Goal: Information Seeking & Learning: Learn about a topic

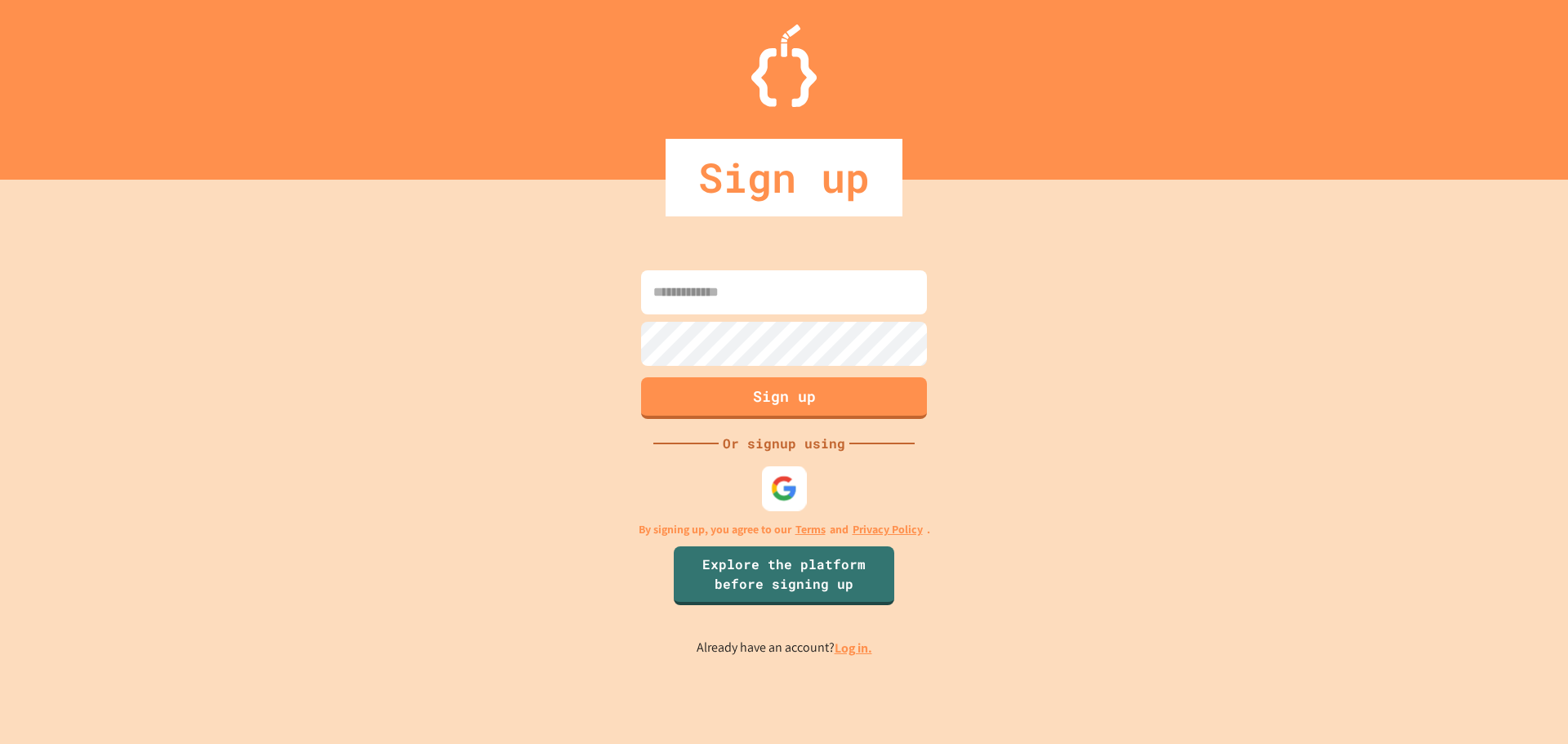
click at [767, 477] on div at bounding box center [784, 487] width 45 height 45
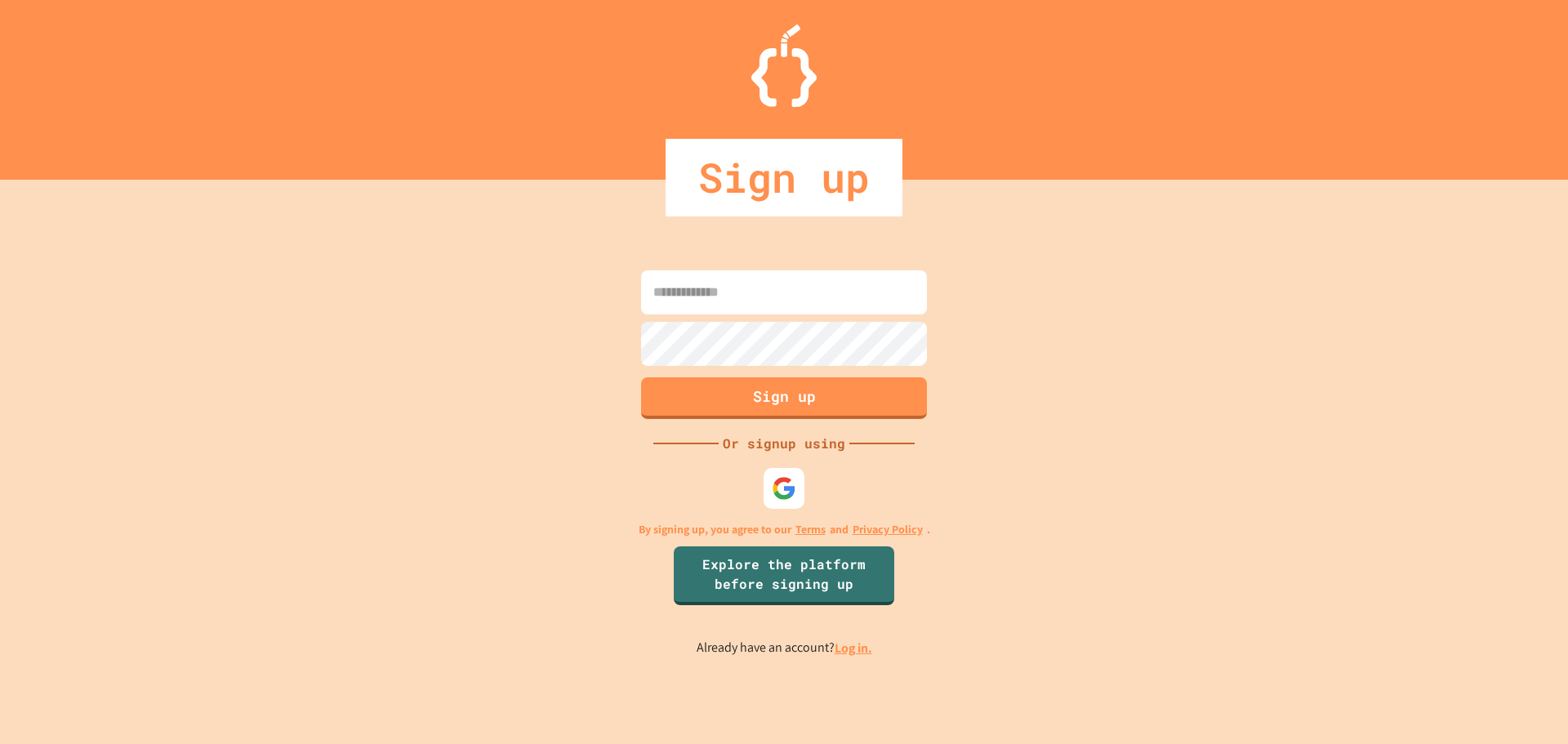
click at [776, 466] on div at bounding box center [784, 488] width 49 height 49
click at [780, 478] on img at bounding box center [784, 487] width 27 height 27
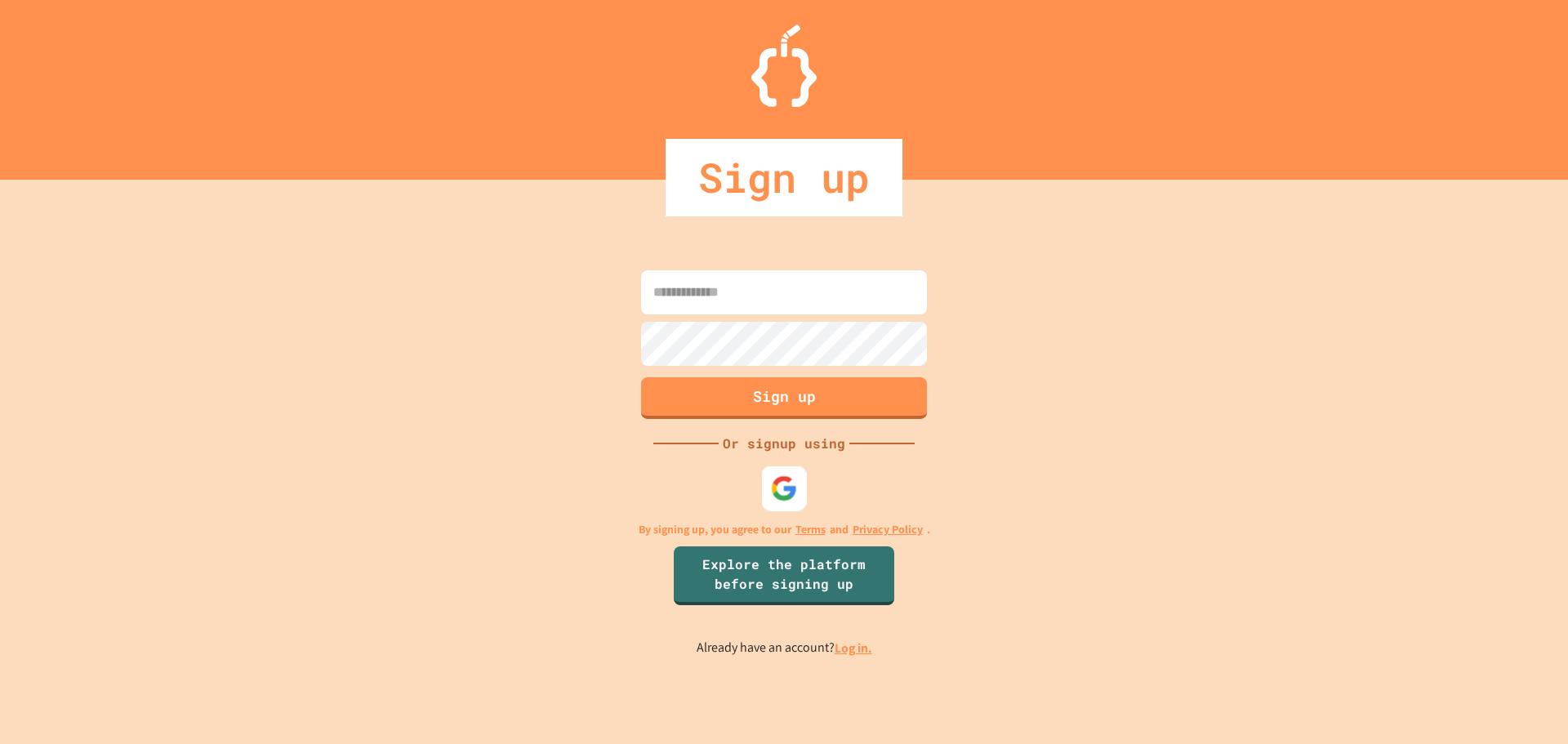
click at [780, 478] on img at bounding box center [784, 487] width 27 height 27
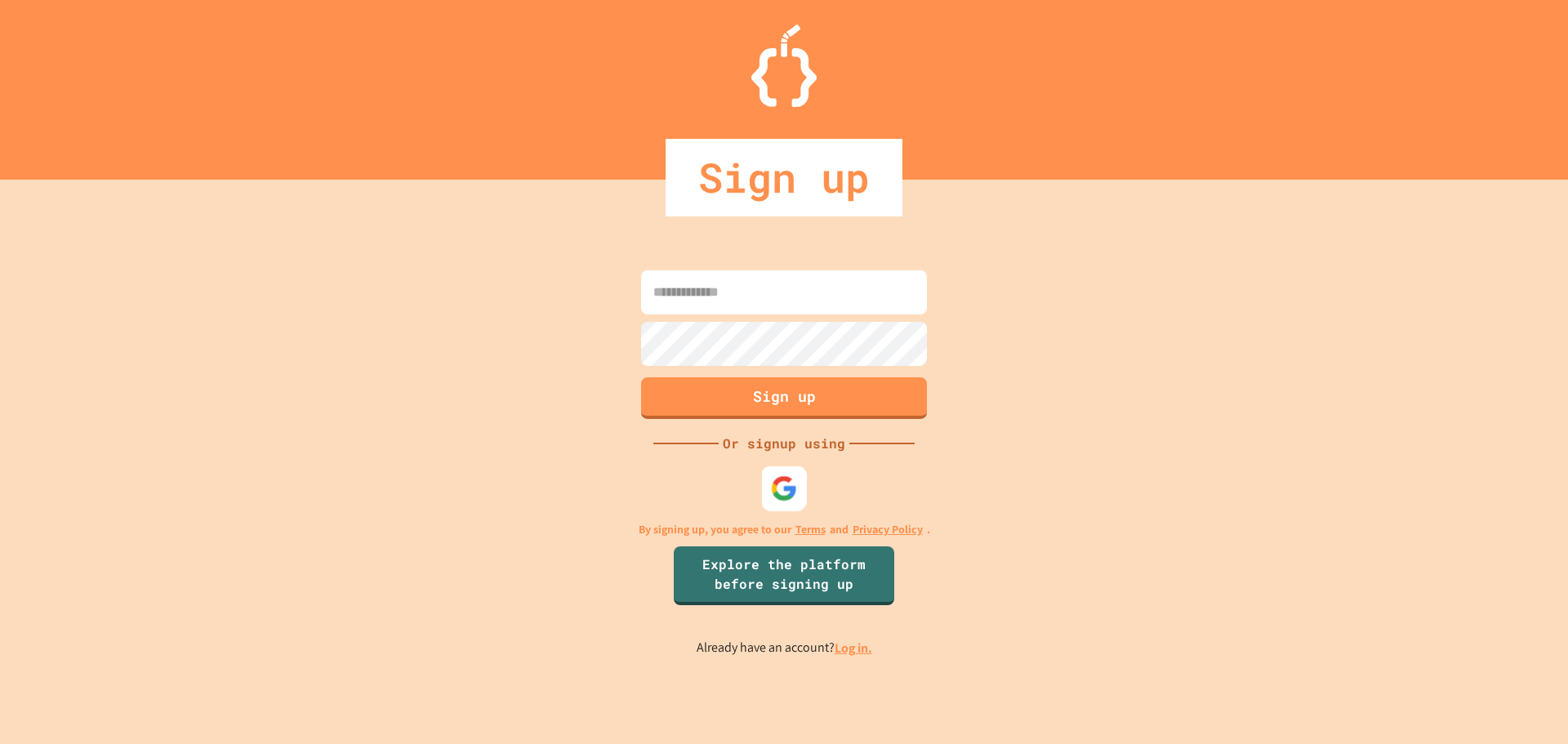
click at [780, 478] on img at bounding box center [784, 487] width 27 height 27
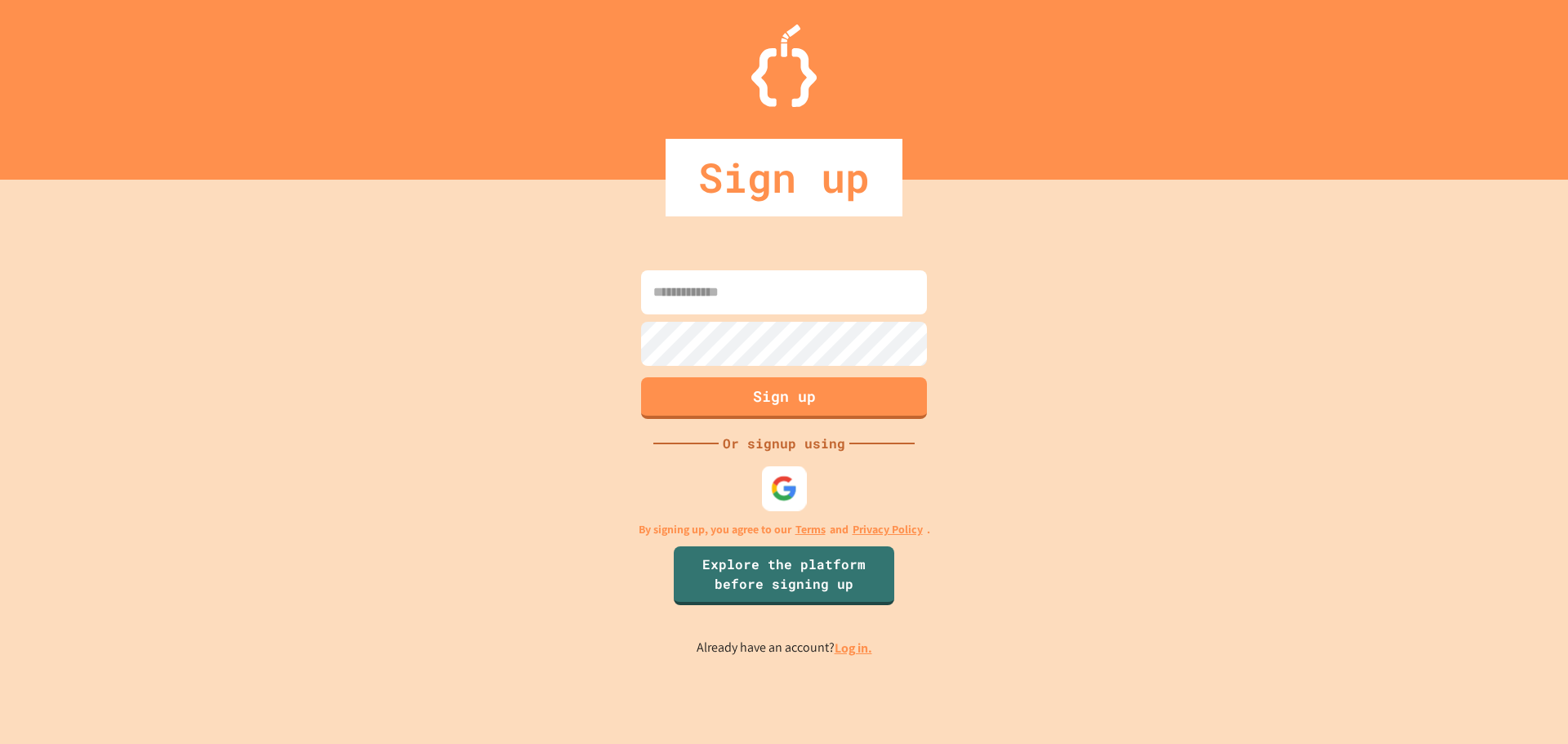
click at [780, 479] on img at bounding box center [784, 487] width 27 height 27
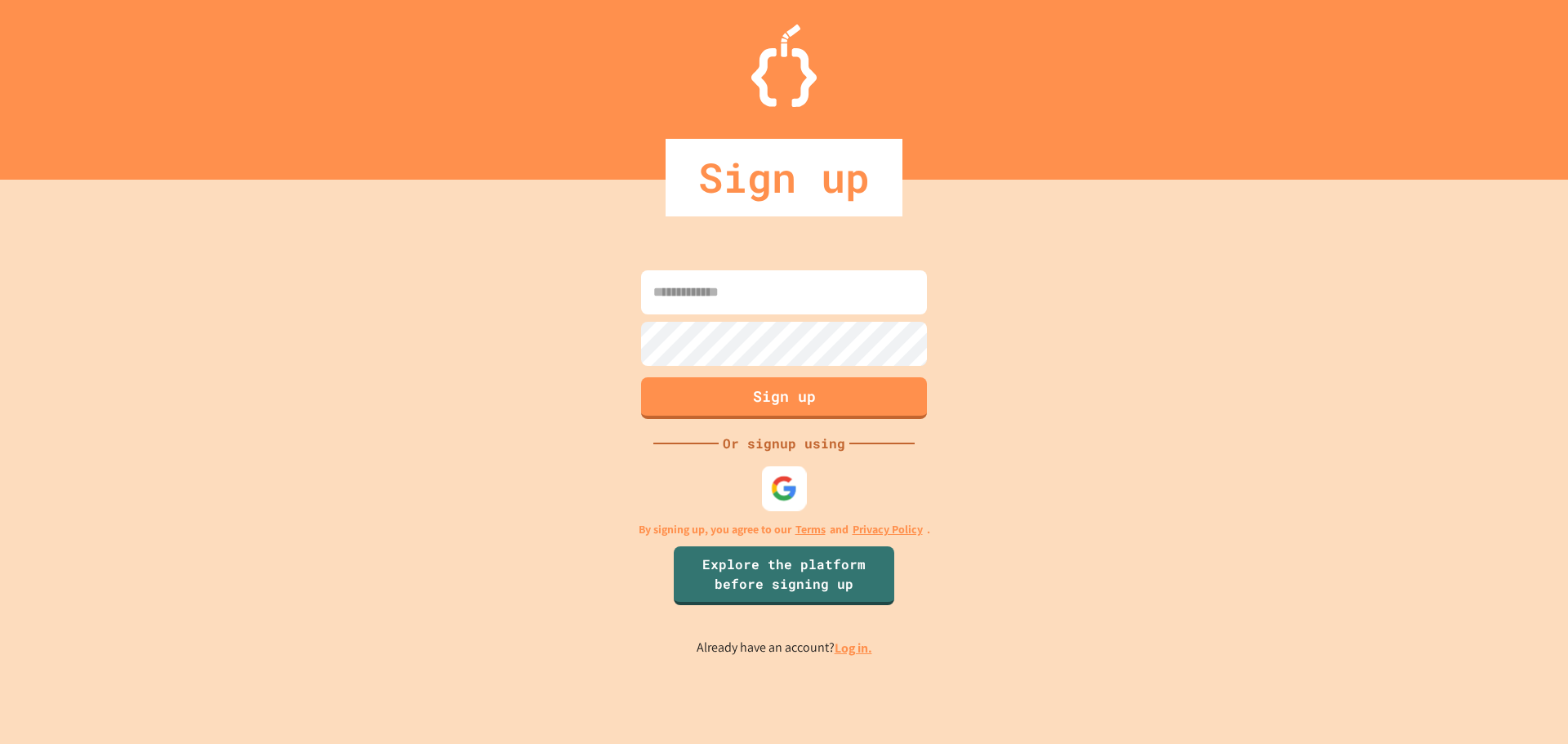
click at [780, 479] on img at bounding box center [784, 487] width 27 height 27
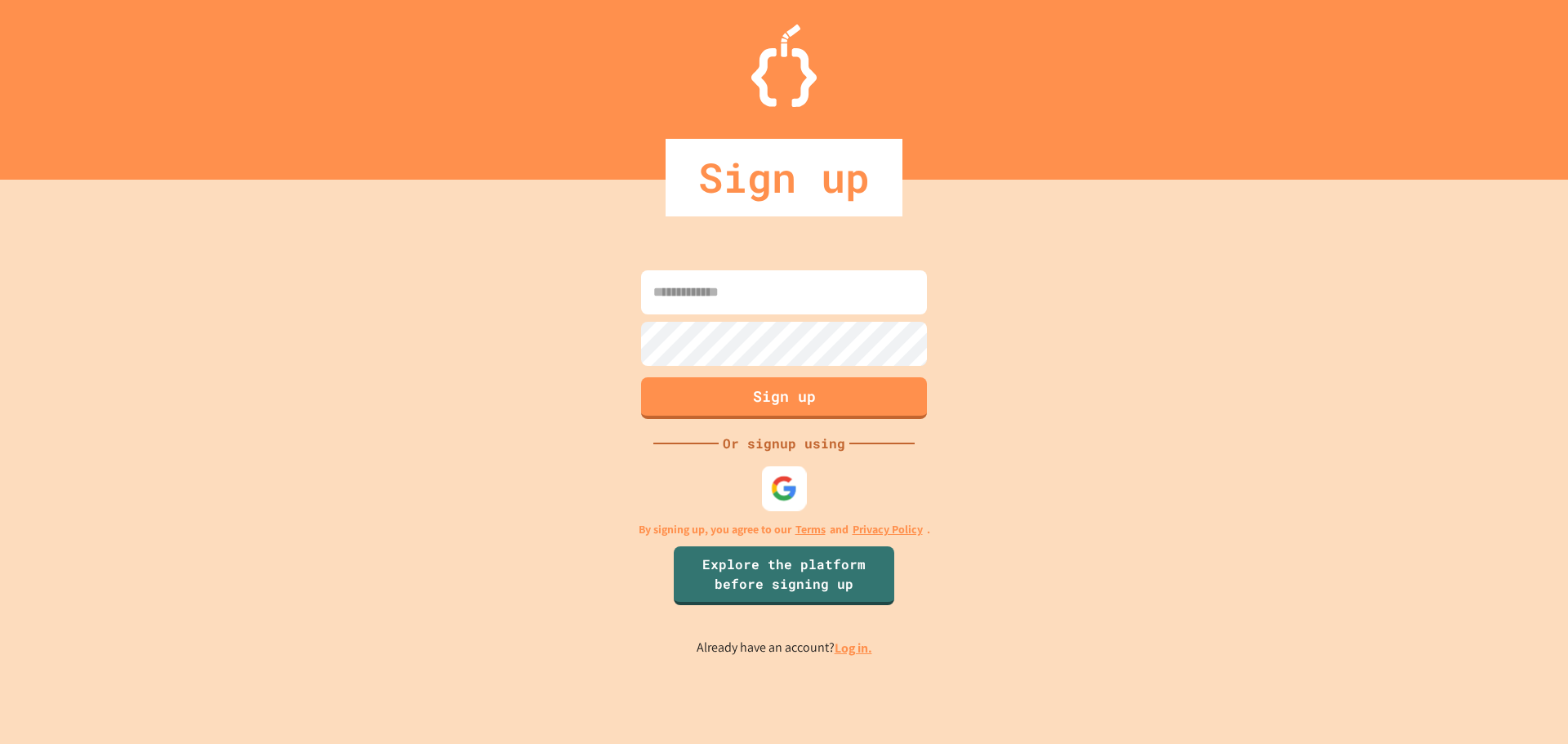
click at [779, 479] on img at bounding box center [784, 487] width 27 height 27
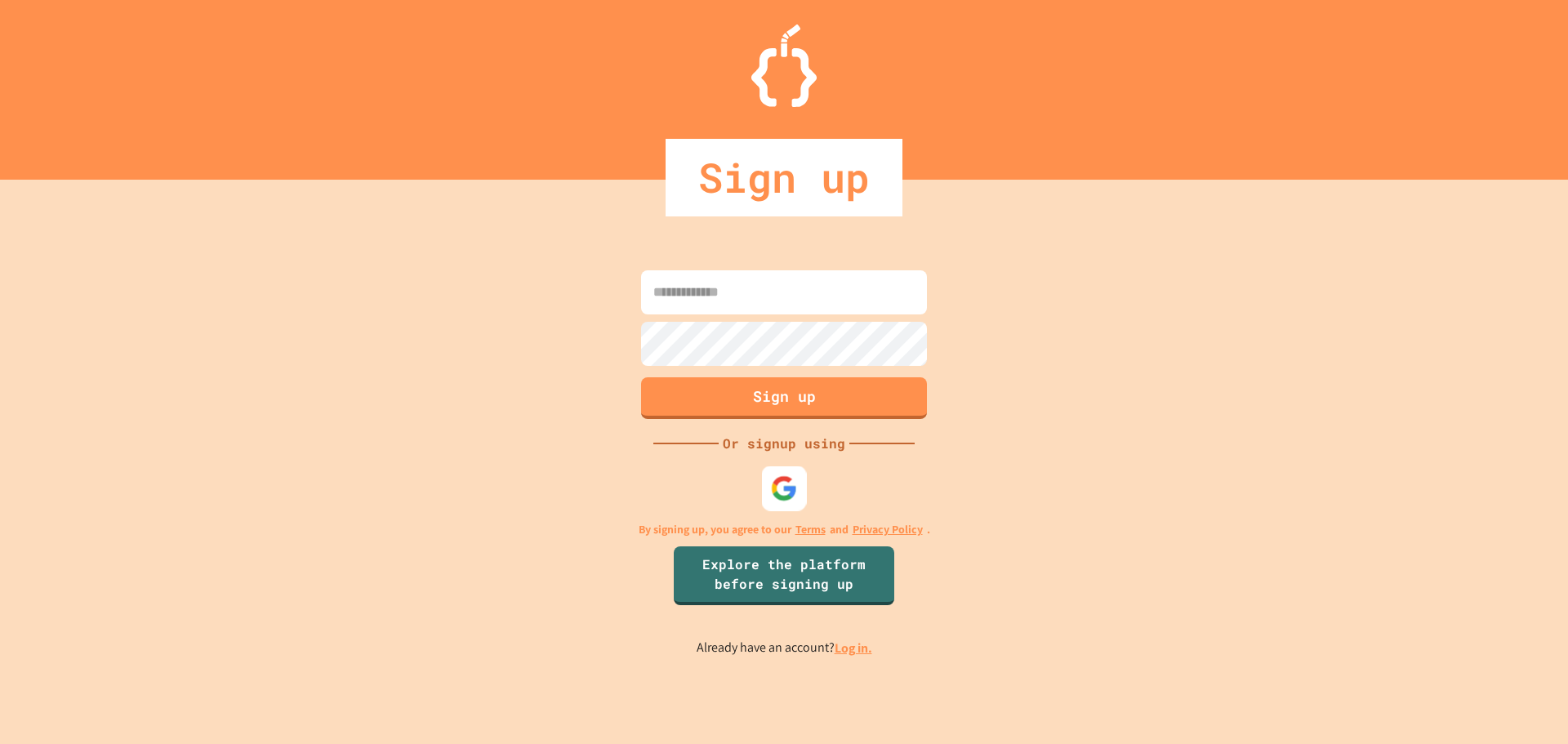
click at [779, 479] on img at bounding box center [784, 487] width 27 height 27
click at [747, 303] on input at bounding box center [784, 293] width 286 height 44
click at [792, 481] on img at bounding box center [784, 487] width 27 height 27
click at [771, 477] on div at bounding box center [784, 487] width 43 height 43
click at [783, 288] on input at bounding box center [784, 293] width 286 height 44
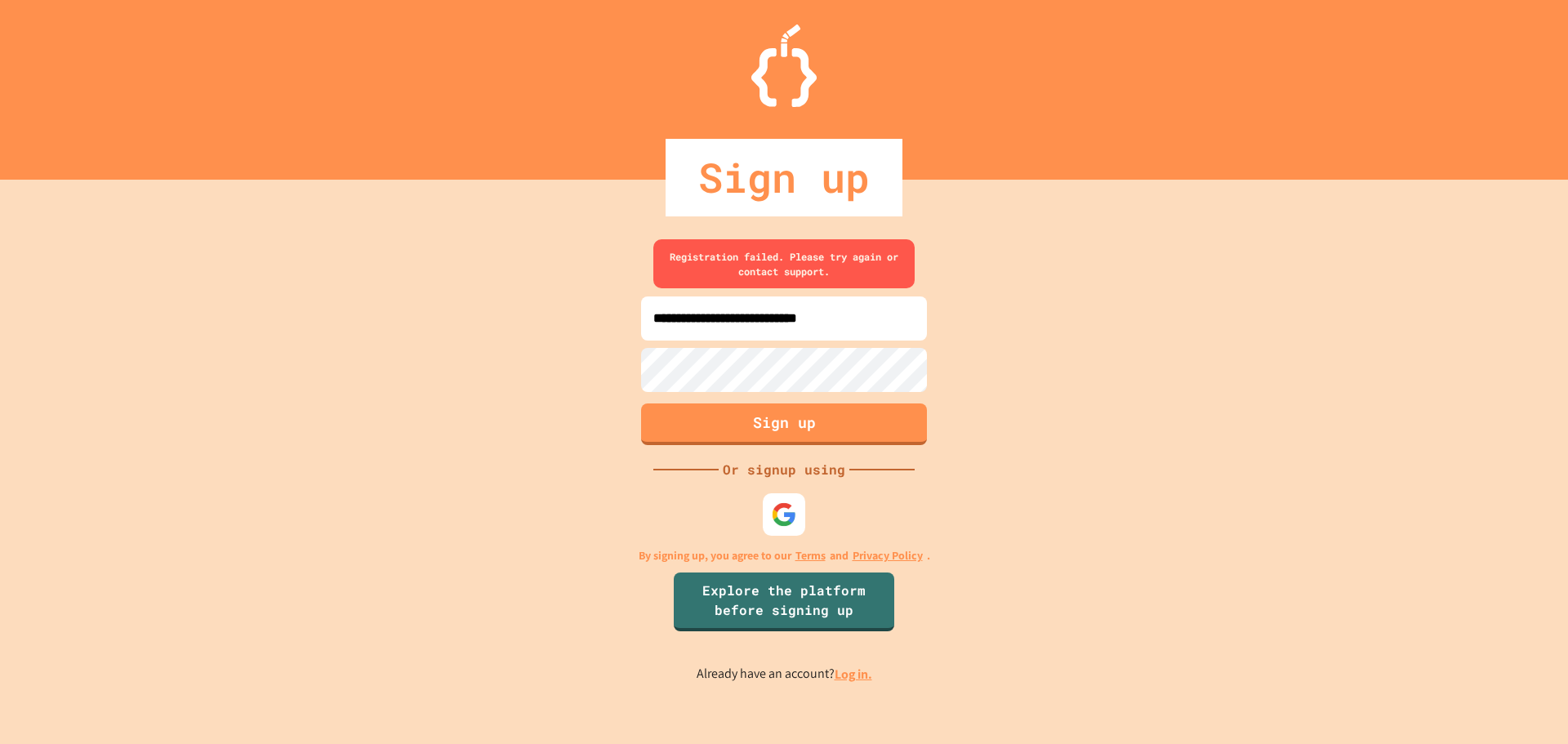
click at [790, 512] on img at bounding box center [783, 513] width 25 height 25
click at [787, 510] on img at bounding box center [784, 514] width 27 height 27
click at [787, 508] on img at bounding box center [784, 514] width 27 height 27
click at [669, 350] on form "**********" at bounding box center [784, 345] width 294 height 210
type input "*"
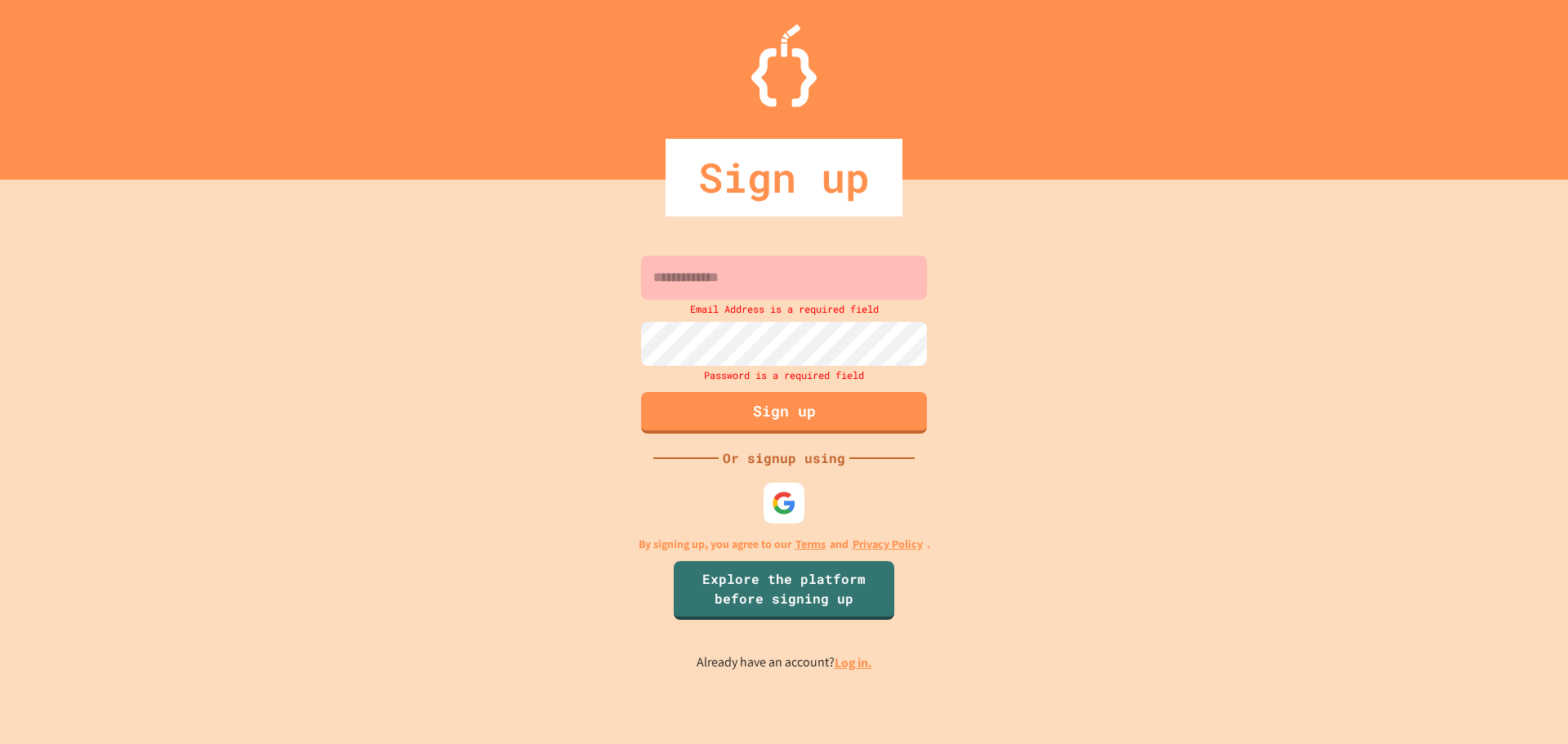
click at [708, 273] on input at bounding box center [784, 278] width 286 height 44
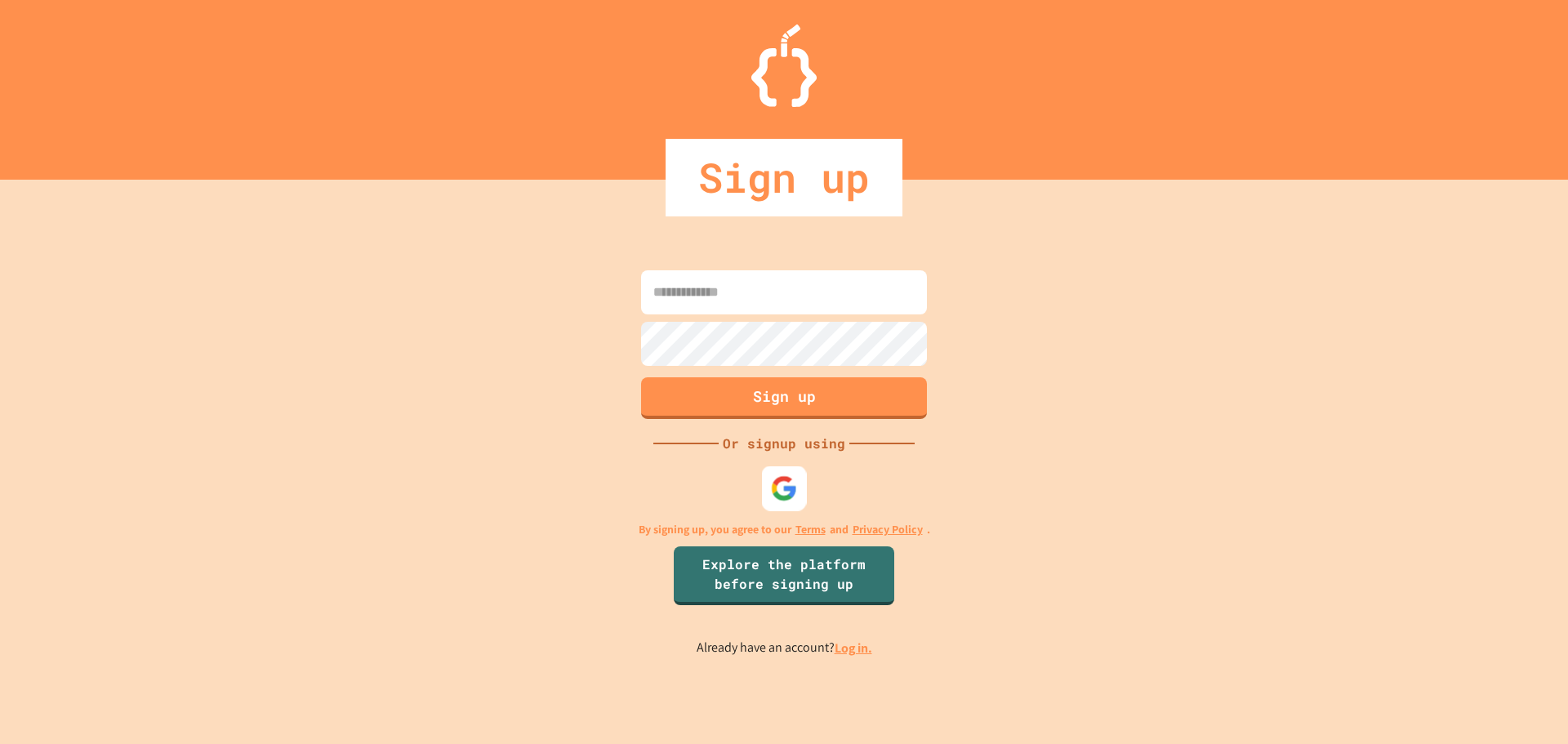
click at [774, 478] on img at bounding box center [784, 487] width 27 height 27
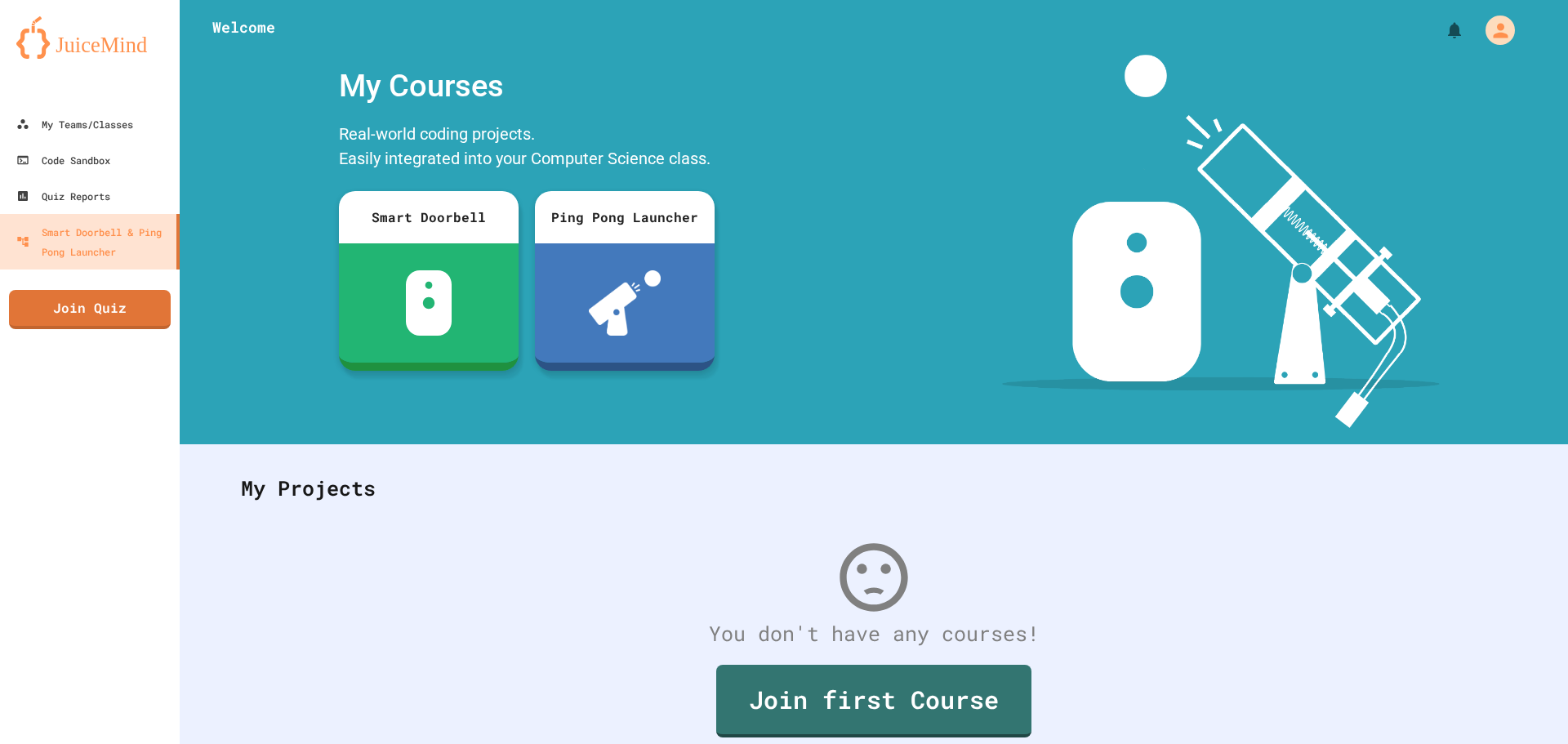
scroll to position [75, 0]
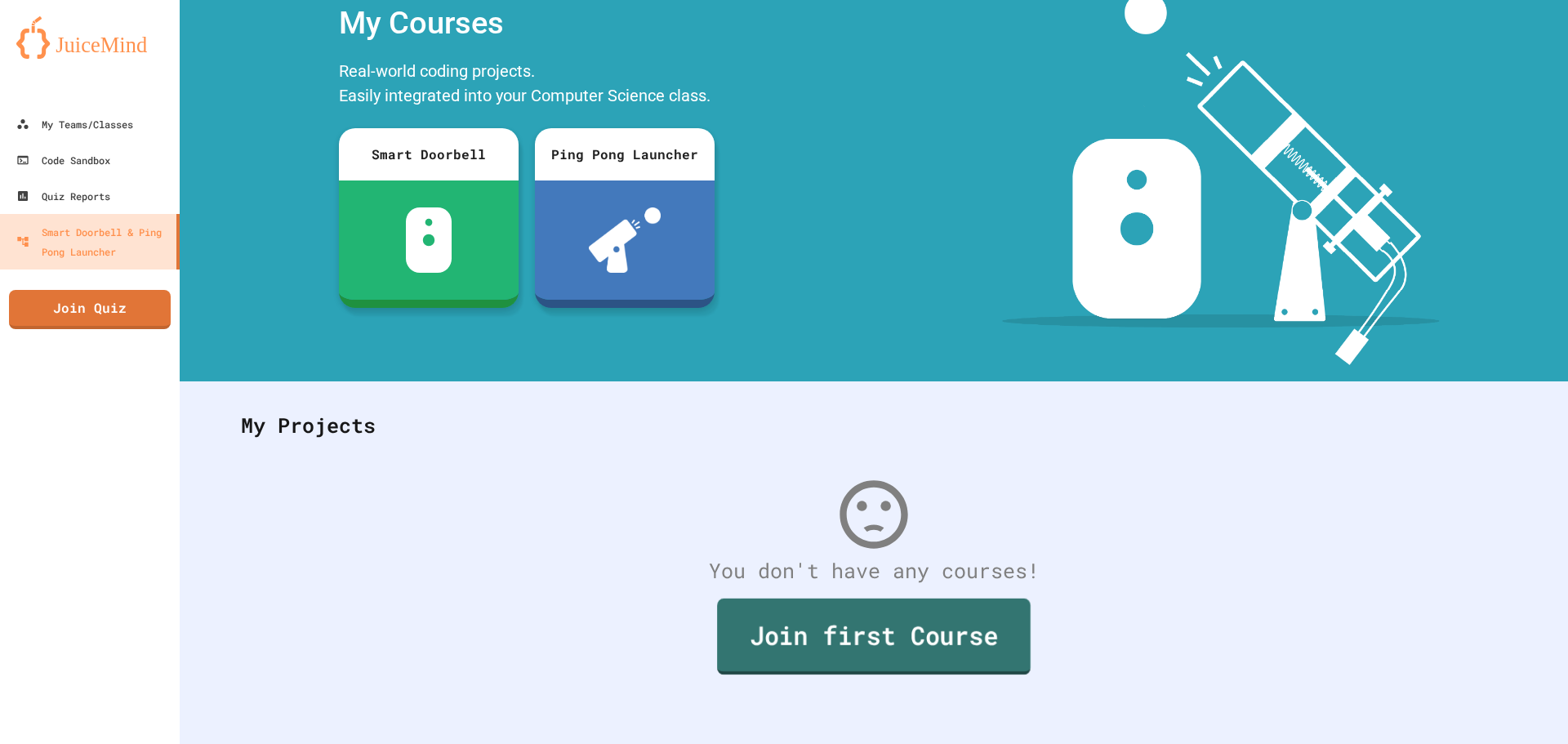
click at [806, 647] on link "Join first Course" at bounding box center [874, 637] width 314 height 76
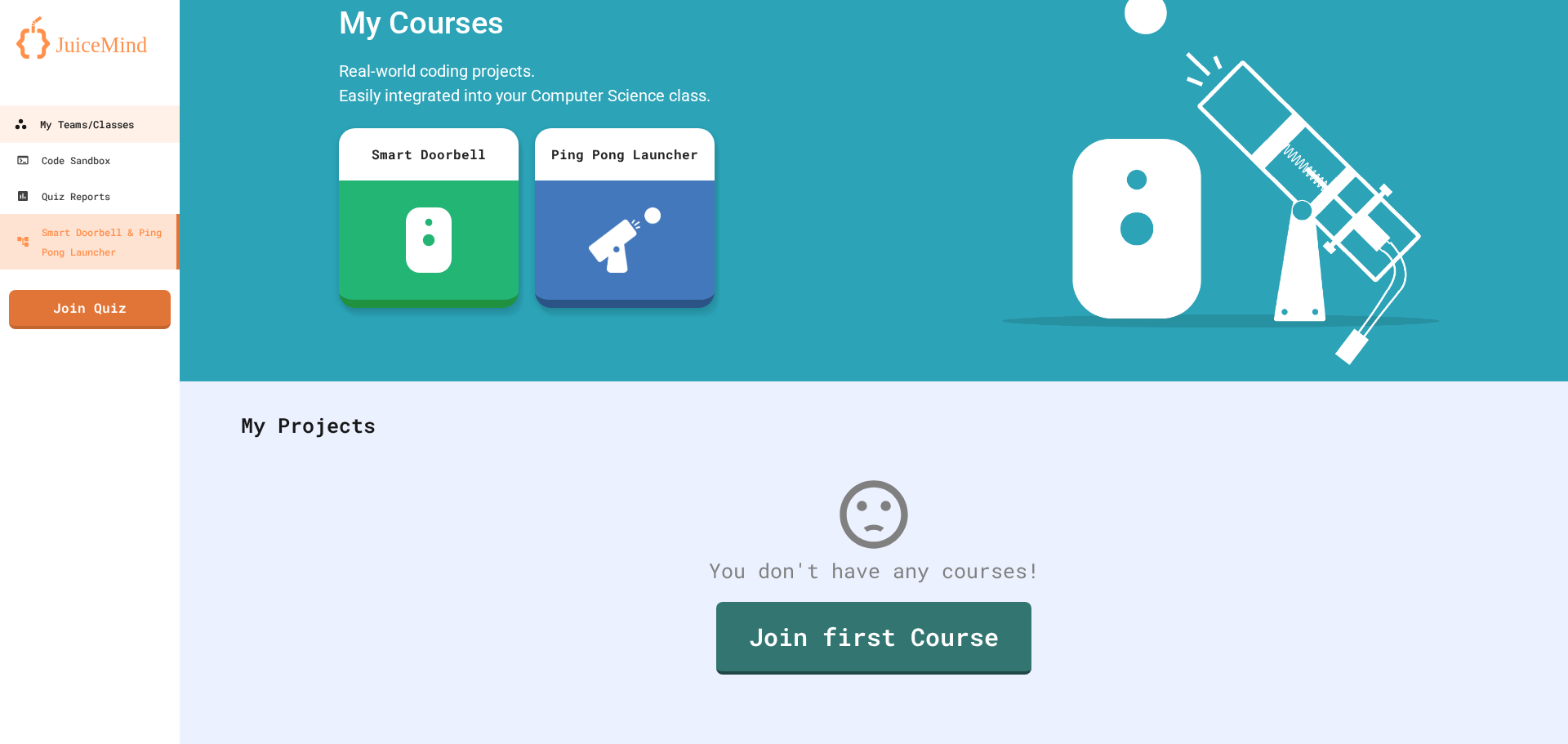
click at [119, 127] on div "My Teams/Classes" at bounding box center [74, 125] width 120 height 20
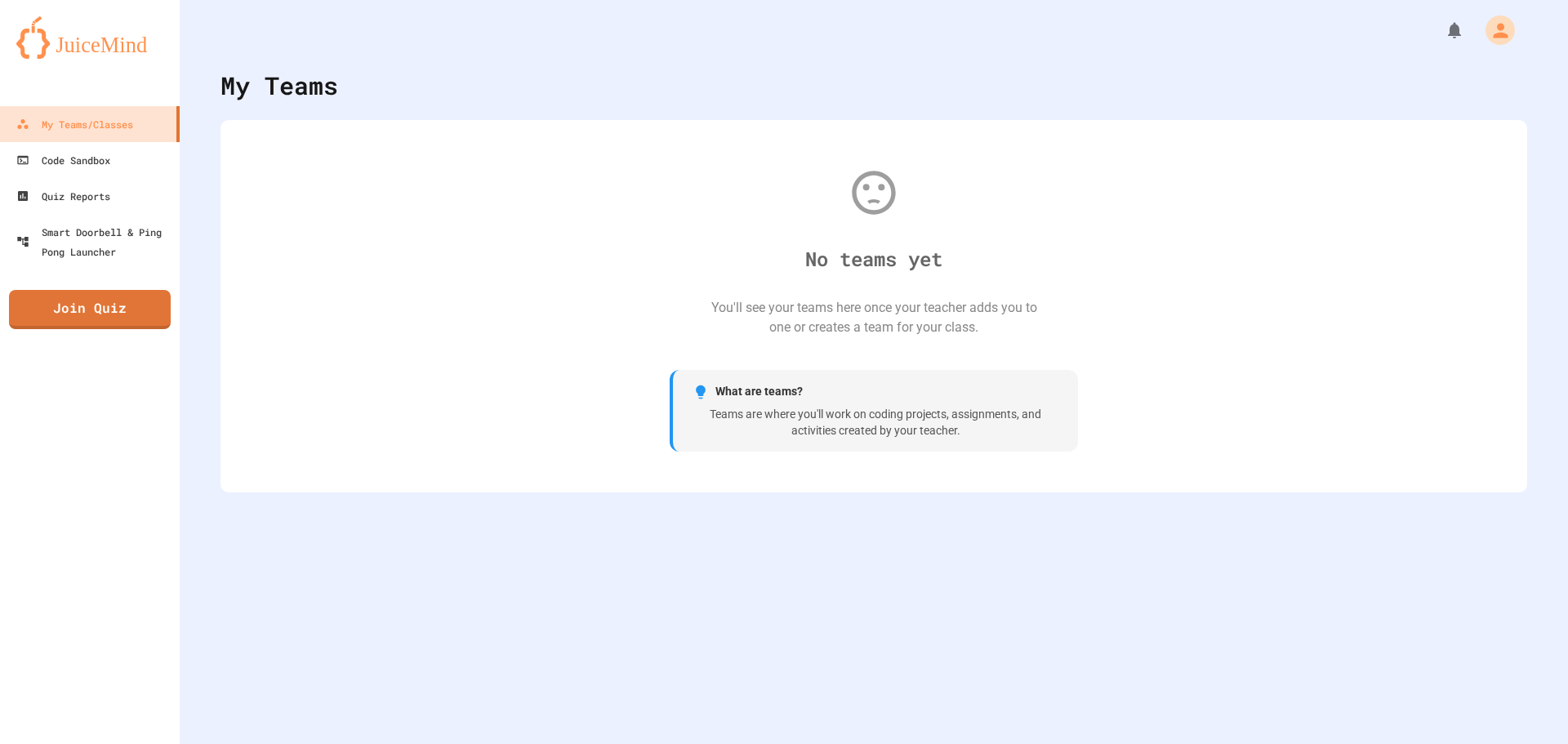
drag, startPoint x: 918, startPoint y: 285, endPoint x: 899, endPoint y: 287, distance: 19.1
click at [917, 285] on div "No teams yet You'll see your teams here once your teacher adds you to one or cr…" at bounding box center [874, 307] width 1274 height 340
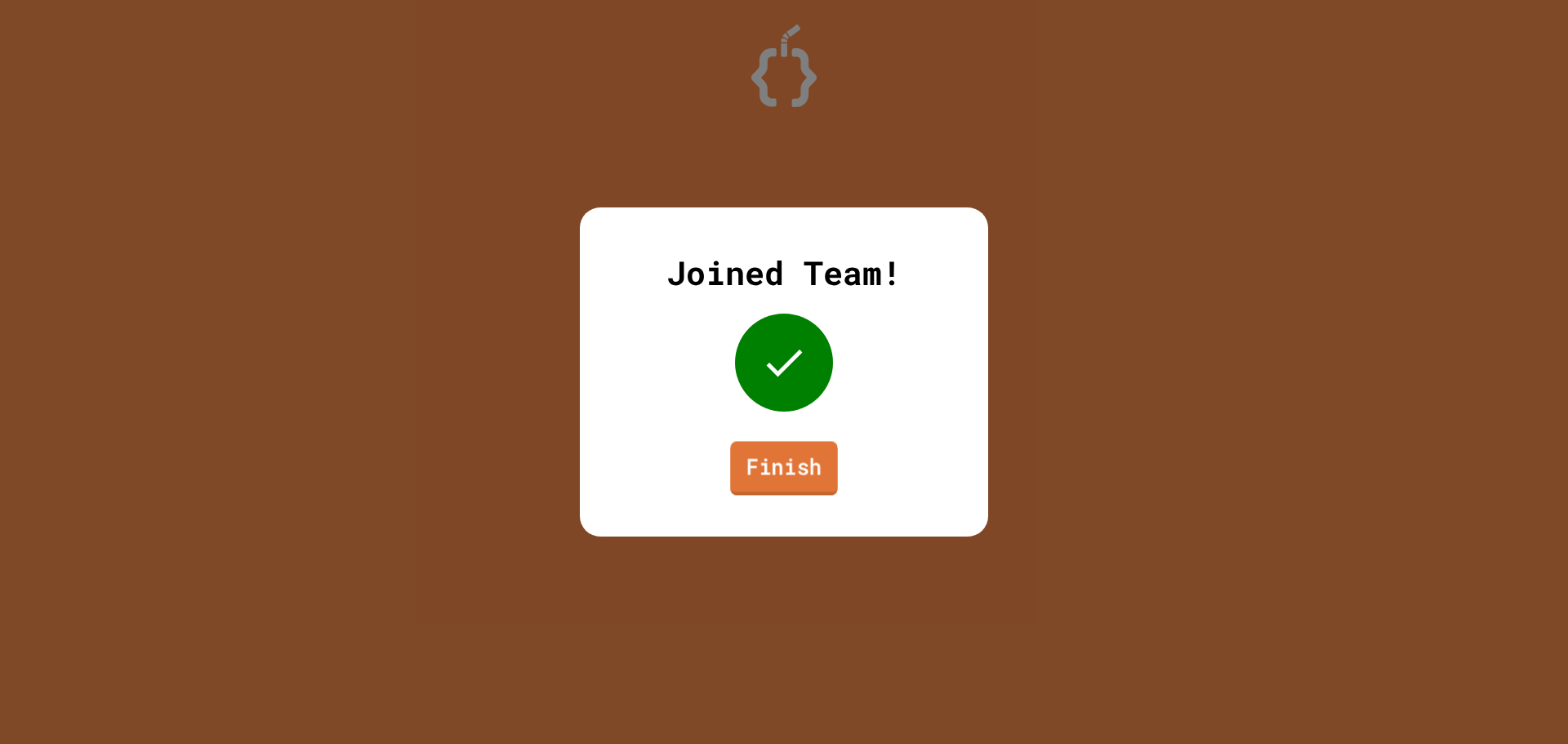
click at [795, 450] on link "Finish" at bounding box center [784, 468] width 108 height 54
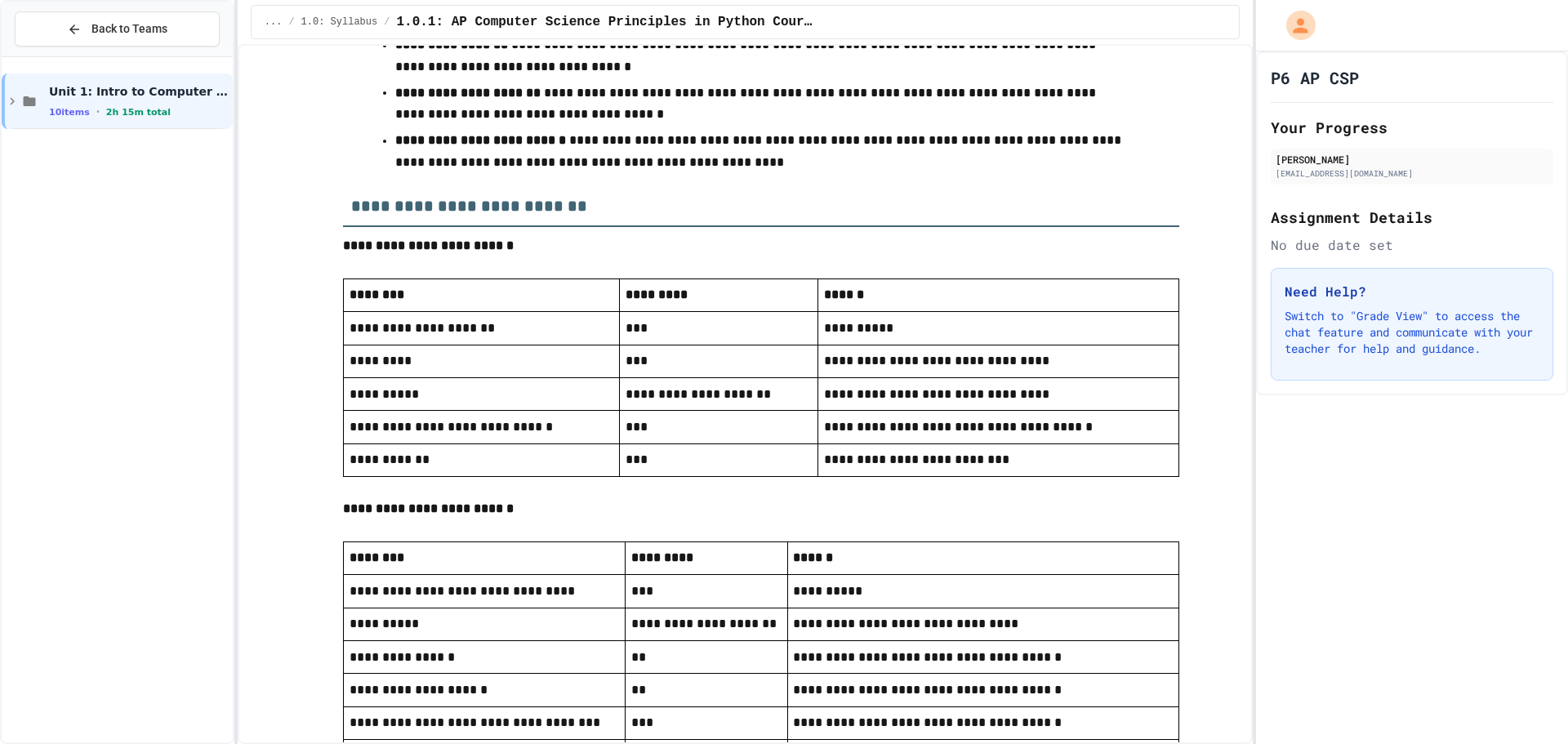
scroll to position [2613, 0]
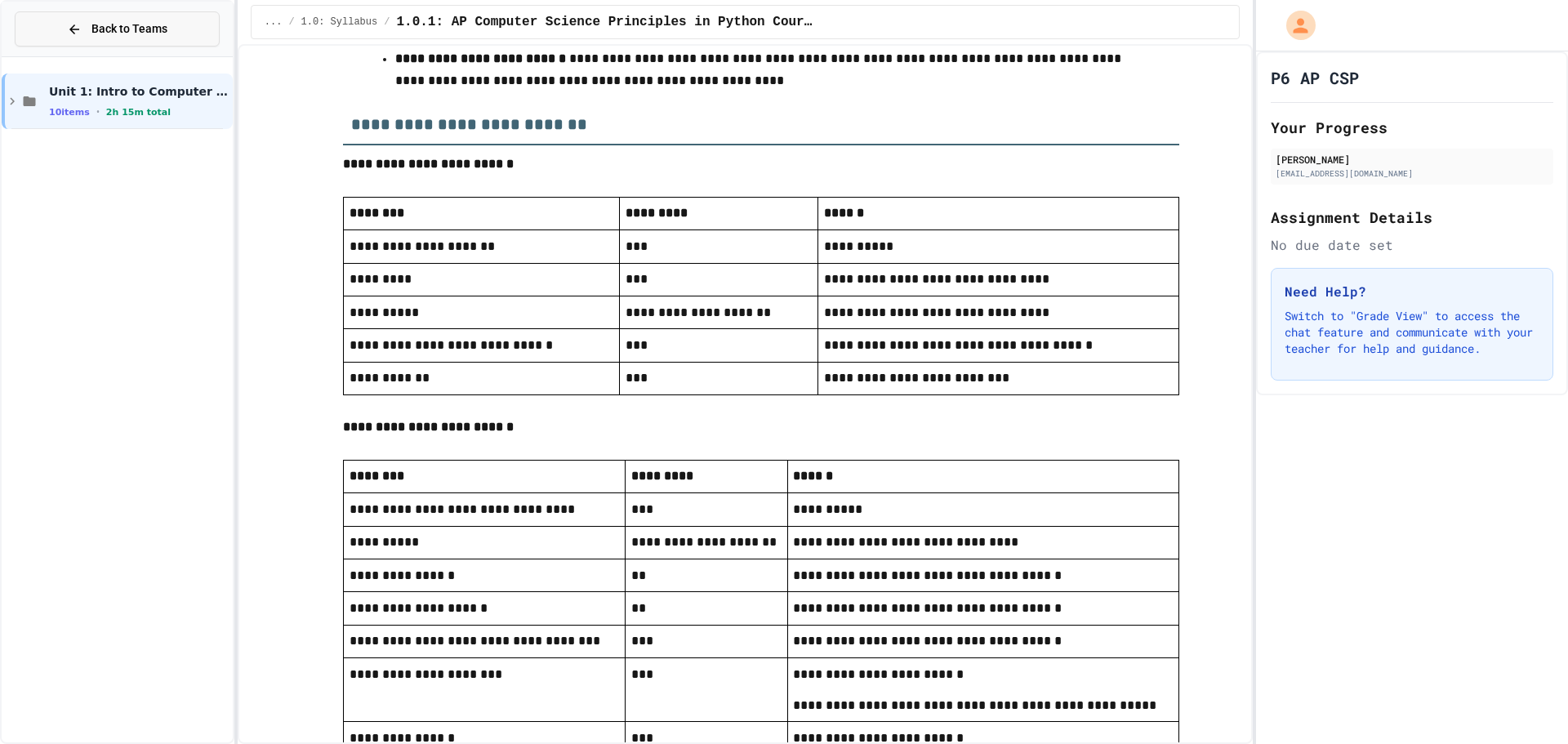
click at [112, 40] on button "Back to Teams" at bounding box center [117, 28] width 205 height 35
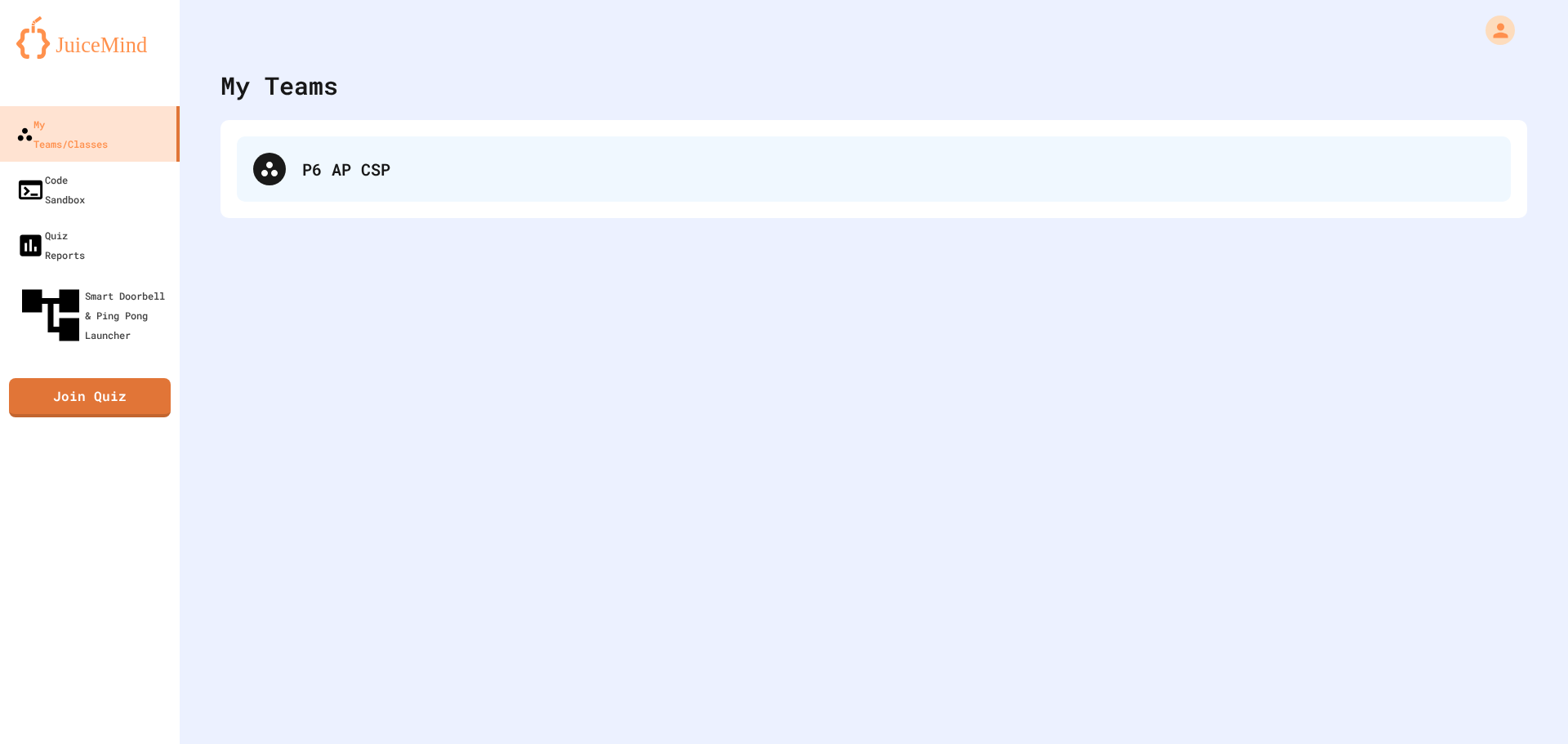
click at [268, 163] on icon at bounding box center [270, 169] width 16 height 15
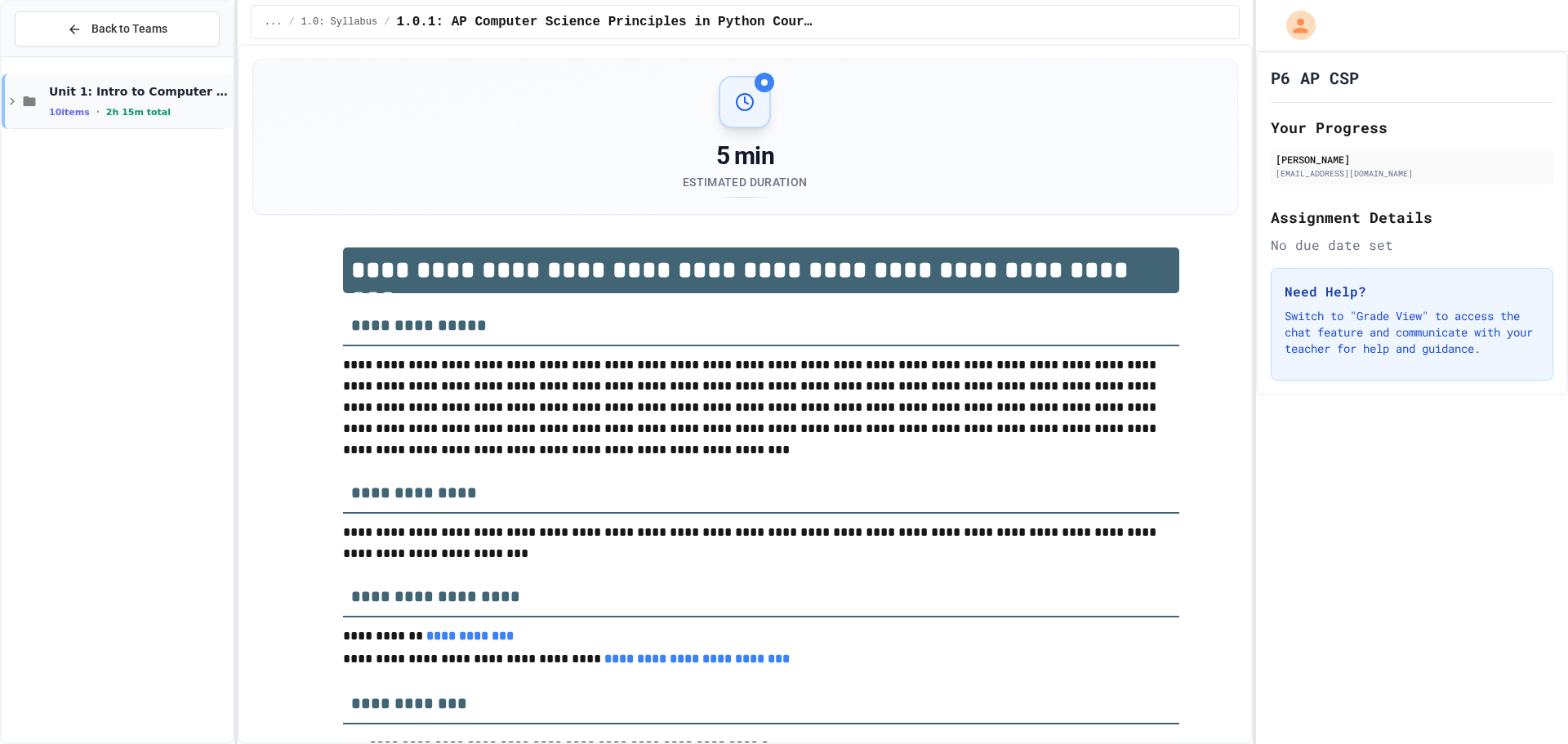
click at [132, 98] on span "Unit 1: Intro to Computer Science" at bounding box center [139, 91] width 181 height 15
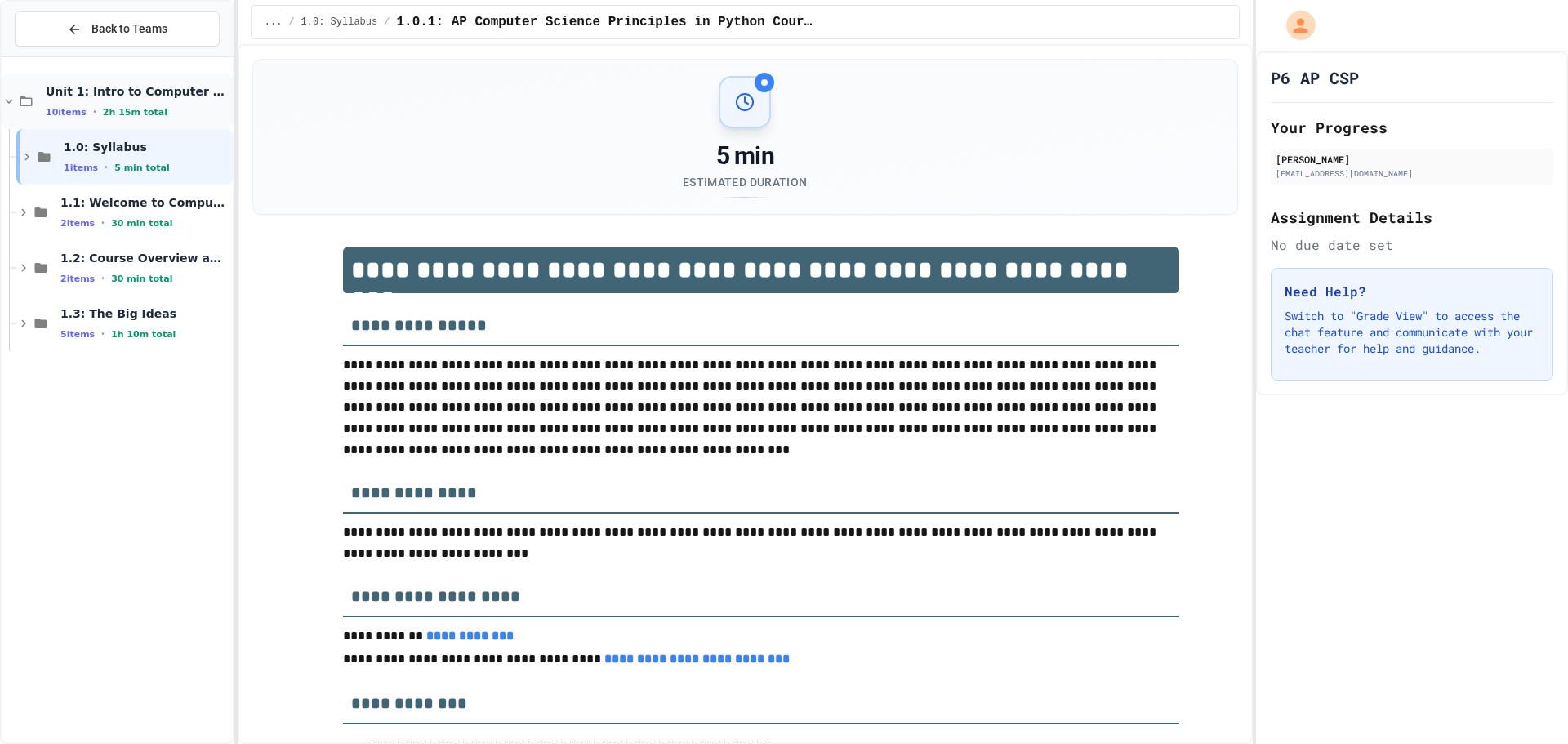
click at [94, 92] on span "Unit 1: Intro to Computer Science" at bounding box center [138, 91] width 184 height 15
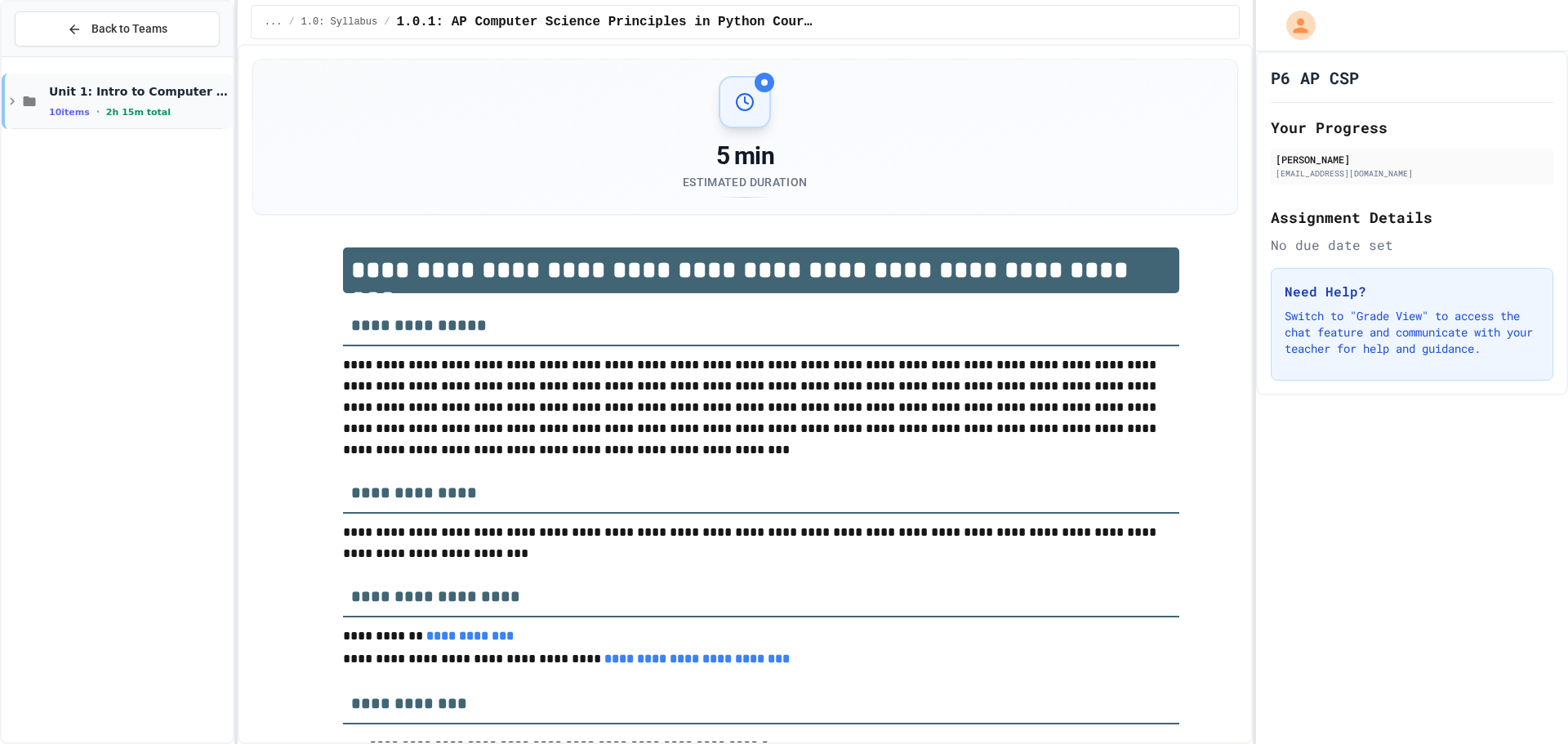
click at [57, 84] on span "Unit 1: Intro to Computer Science" at bounding box center [139, 91] width 181 height 15
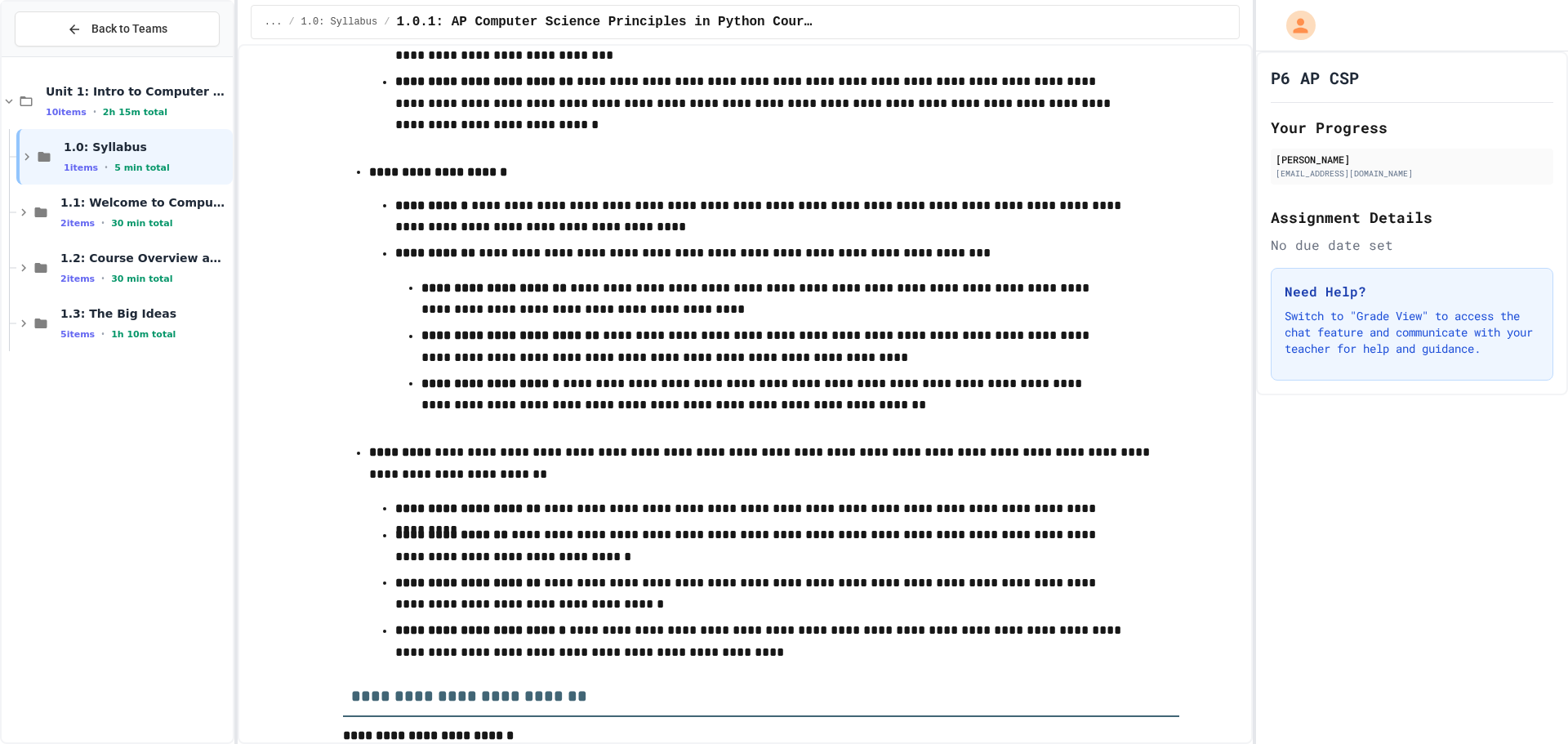
scroll to position [2777, 0]
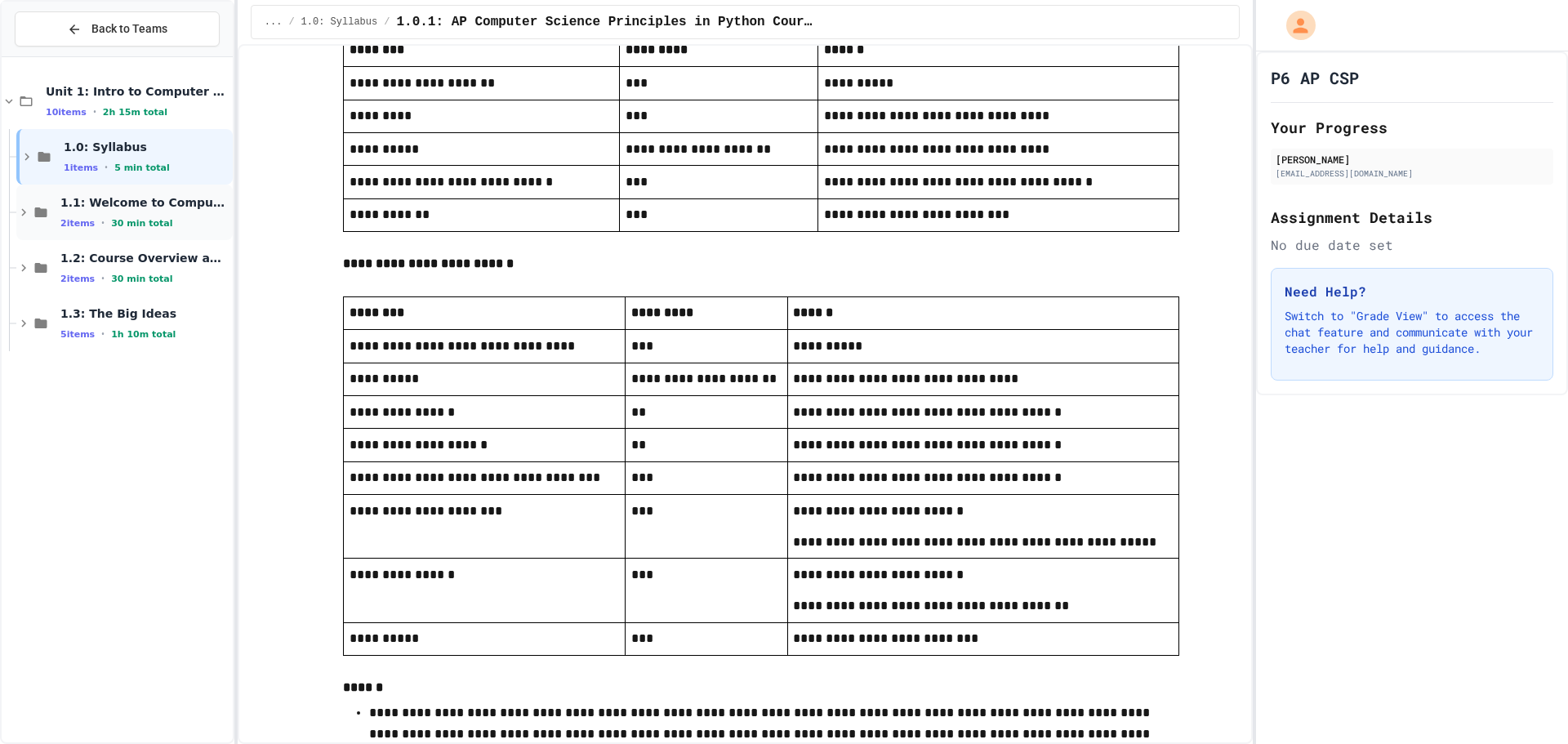
click at [105, 200] on span "1.1: Welcome to Computer Science" at bounding box center [145, 202] width 169 height 15
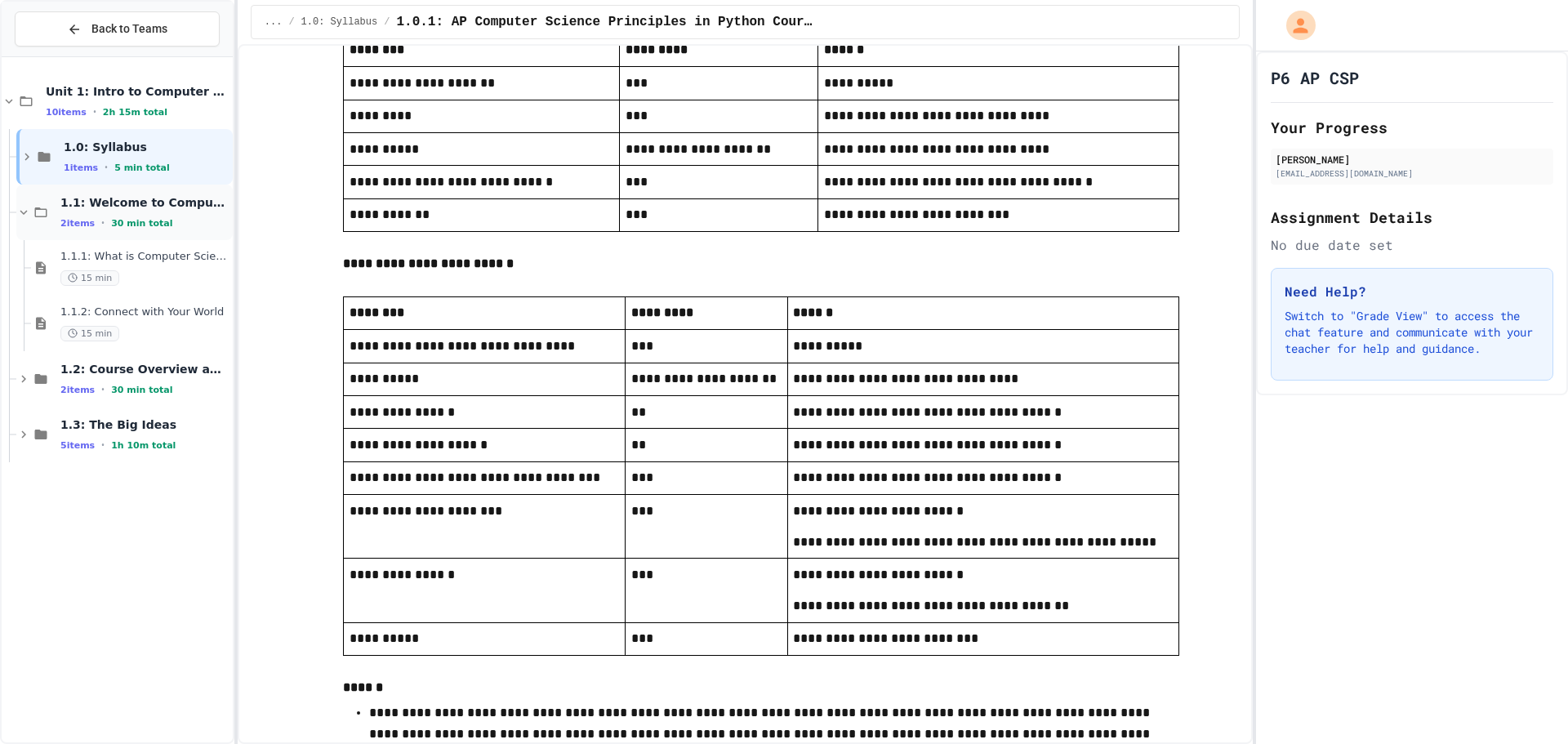
click at [136, 207] on span "1.1: Welcome to Computer Science" at bounding box center [145, 202] width 169 height 15
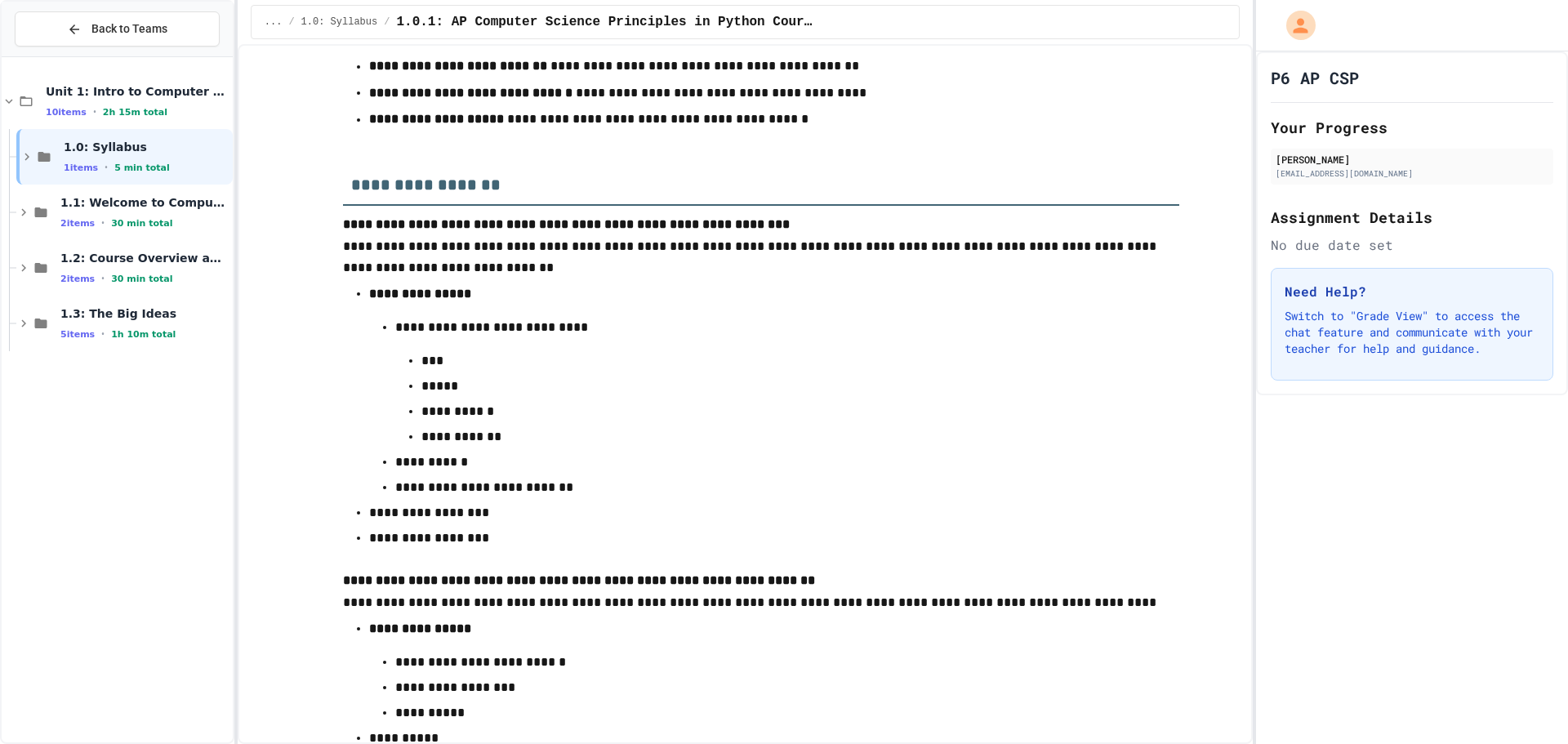
scroll to position [4492, 0]
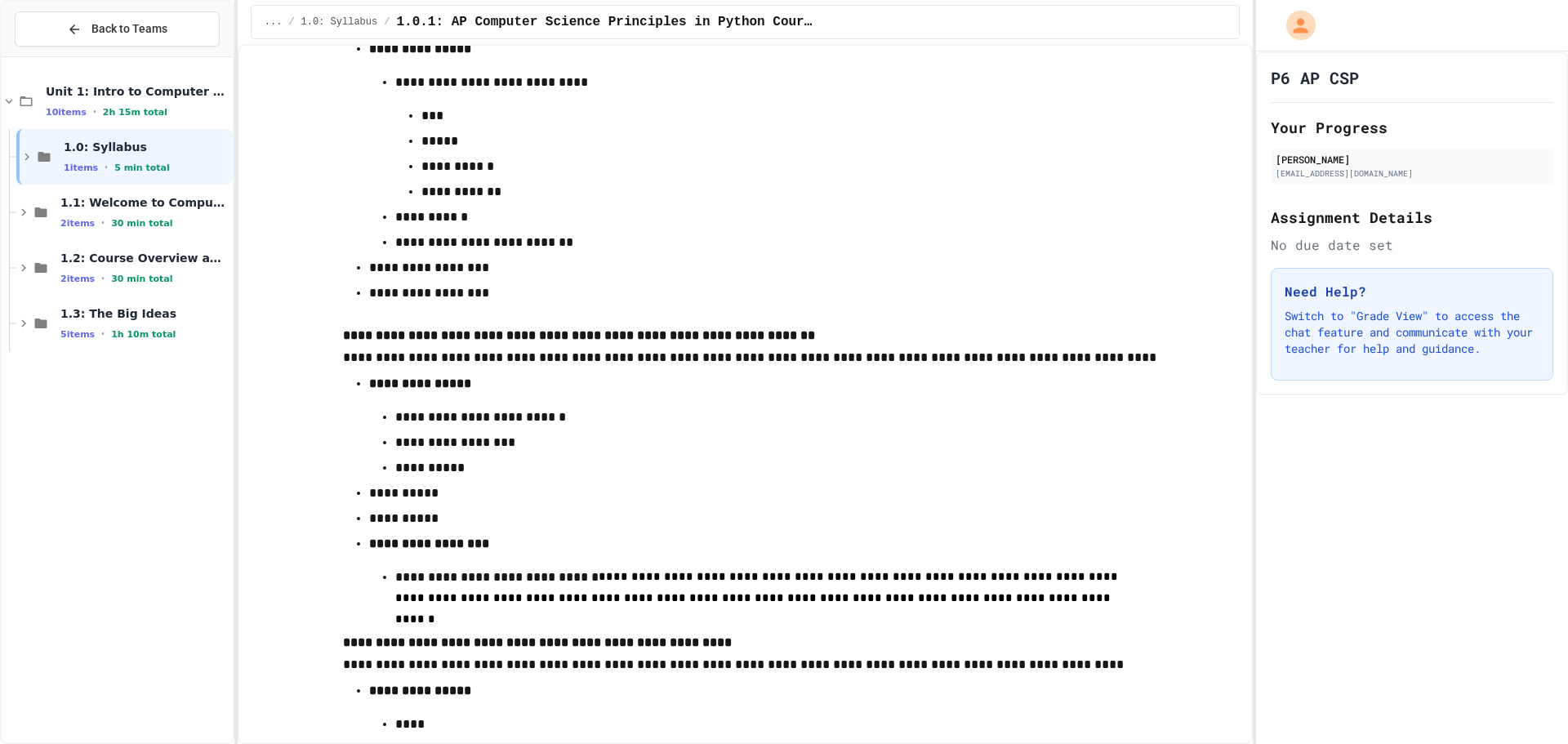
drag, startPoint x: 812, startPoint y: 370, endPoint x: 810, endPoint y: 380, distance: 10.2
click at [810, 370] on p "**********" at bounding box center [762, 348] width 837 height 44
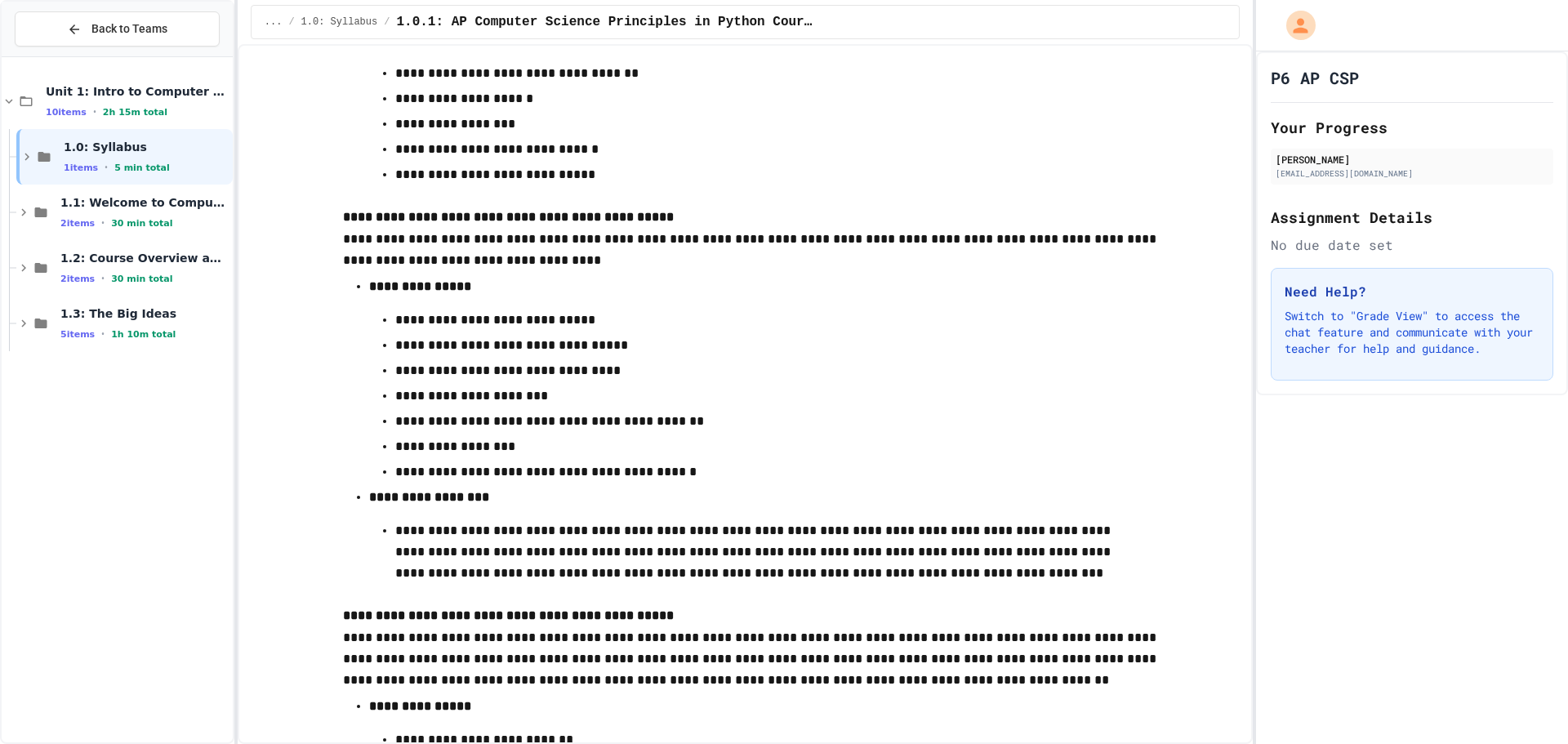
scroll to position [8004, 0]
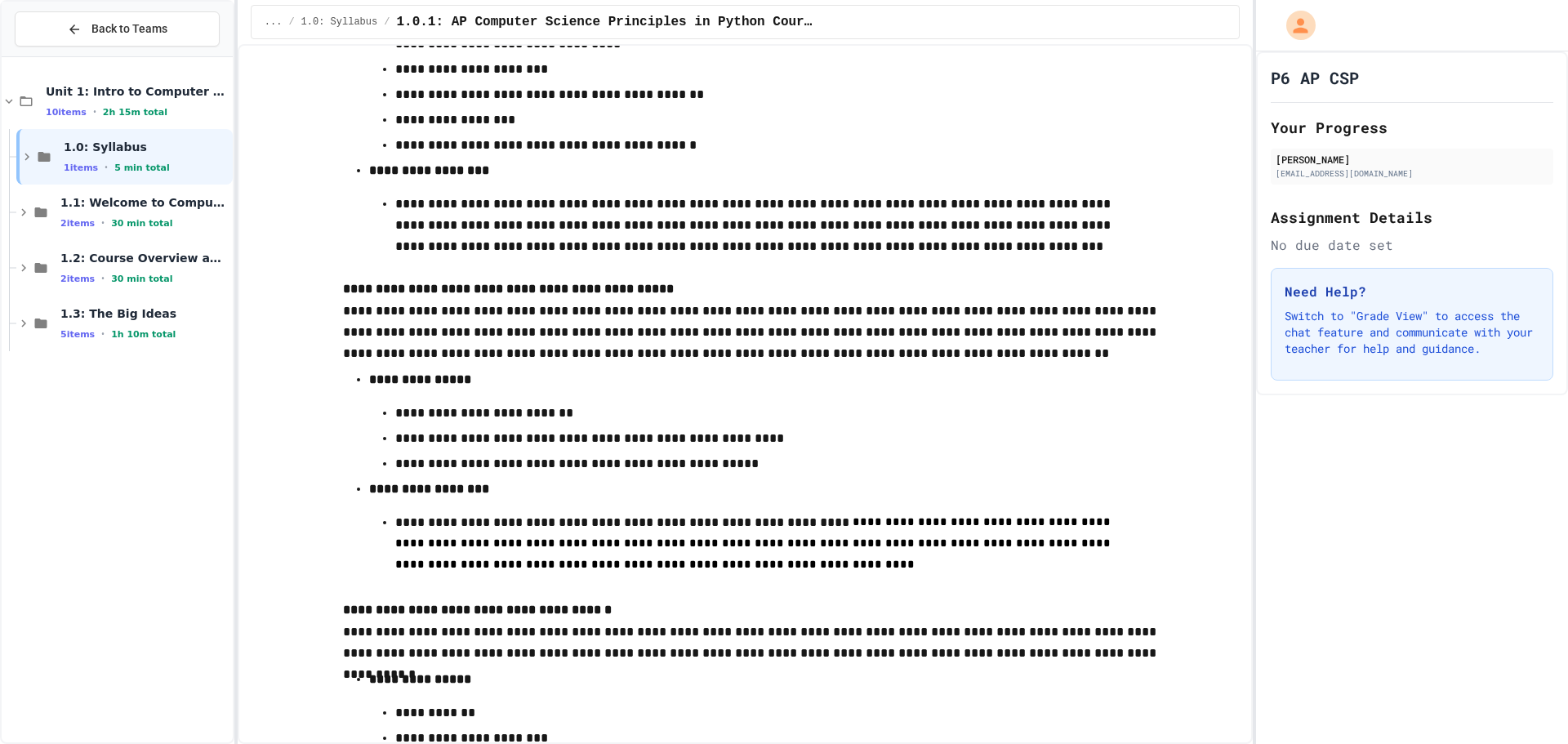
drag, startPoint x: 1262, startPoint y: 625, endPoint x: 1247, endPoint y: 625, distance: 15.0
click at [1254, 625] on div "**********" at bounding box center [784, 372] width 1568 height 744
click at [1323, 621] on div "P6 AP CSP Your Progress Justin Chen 28justinc34@northrockland.org Assignment De…" at bounding box center [1412, 398] width 312 height 693
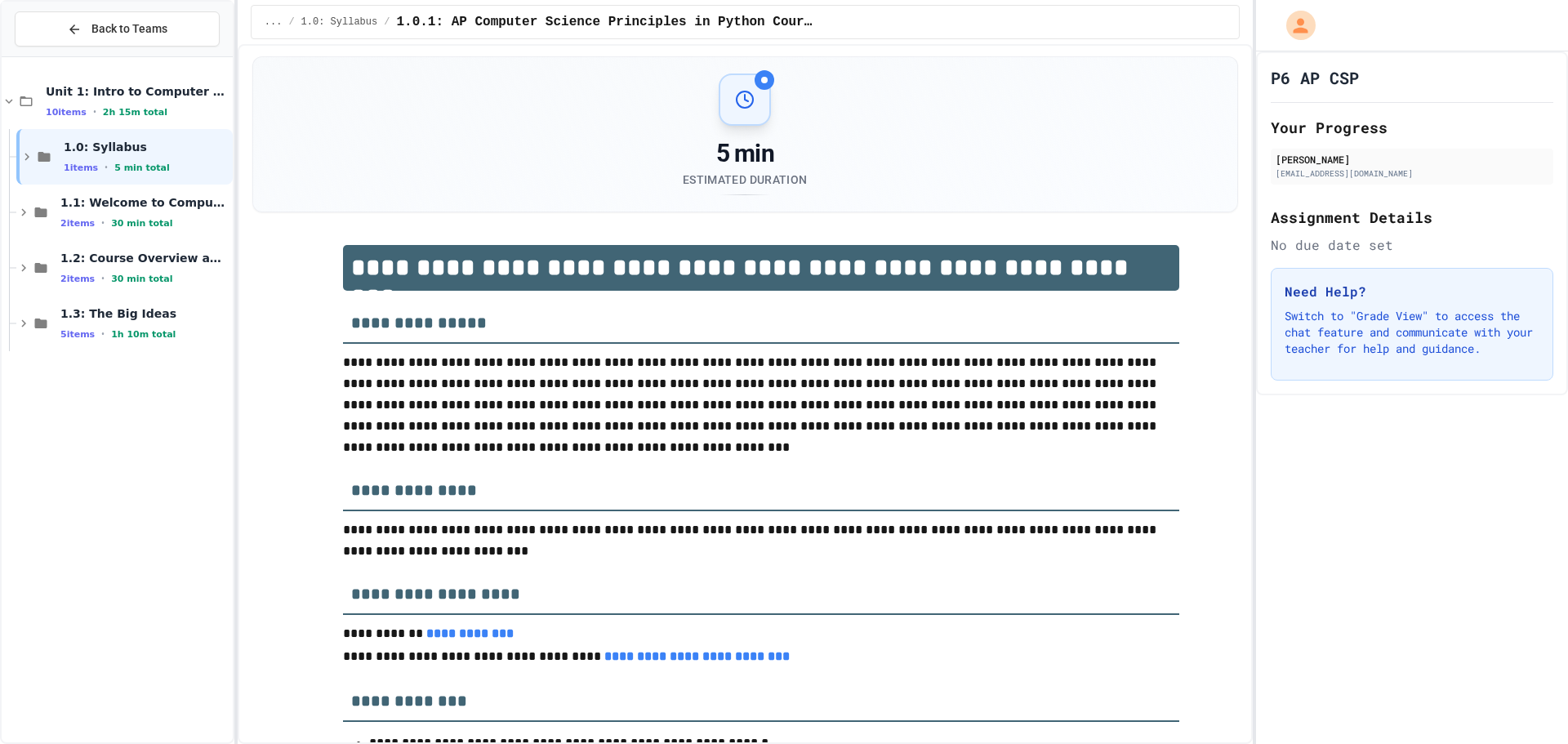
scroll to position [0, 0]
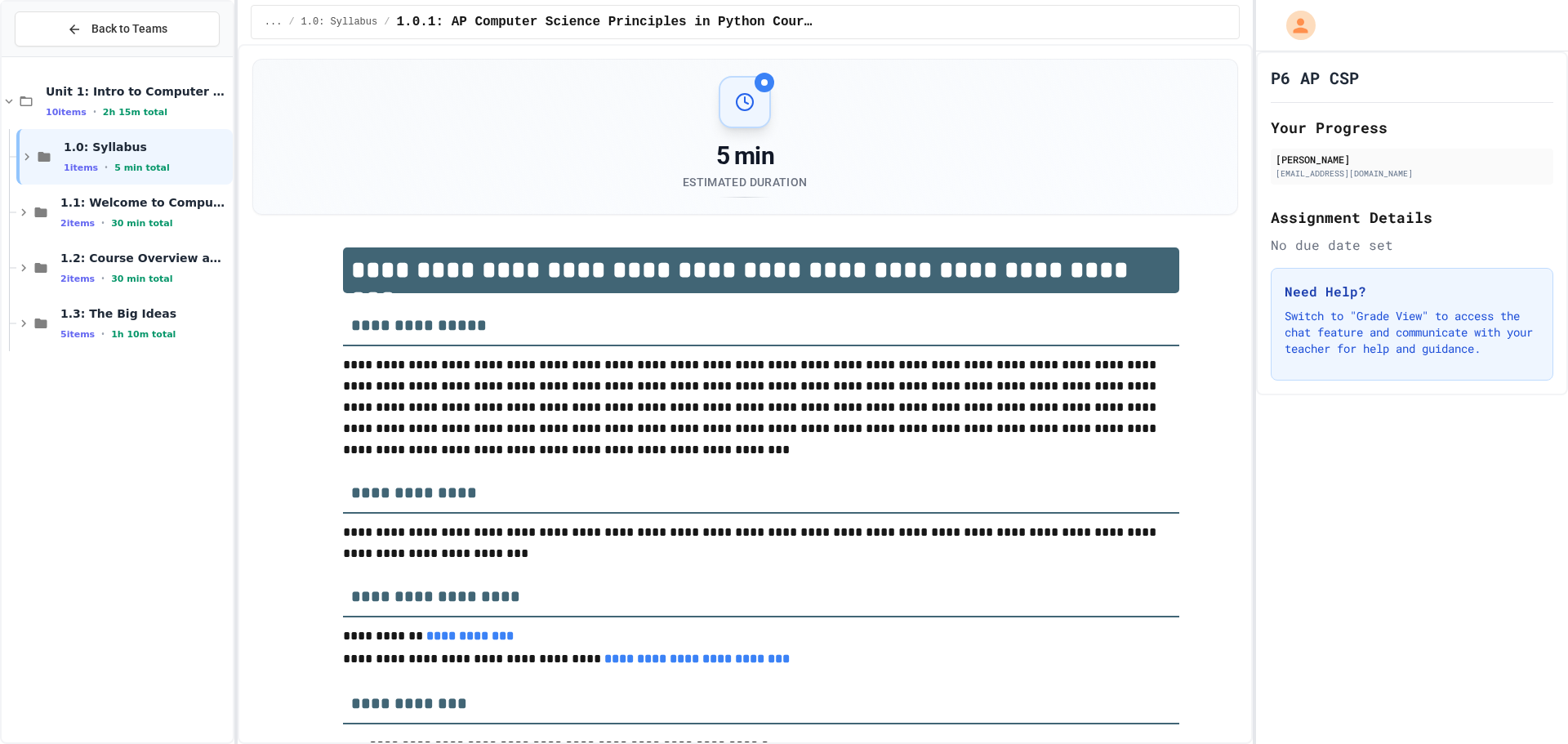
click at [750, 90] on div at bounding box center [745, 102] width 52 height 52
click at [748, 194] on div "5 min Estimated Duration" at bounding box center [745, 169] width 124 height 56
click at [747, 190] on div "Estimated Duration" at bounding box center [745, 182] width 124 height 16
click at [1110, 585] on h3 "**********" at bounding box center [762, 590] width 837 height 53
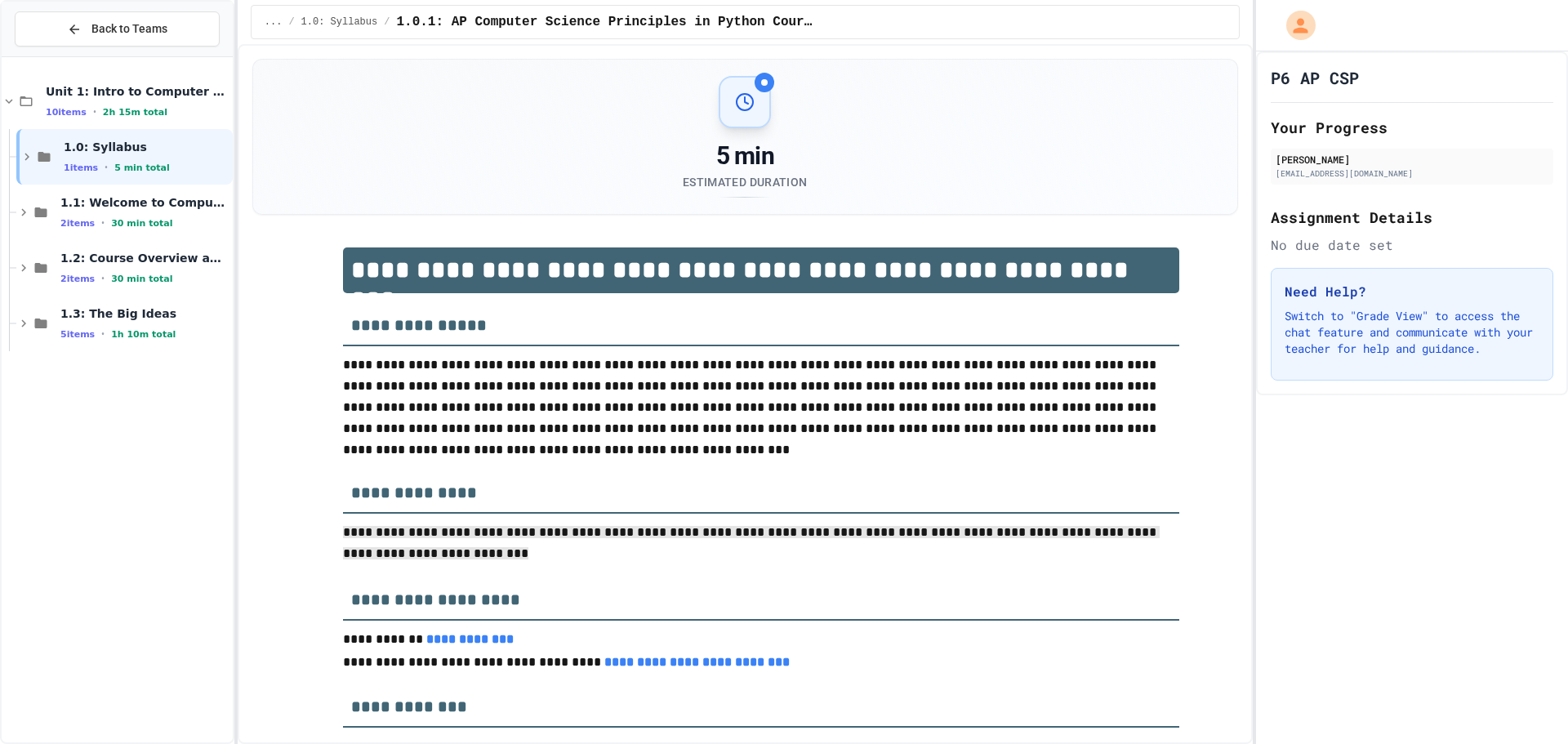
drag, startPoint x: 447, startPoint y: 545, endPoint x: 340, endPoint y: 531, distance: 107.9
click at [344, 531] on p "**********" at bounding box center [762, 545] width 837 height 46
click at [344, 531] on span "**********" at bounding box center [752, 543] width 817 height 34
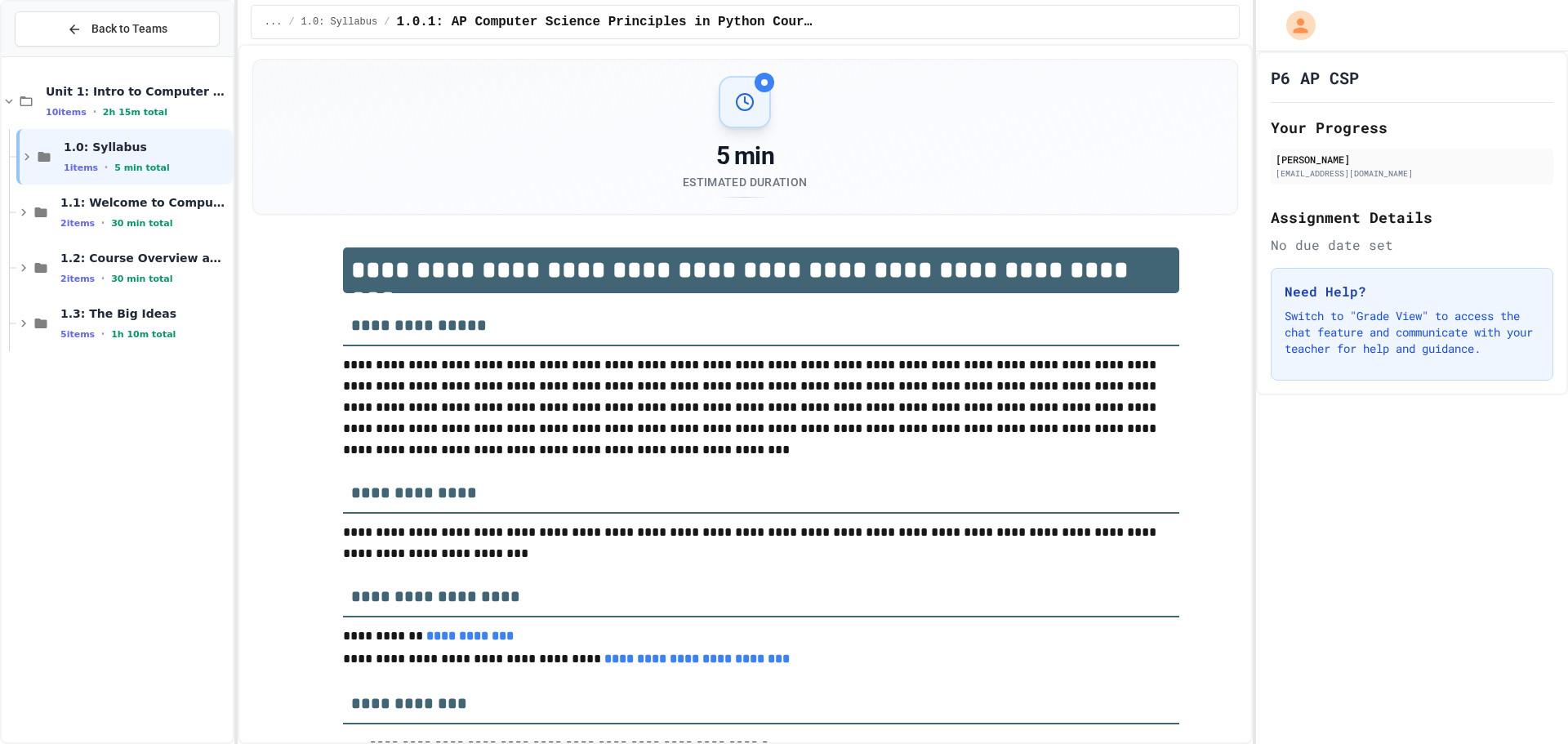
click at [402, 573] on h3 "**********" at bounding box center [762, 590] width 837 height 53
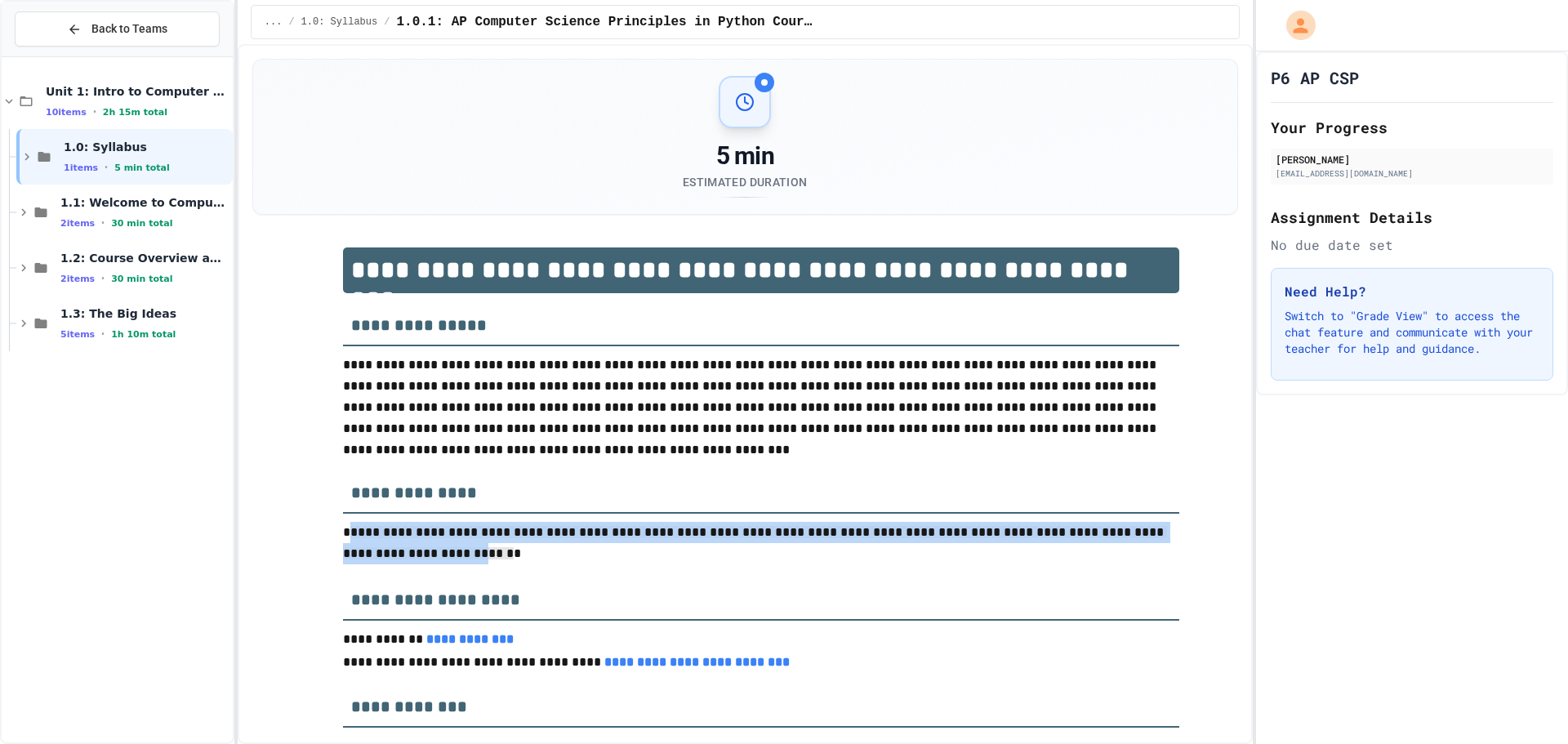
drag, startPoint x: 348, startPoint y: 528, endPoint x: 384, endPoint y: 542, distance: 38.6
click at [388, 545] on p "**********" at bounding box center [762, 545] width 837 height 46
click at [355, 532] on span "**********" at bounding box center [755, 543] width 824 height 34
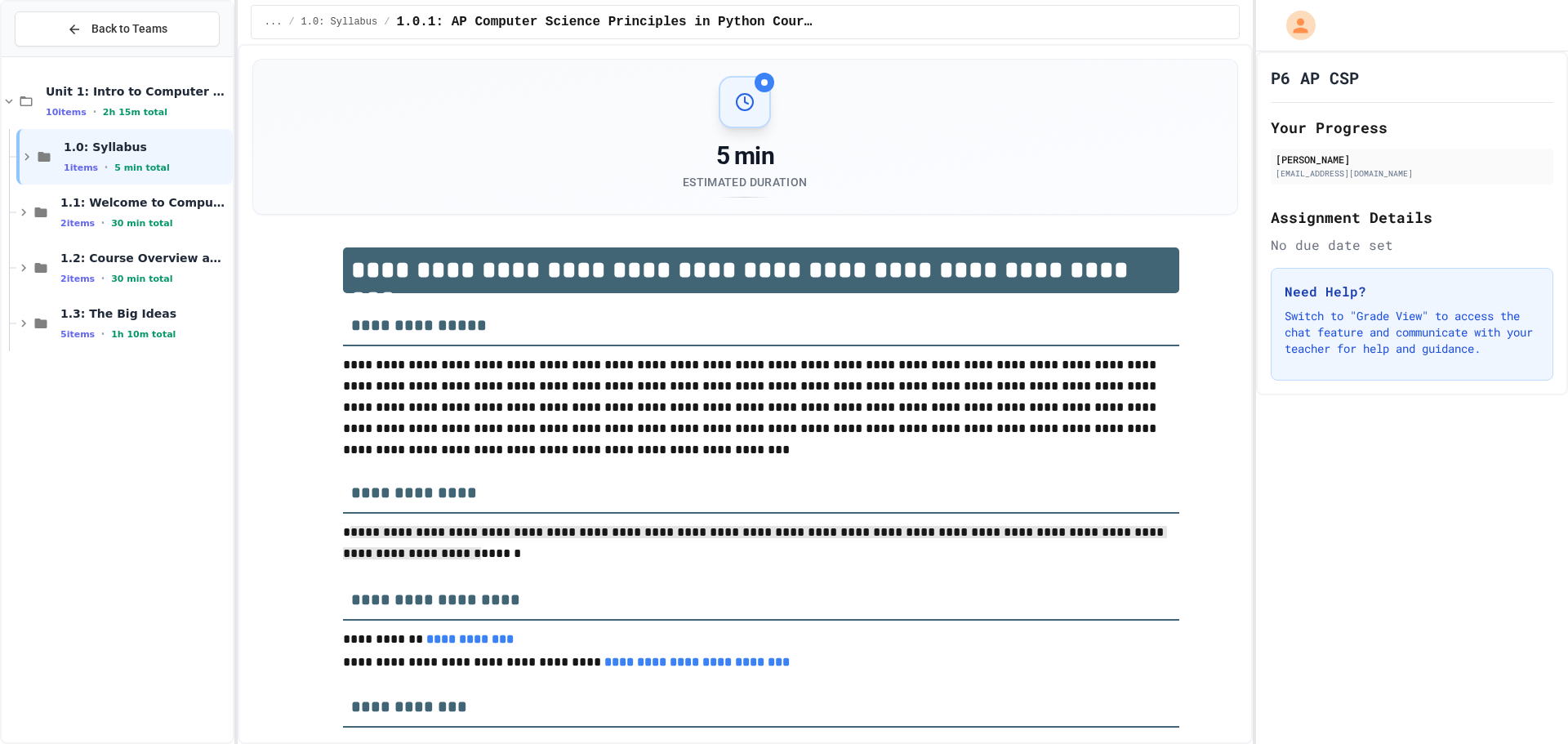
click at [412, 545] on p "**********" at bounding box center [762, 545] width 837 height 46
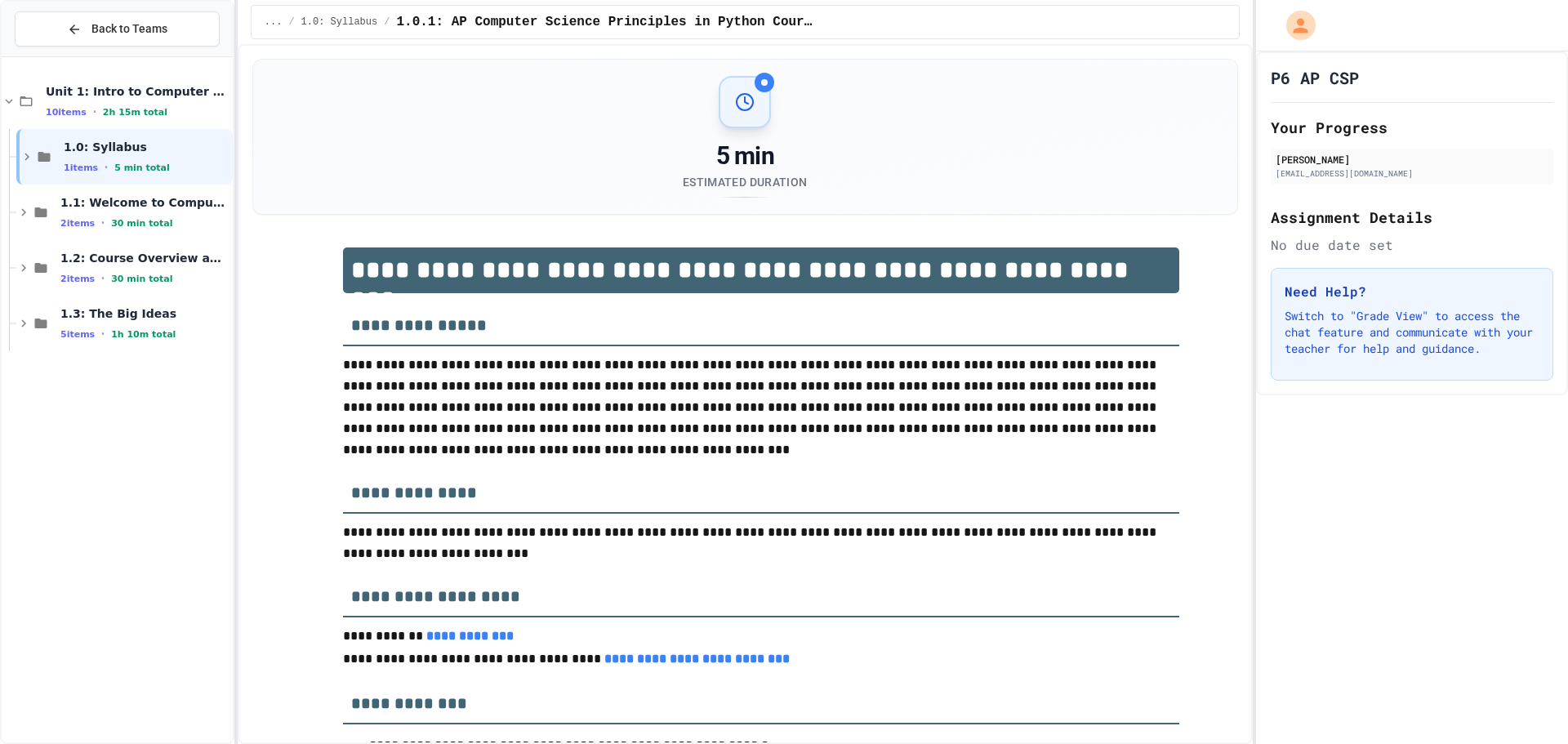
click at [412, 533] on p "**********" at bounding box center [762, 543] width 837 height 43
click at [395, 557] on p "**********" at bounding box center [762, 543] width 837 height 43
drag, startPoint x: 402, startPoint y: 517, endPoint x: 408, endPoint y: 508, distance: 10.8
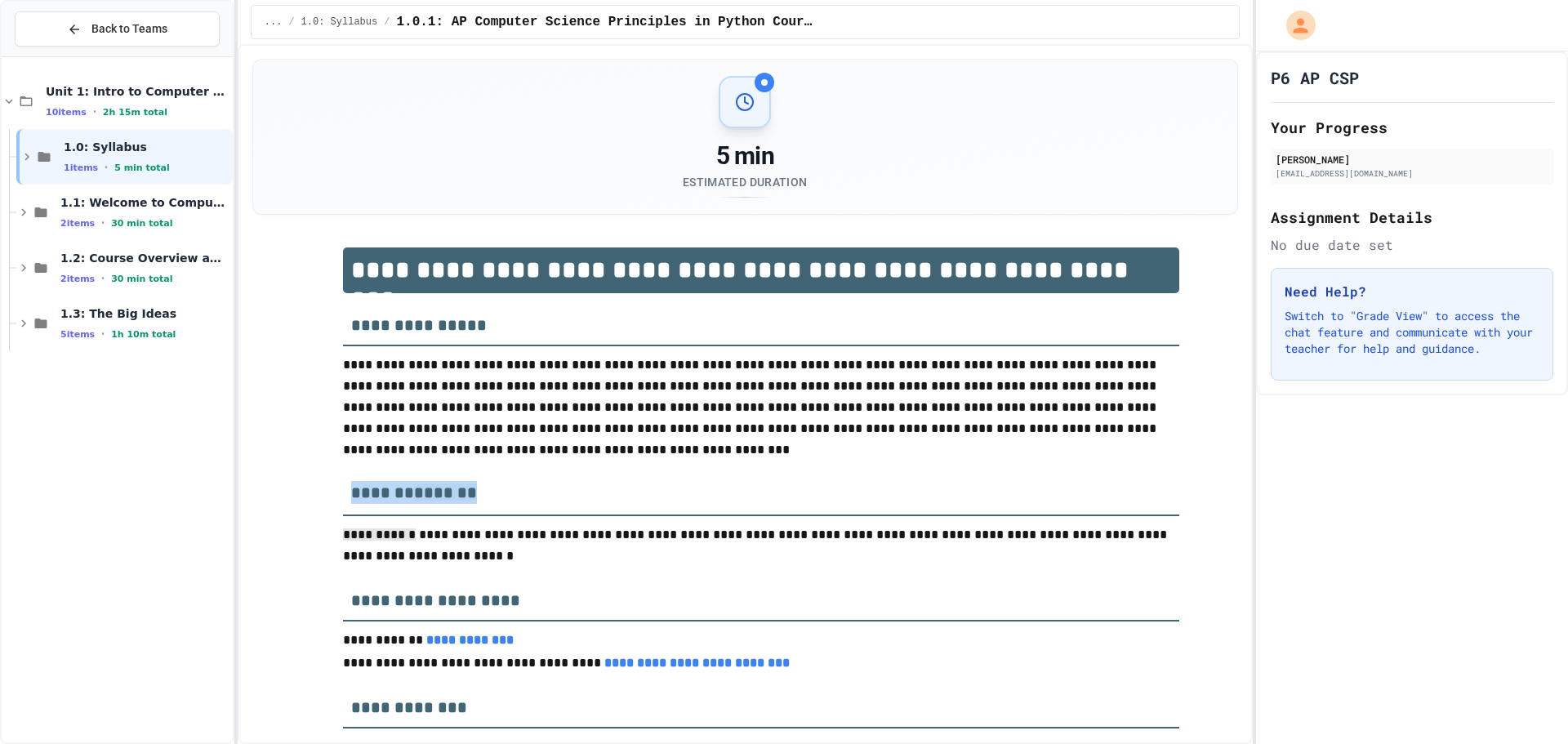
click at [414, 491] on span "*******" at bounding box center [445, 492] width 63 height 16
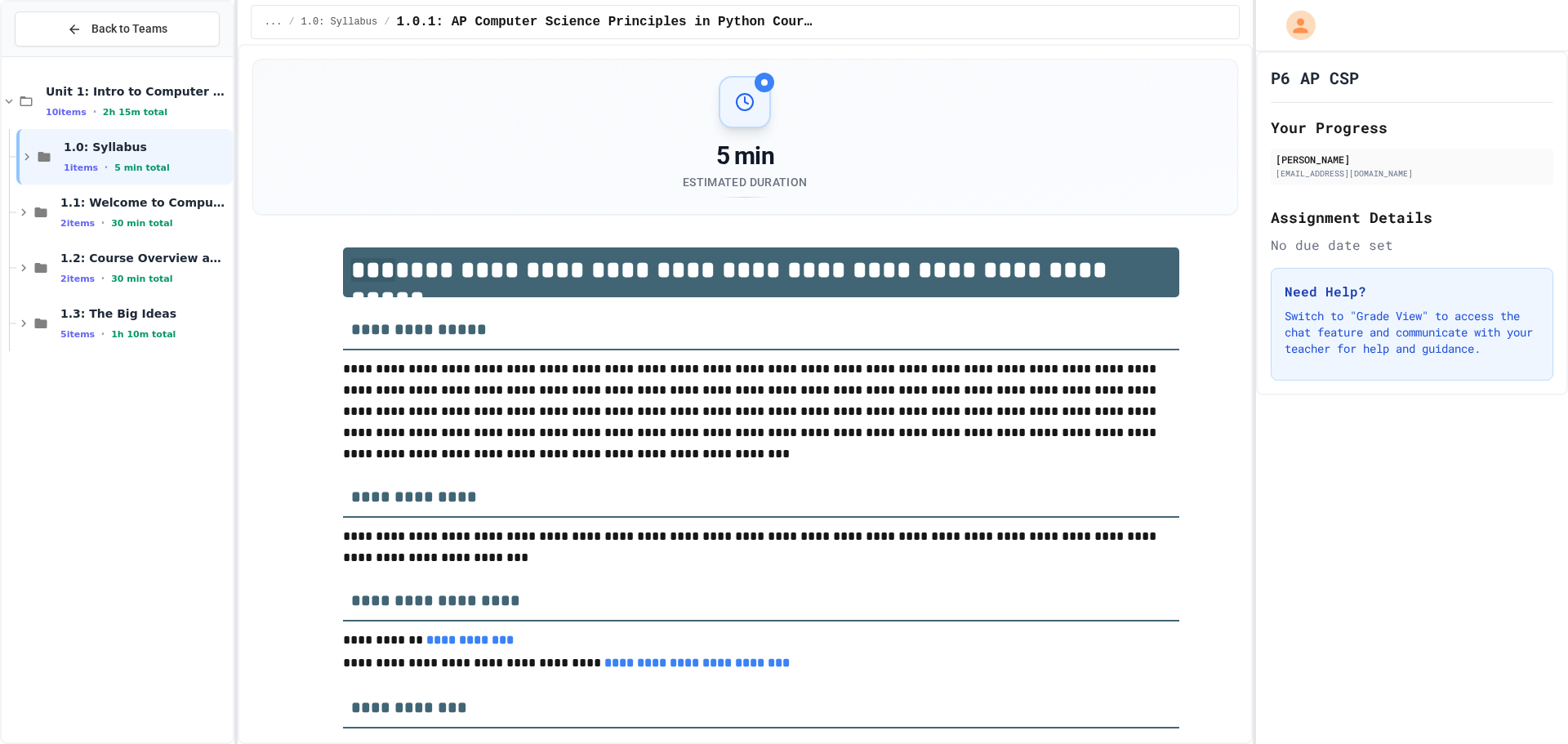
drag, startPoint x: 312, startPoint y: 236, endPoint x: 384, endPoint y: 210, distance: 76.6
drag, startPoint x: 386, startPoint y: 70, endPoint x: 460, endPoint y: 101, distance: 80.2
click at [460, 101] on div "5 min Estimated Duration" at bounding box center [746, 137] width 985 height 155
click at [460, 101] on div "5 min Estimated Duration" at bounding box center [745, 137] width 945 height 122
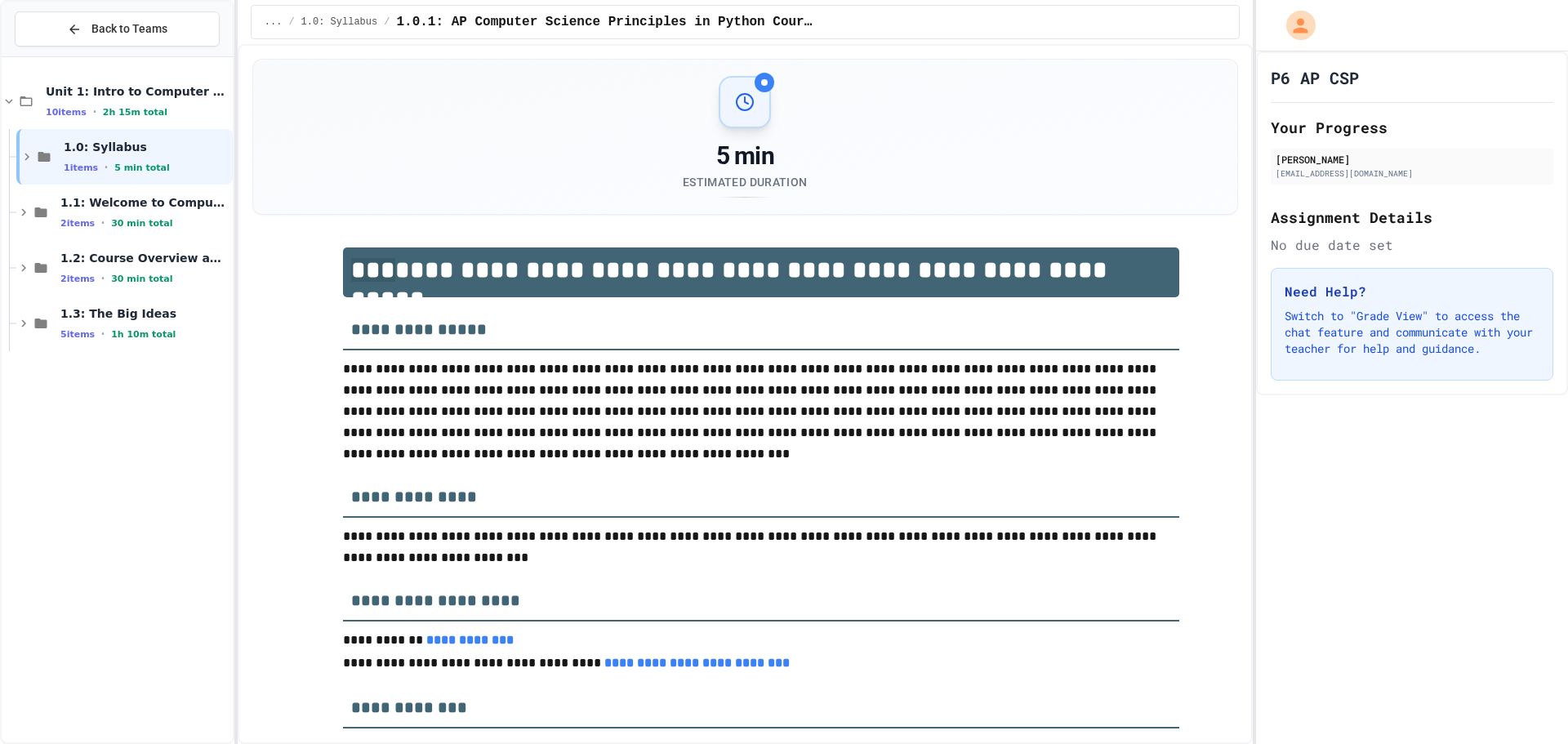
click at [481, 110] on div "5 min Estimated Duration" at bounding box center [745, 137] width 945 height 122
click at [469, 103] on div "5 min Estimated Duration" at bounding box center [745, 137] width 945 height 122
click at [484, 164] on div "5 min Estimated Duration" at bounding box center [745, 137] width 945 height 122
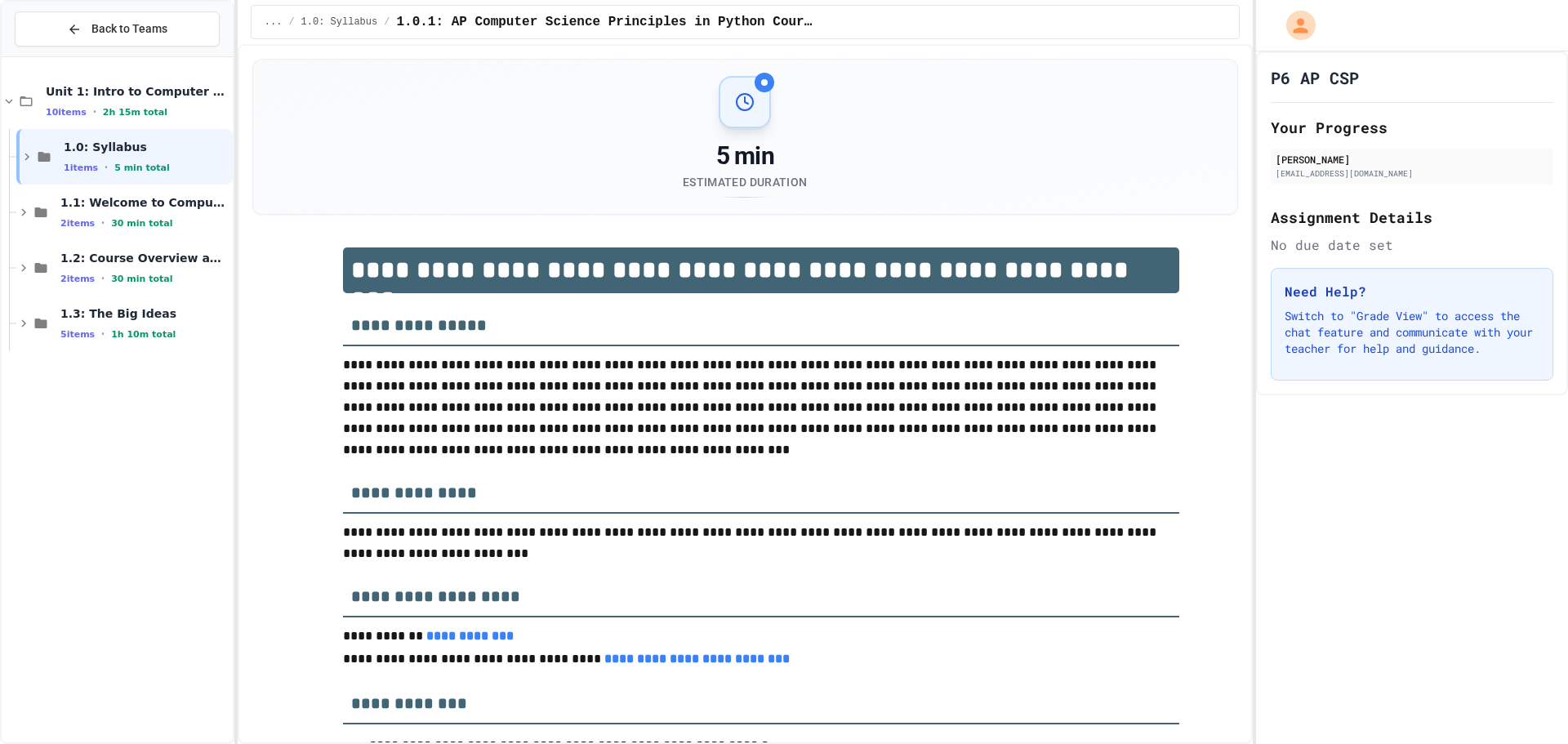
click at [622, 441] on p "**********" at bounding box center [762, 407] width 837 height 106
click at [48, 227] on div "1.1: Welcome to Computer Science 2 items • 30 min total" at bounding box center [124, 213] width 217 height 56
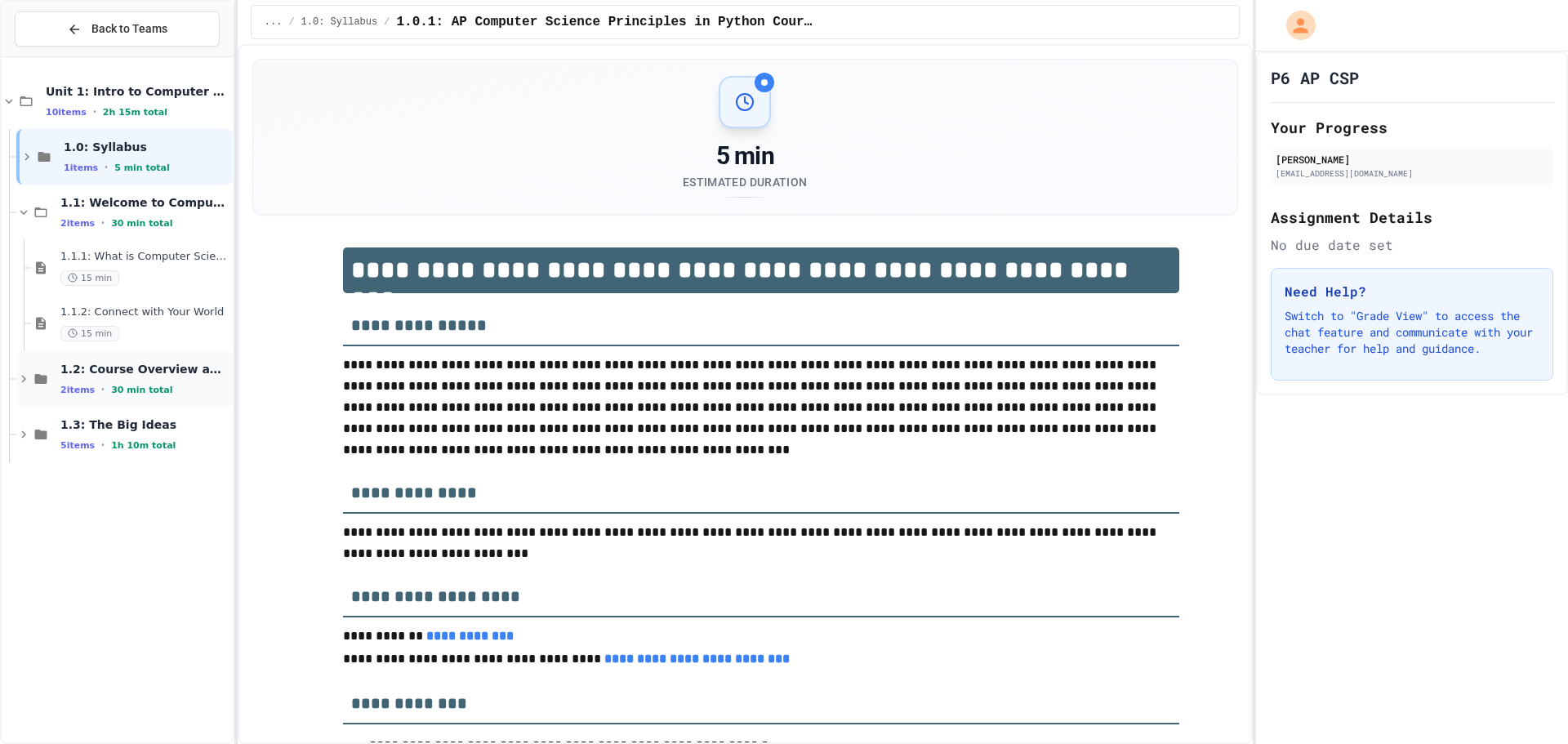
click at [39, 379] on icon at bounding box center [41, 379] width 12 height 10
click at [49, 558] on div "1.3: The Big Ideas 5 items • 1h 10m total" at bounding box center [124, 546] width 217 height 56
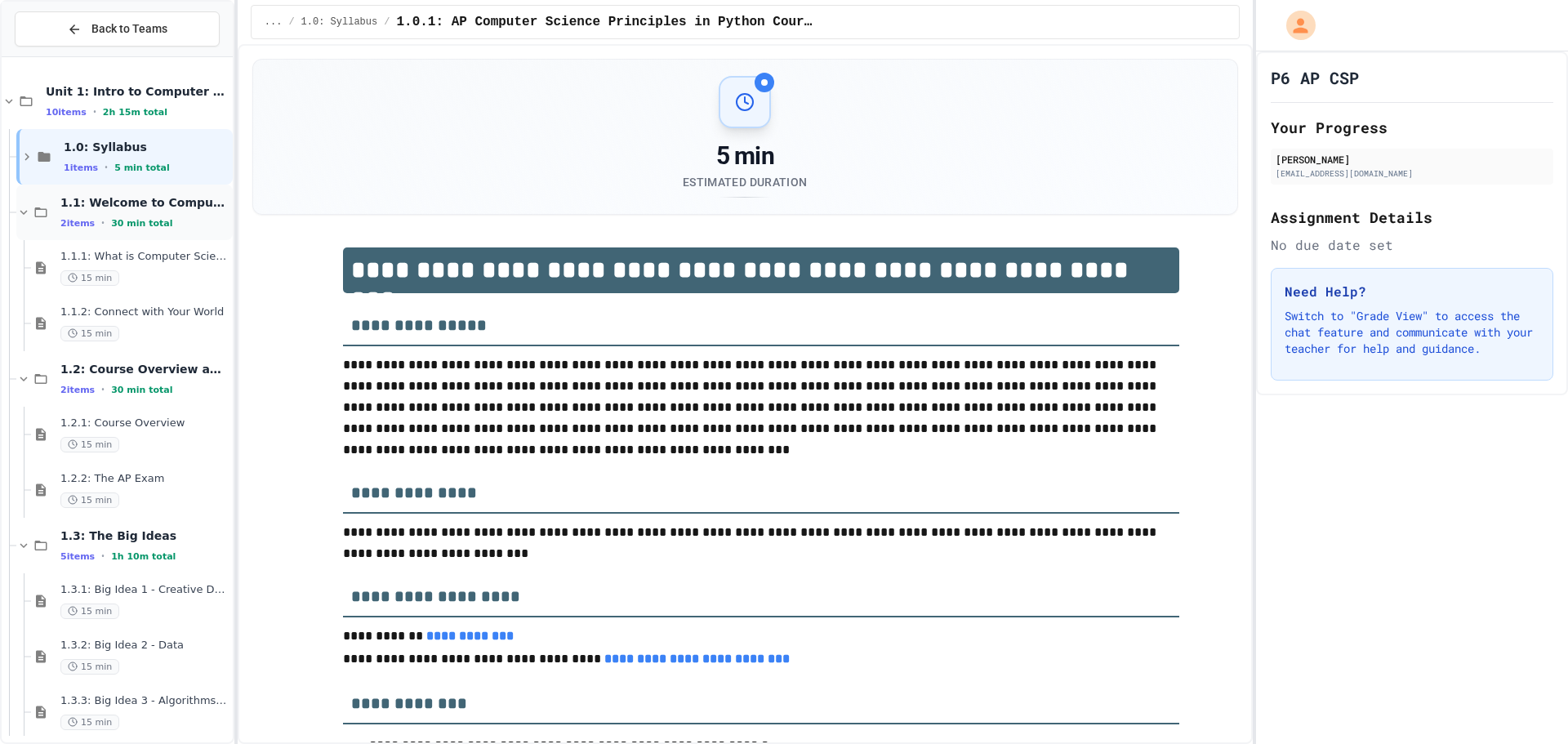
click at [159, 197] on span "1.1: Welcome to Computer Science" at bounding box center [145, 202] width 169 height 15
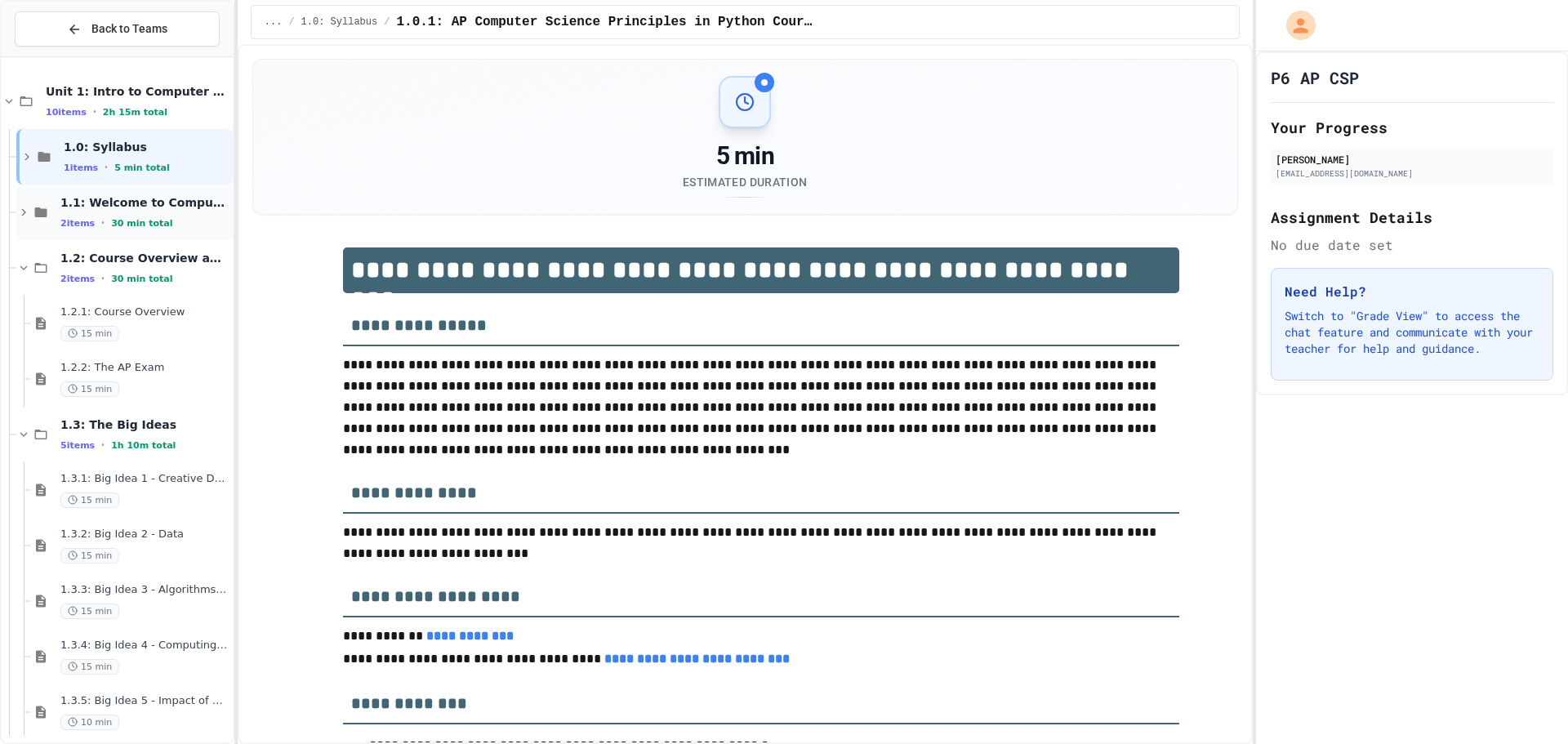
click at [161, 218] on div "2 items • 30 min total" at bounding box center [145, 223] width 169 height 13
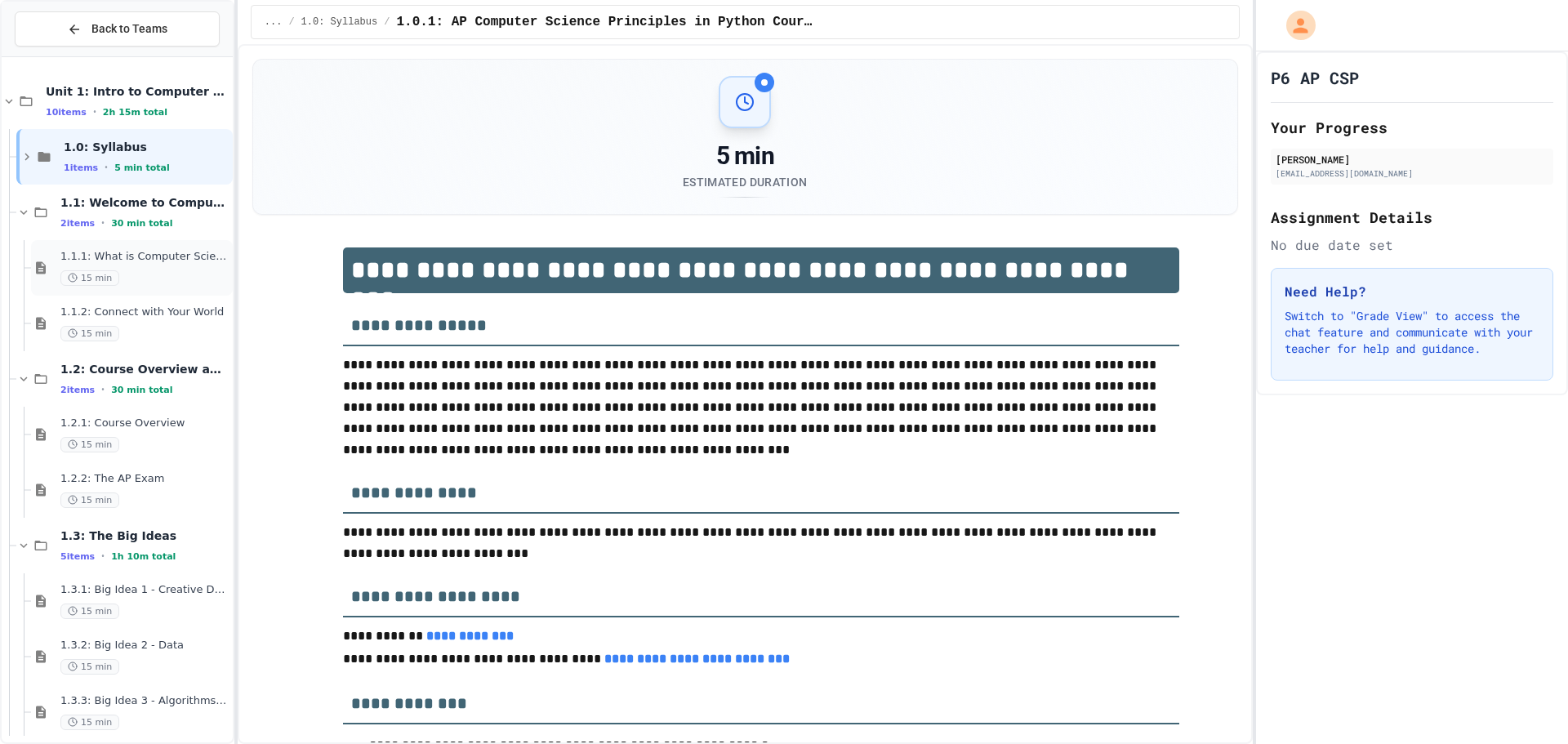
click at [162, 279] on div "15 min" at bounding box center [145, 279] width 169 height 16
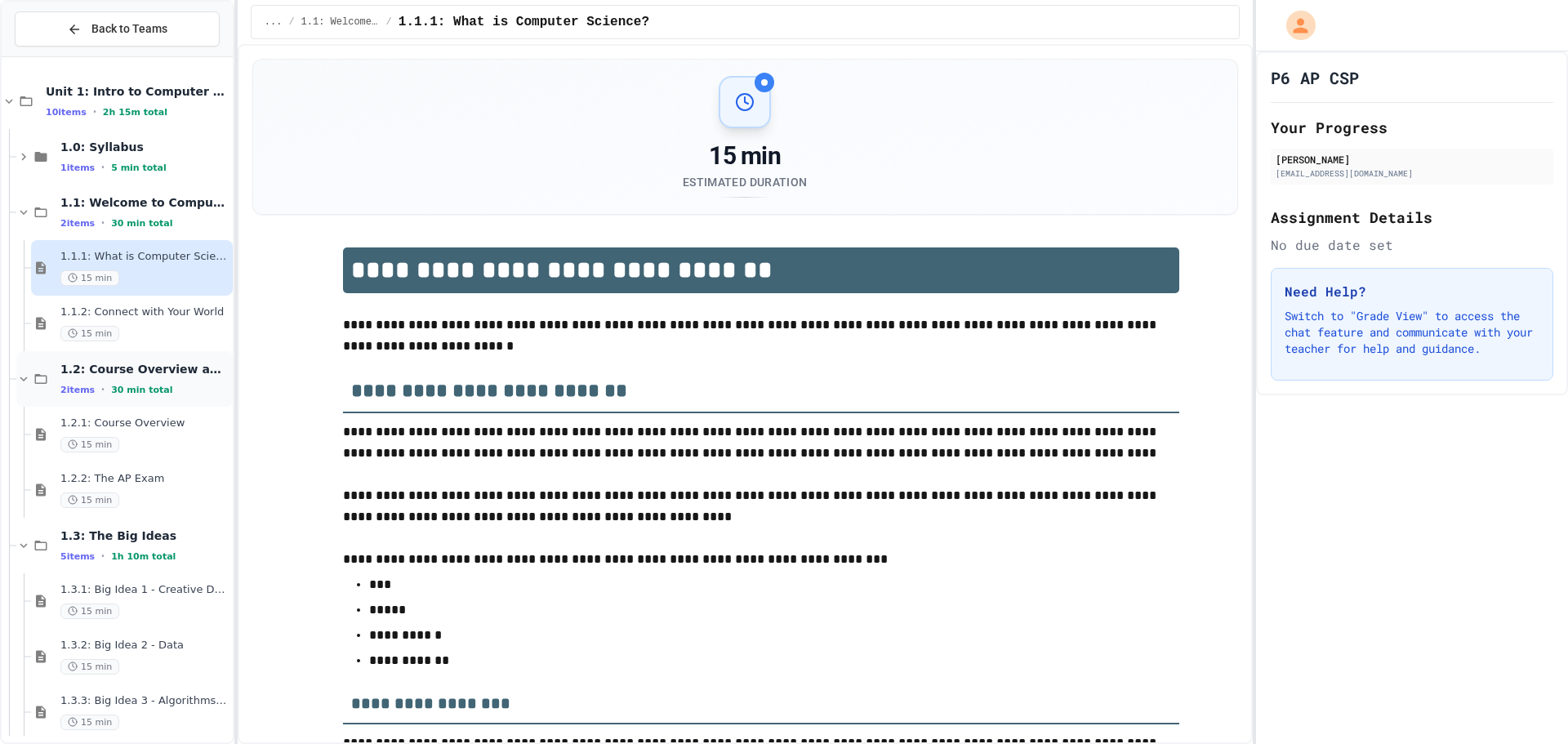
scroll to position [2704, 0]
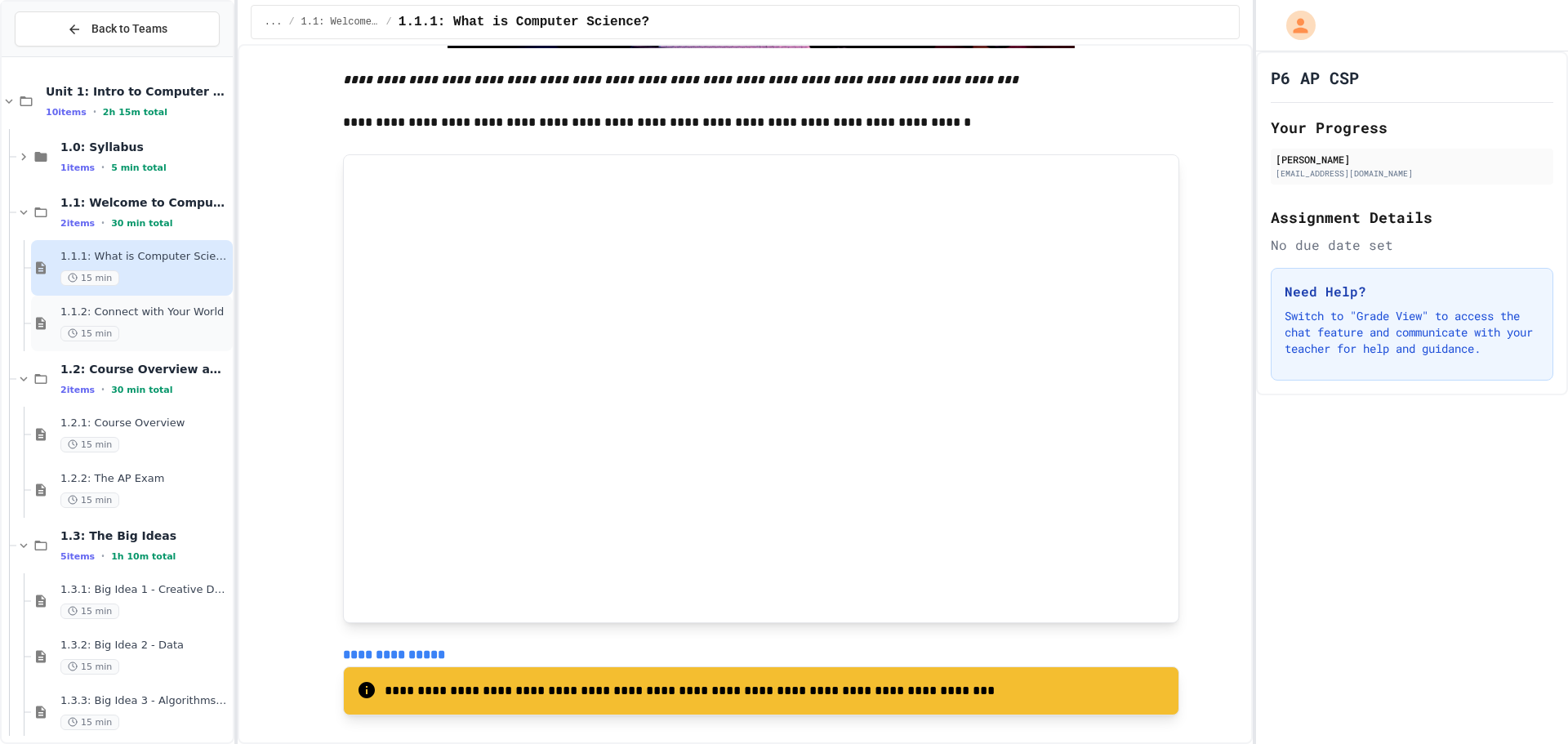
click at [130, 346] on div "1.1.2: Connect with Your World 15 min" at bounding box center [132, 324] width 202 height 56
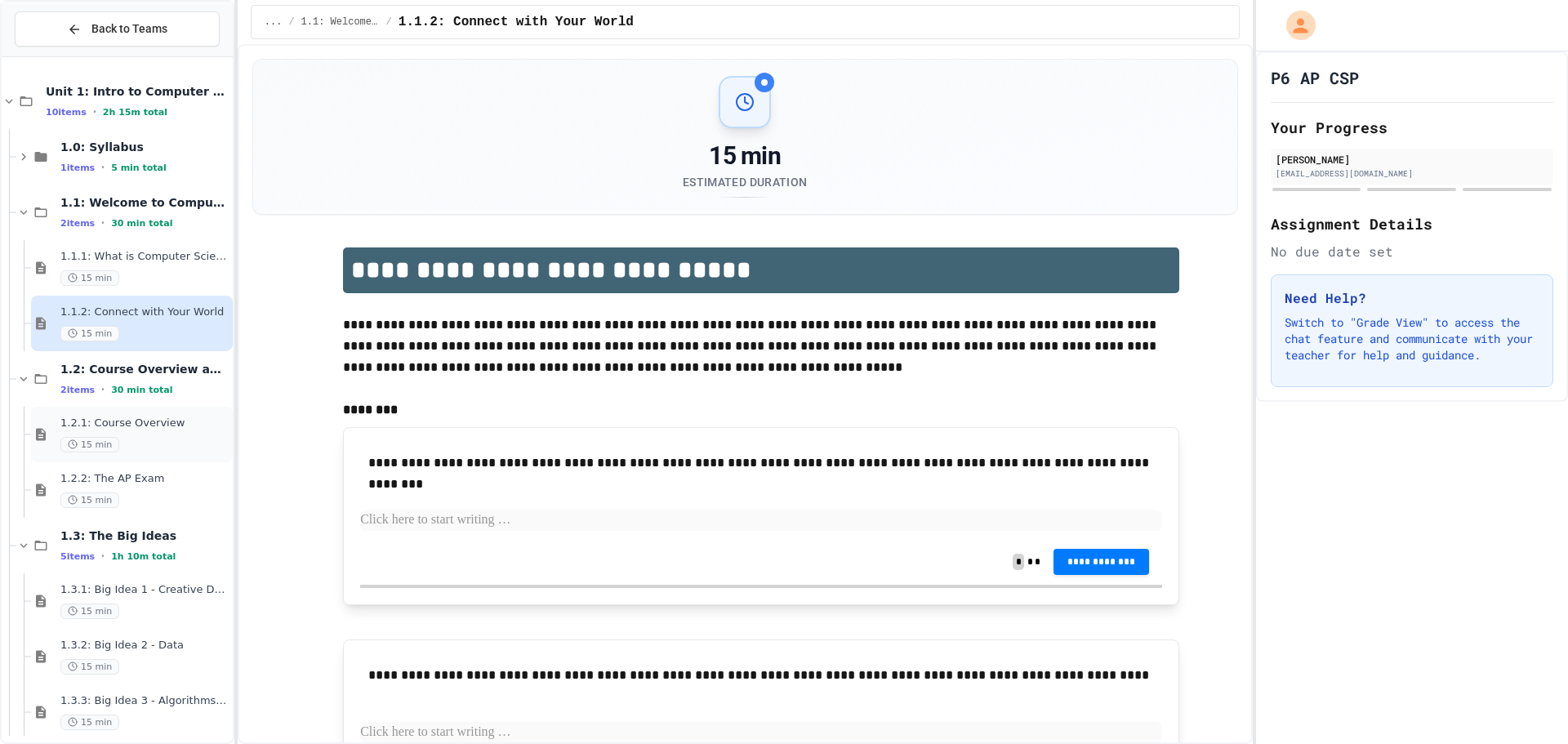
click at [108, 434] on div "1.2.1: Course Overview 15 min" at bounding box center [145, 434] width 169 height 36
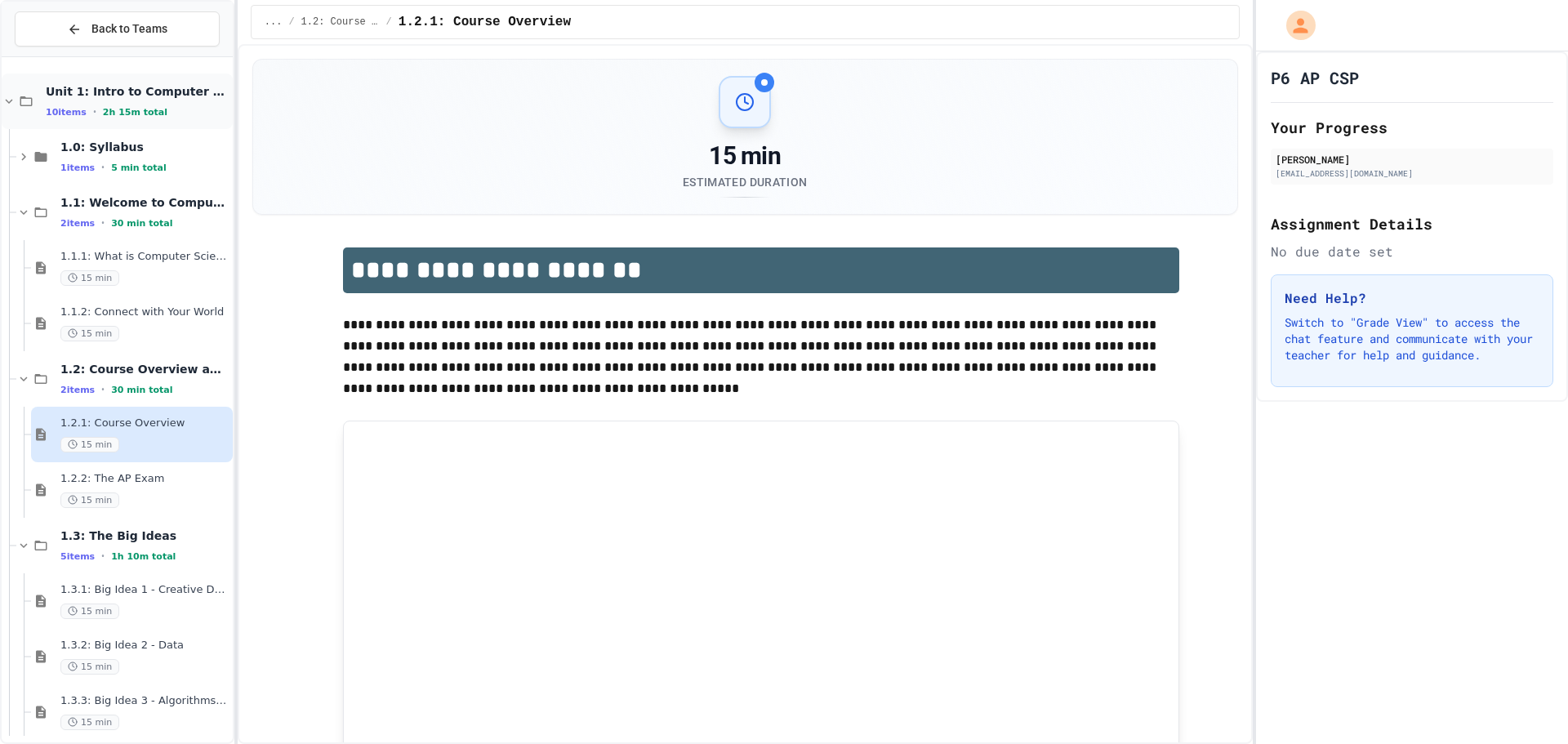
click at [139, 122] on div "Unit 1: Intro to Computer Science 10 items • 2h 15m total" at bounding box center [117, 102] width 231 height 56
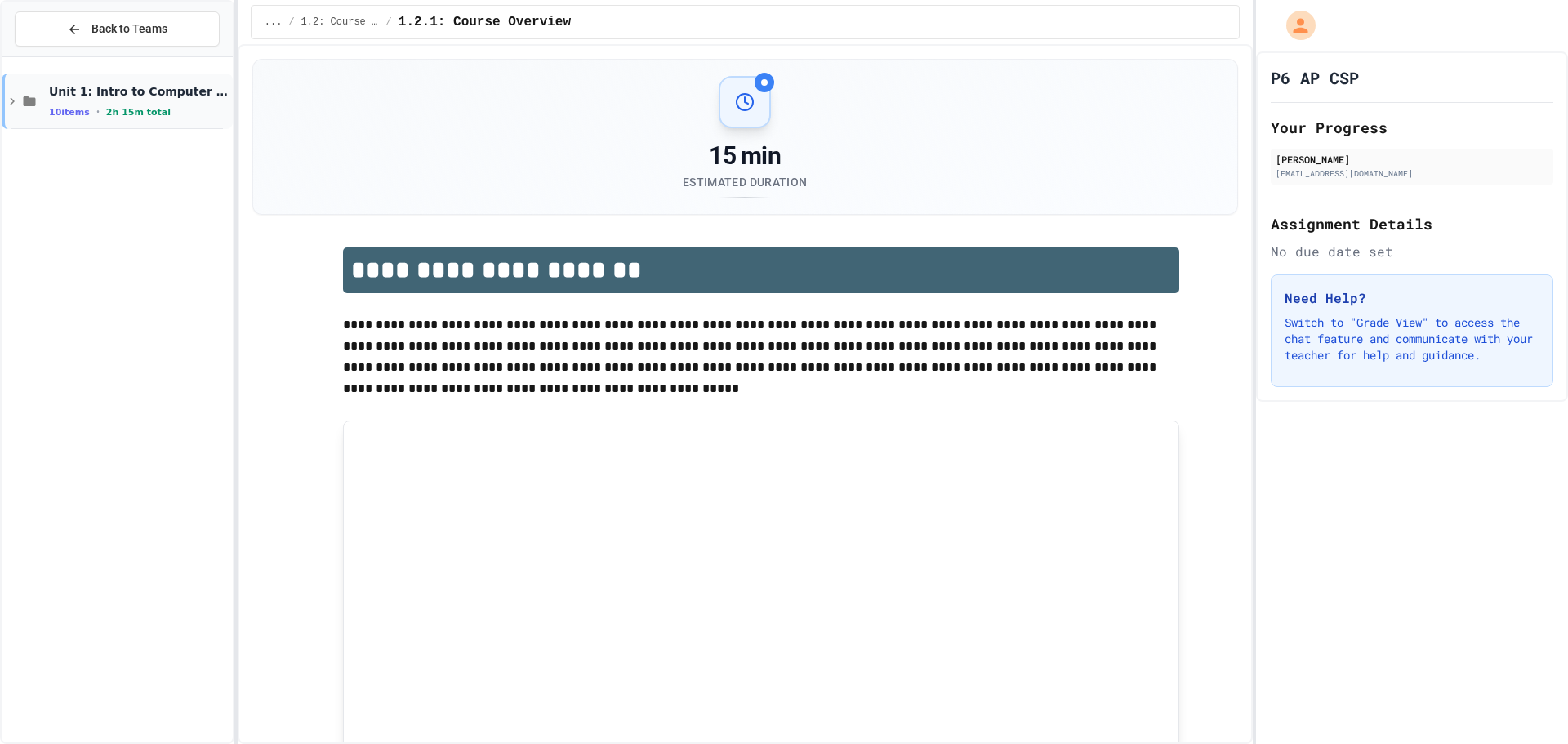
click at [130, 86] on span "Unit 1: Intro to Computer Science" at bounding box center [139, 91] width 181 height 15
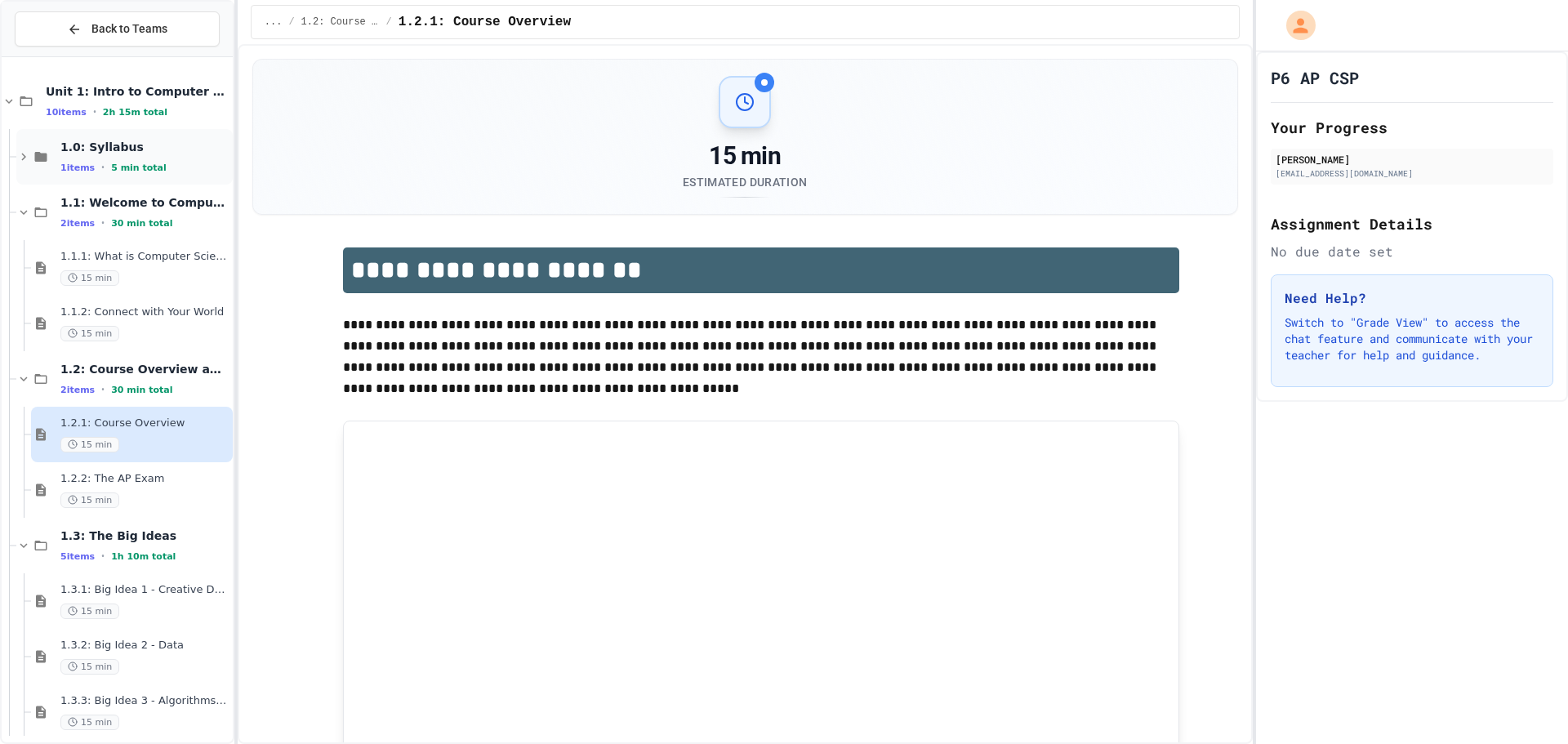
click at [132, 167] on span "5 min total" at bounding box center [139, 168] width 56 height 11
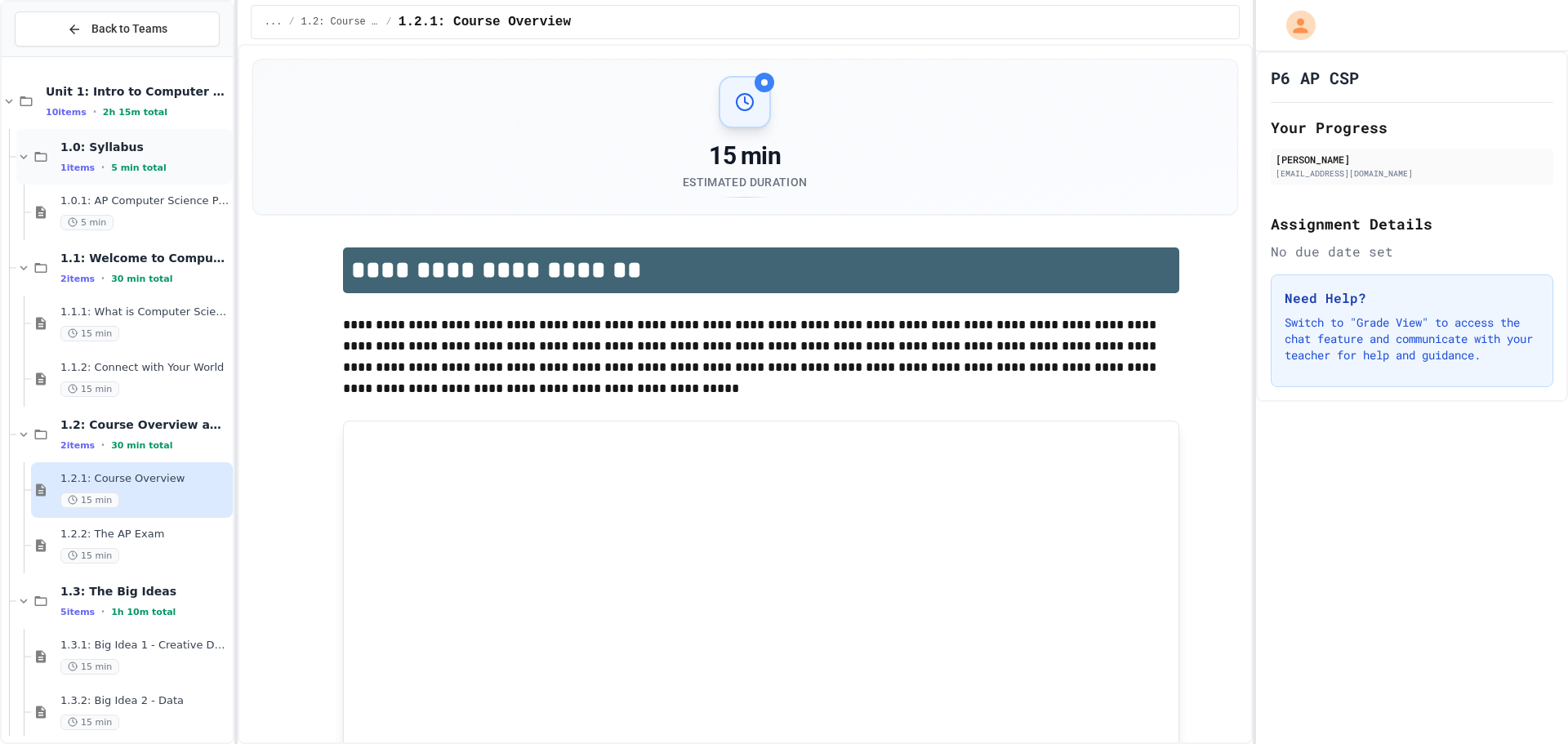
click at [106, 158] on div "1.0: Syllabus 1 items • 5 min total" at bounding box center [145, 157] width 169 height 34
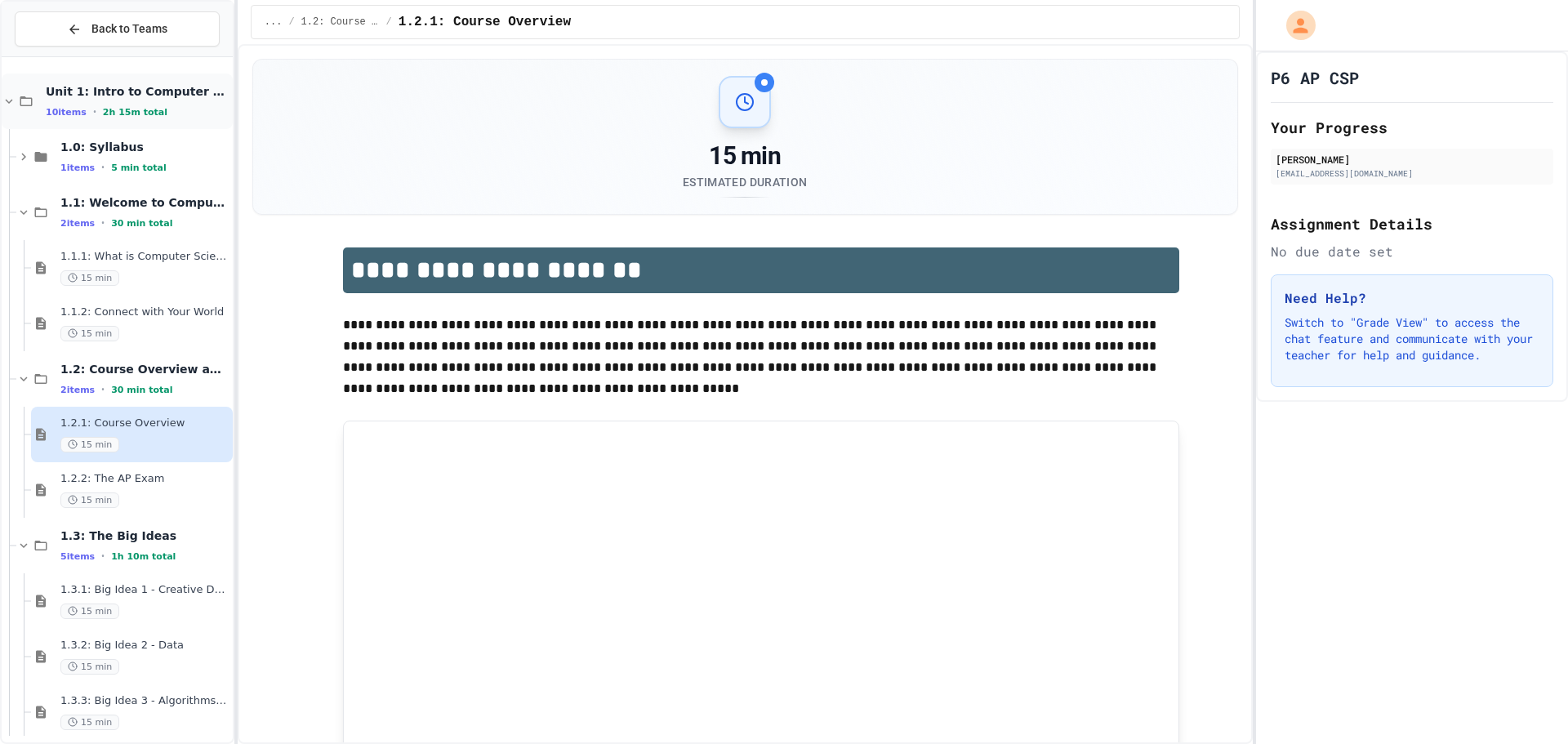
click at [114, 118] on div "10 items • 2h 15m total" at bounding box center [138, 112] width 184 height 13
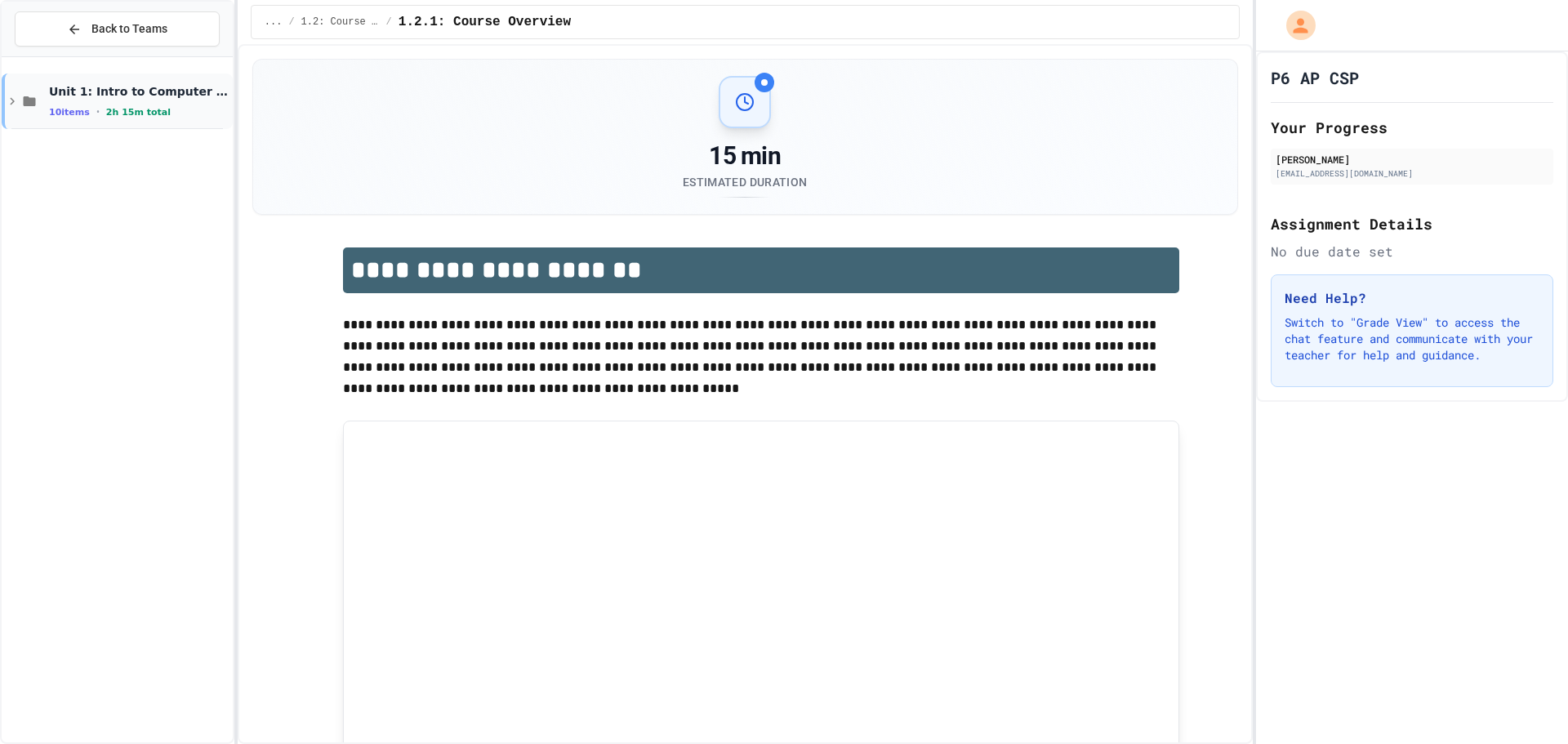
click at [129, 102] on div "Unit 1: Intro to Computer Science 10 items • 2h 15m total" at bounding box center [139, 101] width 181 height 34
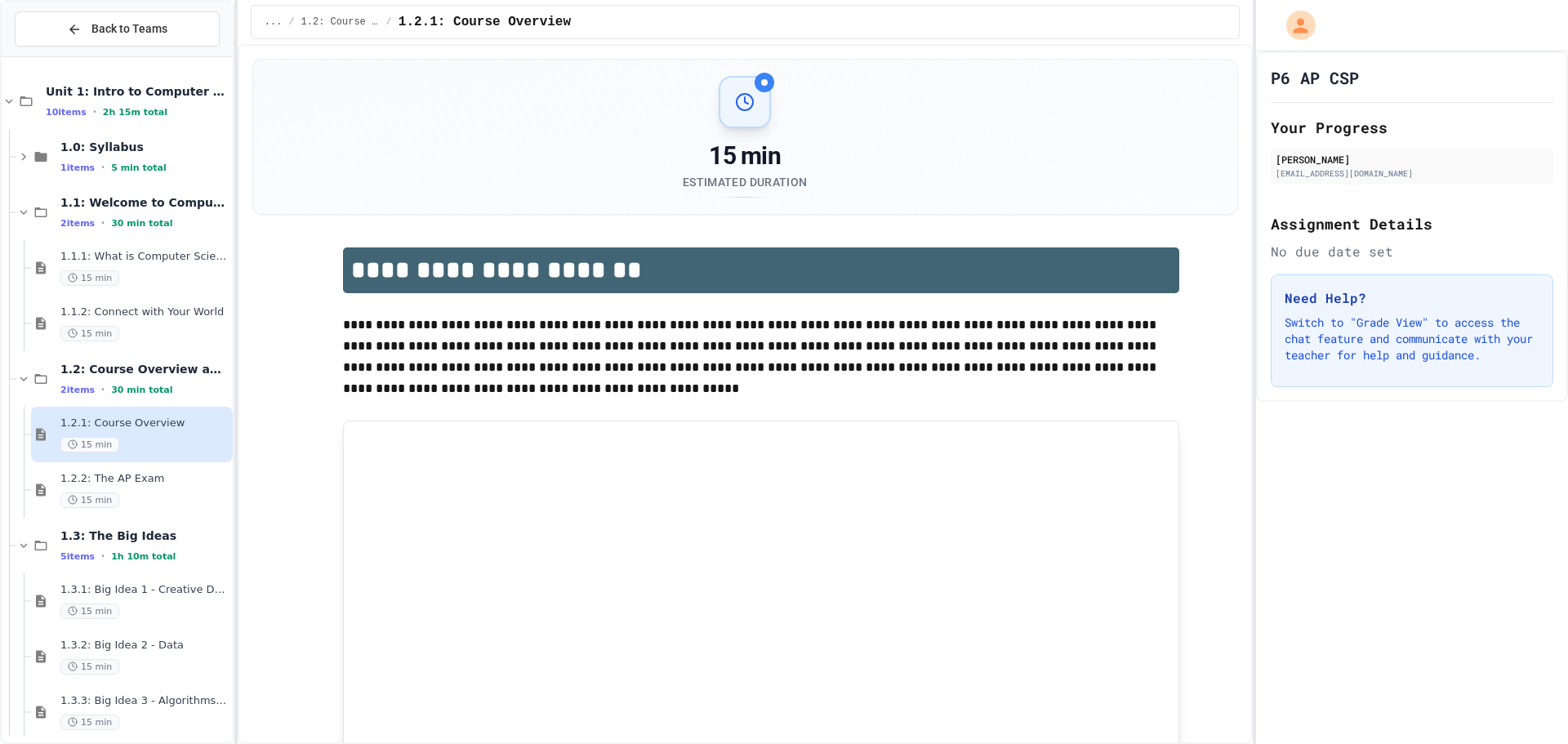
click at [15, 216] on div "1.1: Welcome to Computer Science 2 items • 30 min total" at bounding box center [117, 213] width 231 height 56
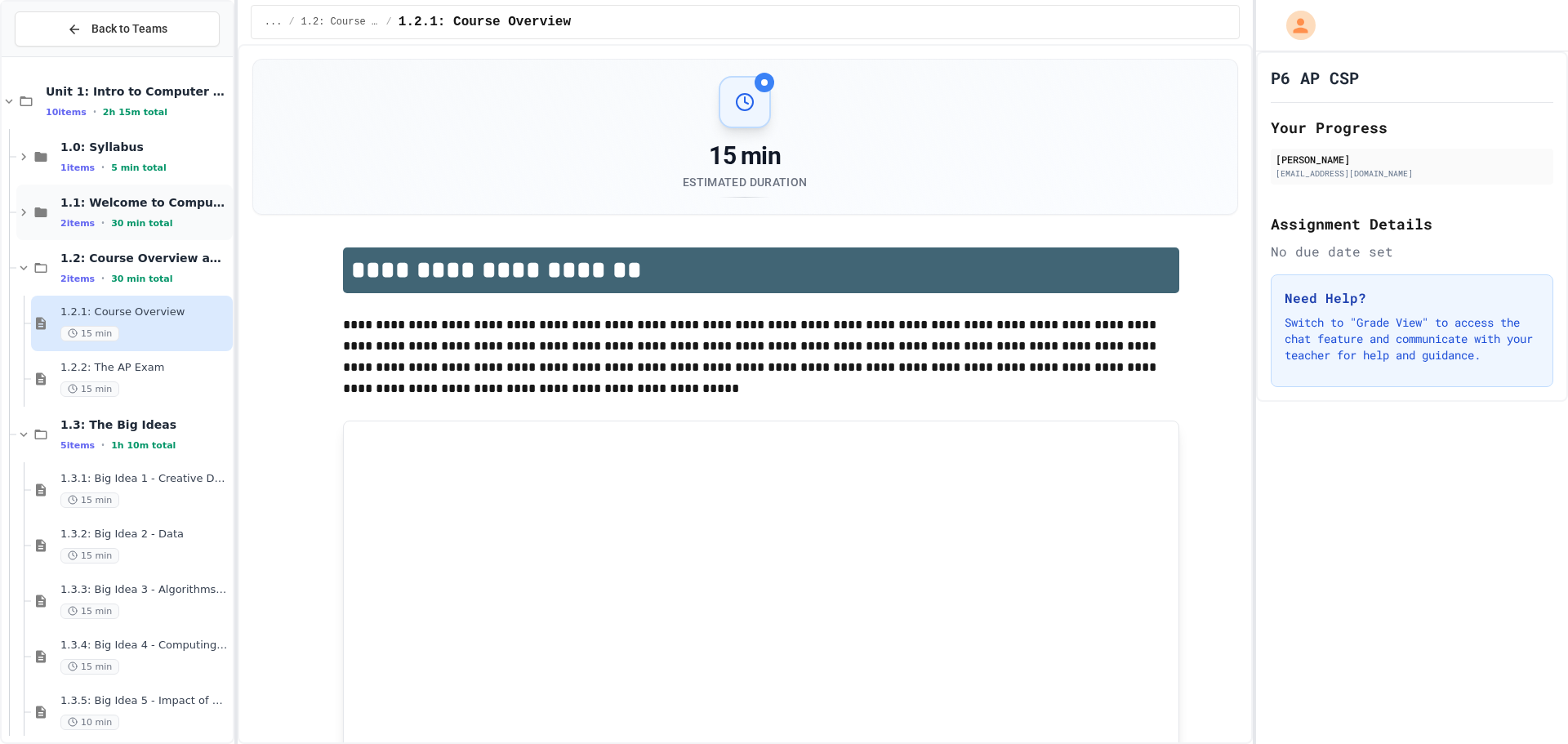
click at [80, 218] on span "2 items" at bounding box center [78, 223] width 34 height 11
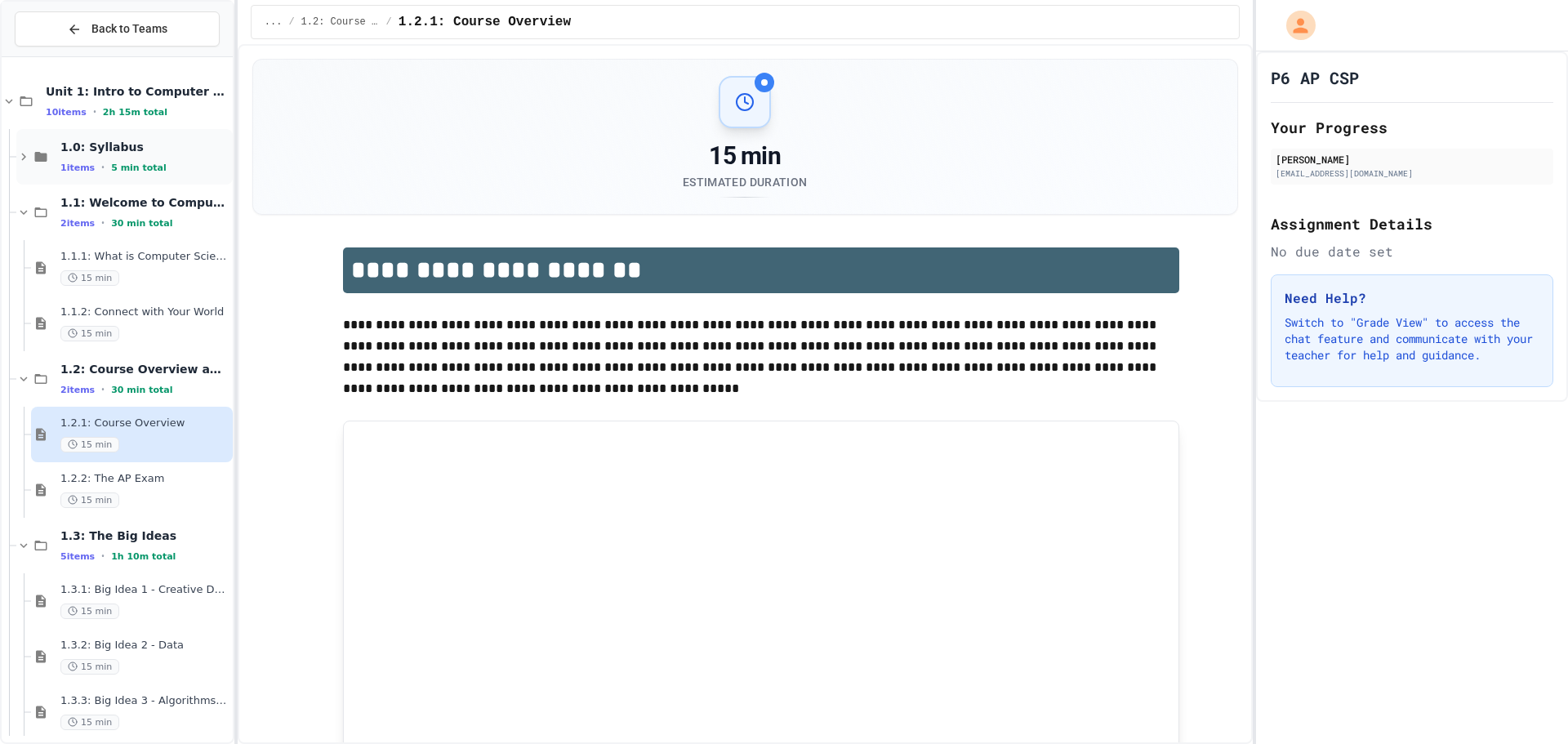
click at [87, 155] on div "1.0: Syllabus 1 items • 5 min total" at bounding box center [145, 157] width 169 height 34
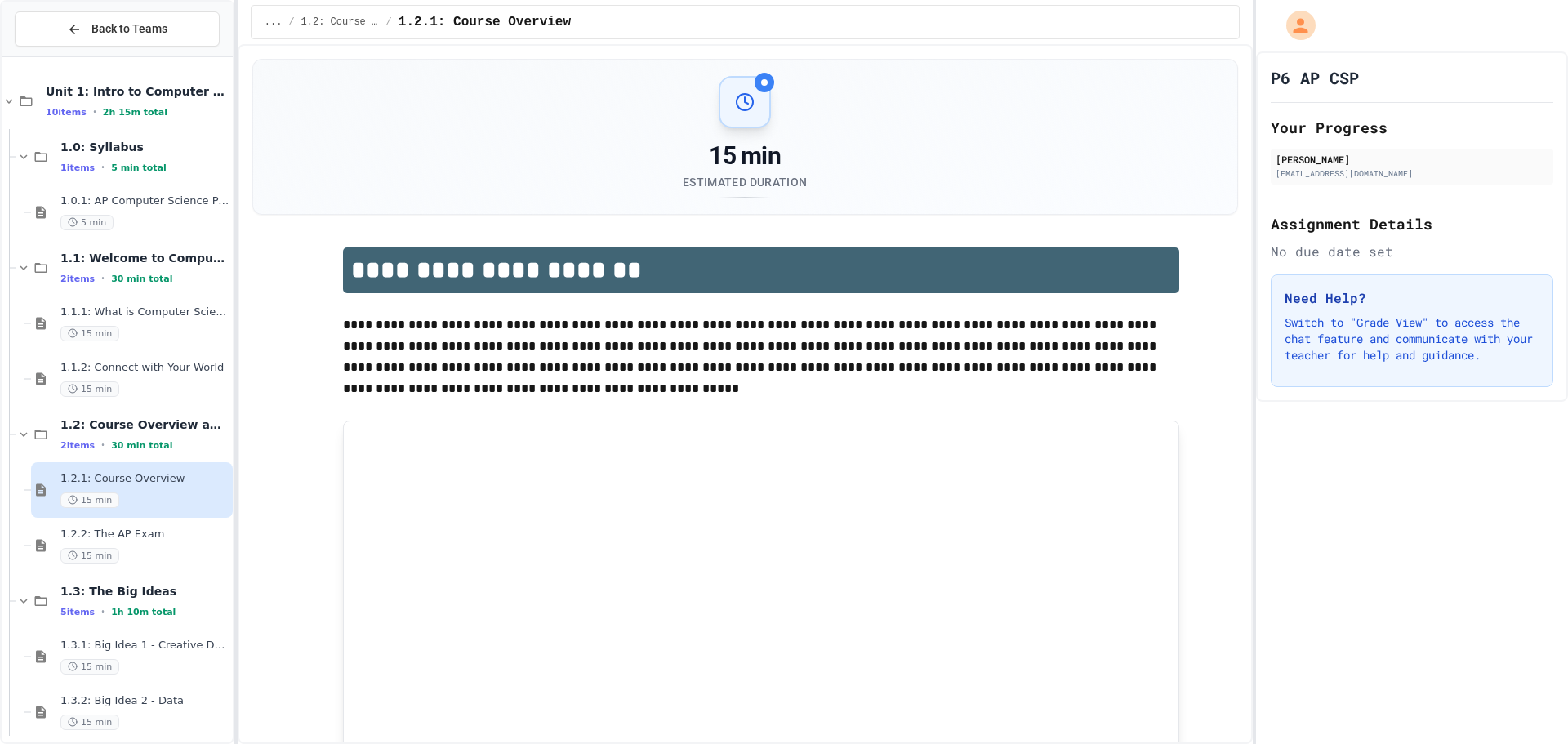
click at [87, 155] on div "1.0: Syllabus 1 items • 5 min total" at bounding box center [145, 157] width 169 height 34
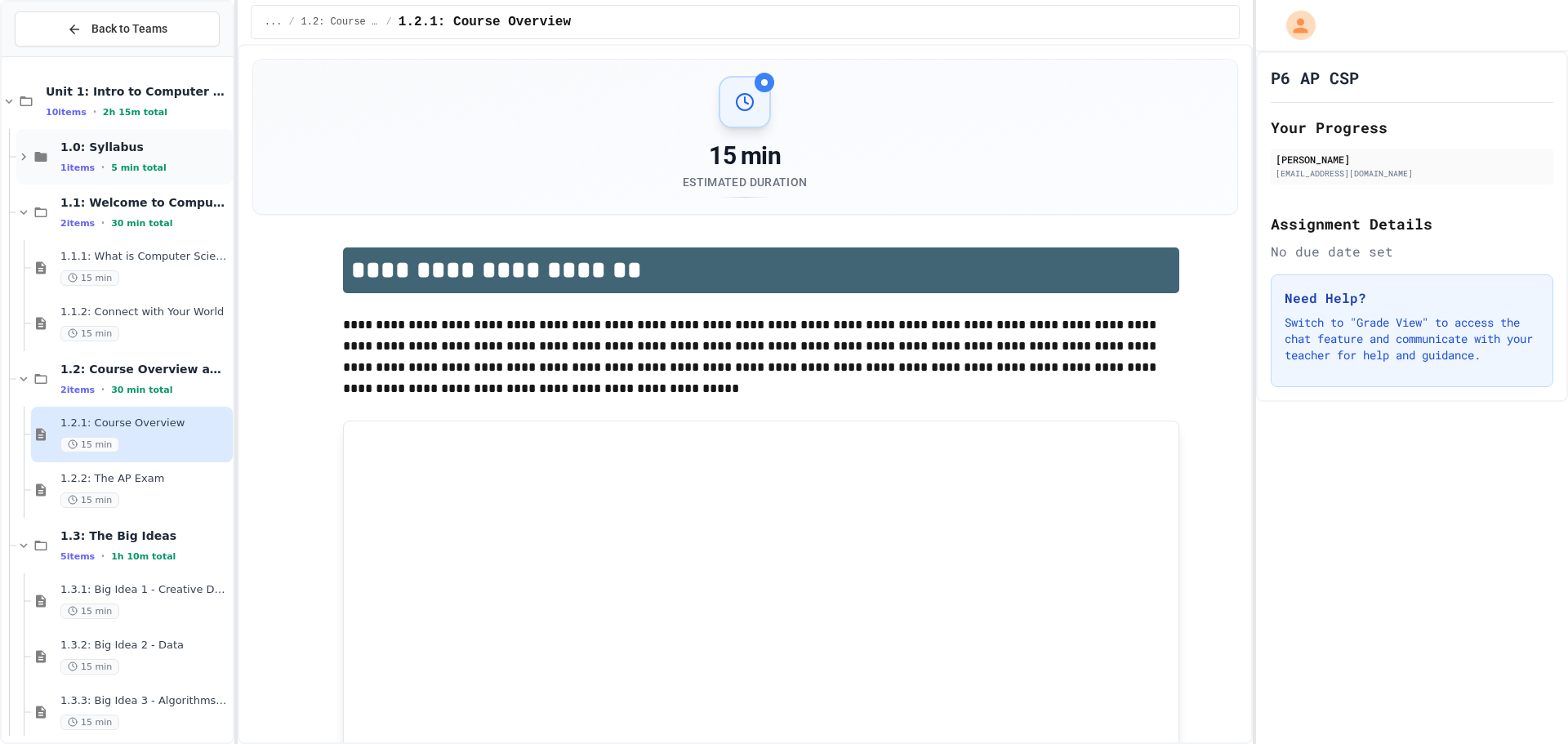
click at [25, 174] on div "1.0: Syllabus 1 items • 5 min total" at bounding box center [124, 157] width 217 height 56
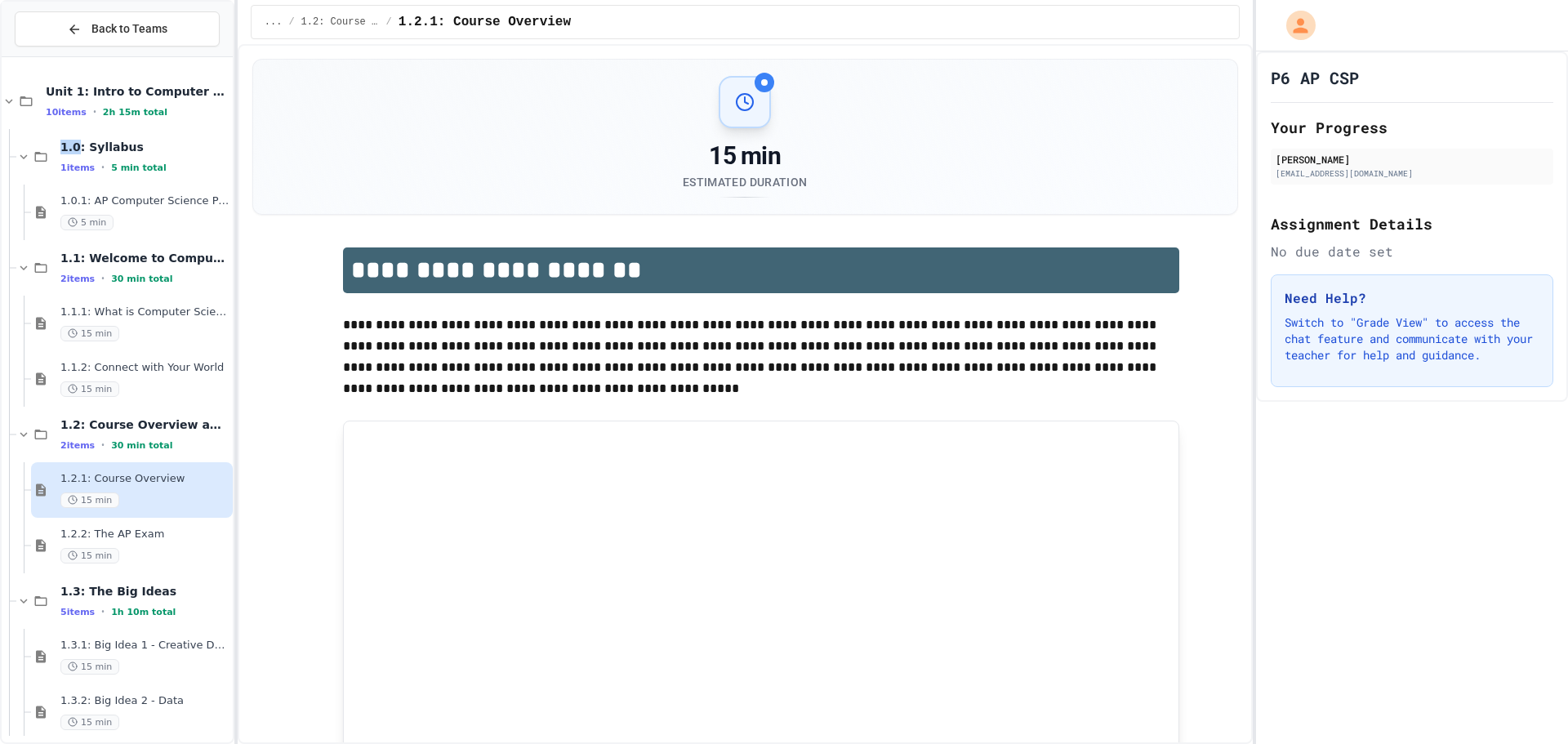
click at [25, 174] on div "1.0: Syllabus 1 items • 5 min total" at bounding box center [124, 157] width 217 height 56
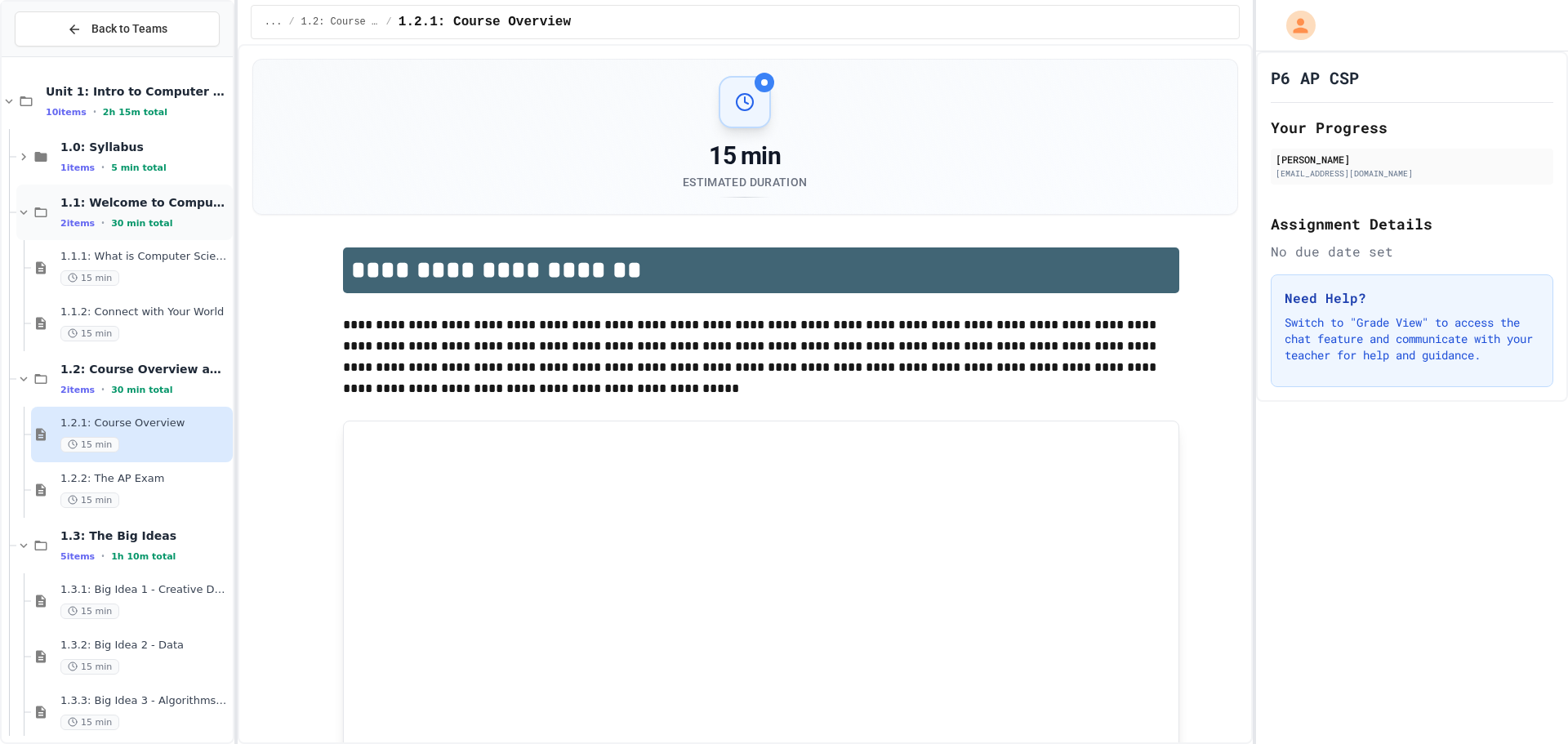
click at [25, 209] on icon at bounding box center [23, 212] width 15 height 15
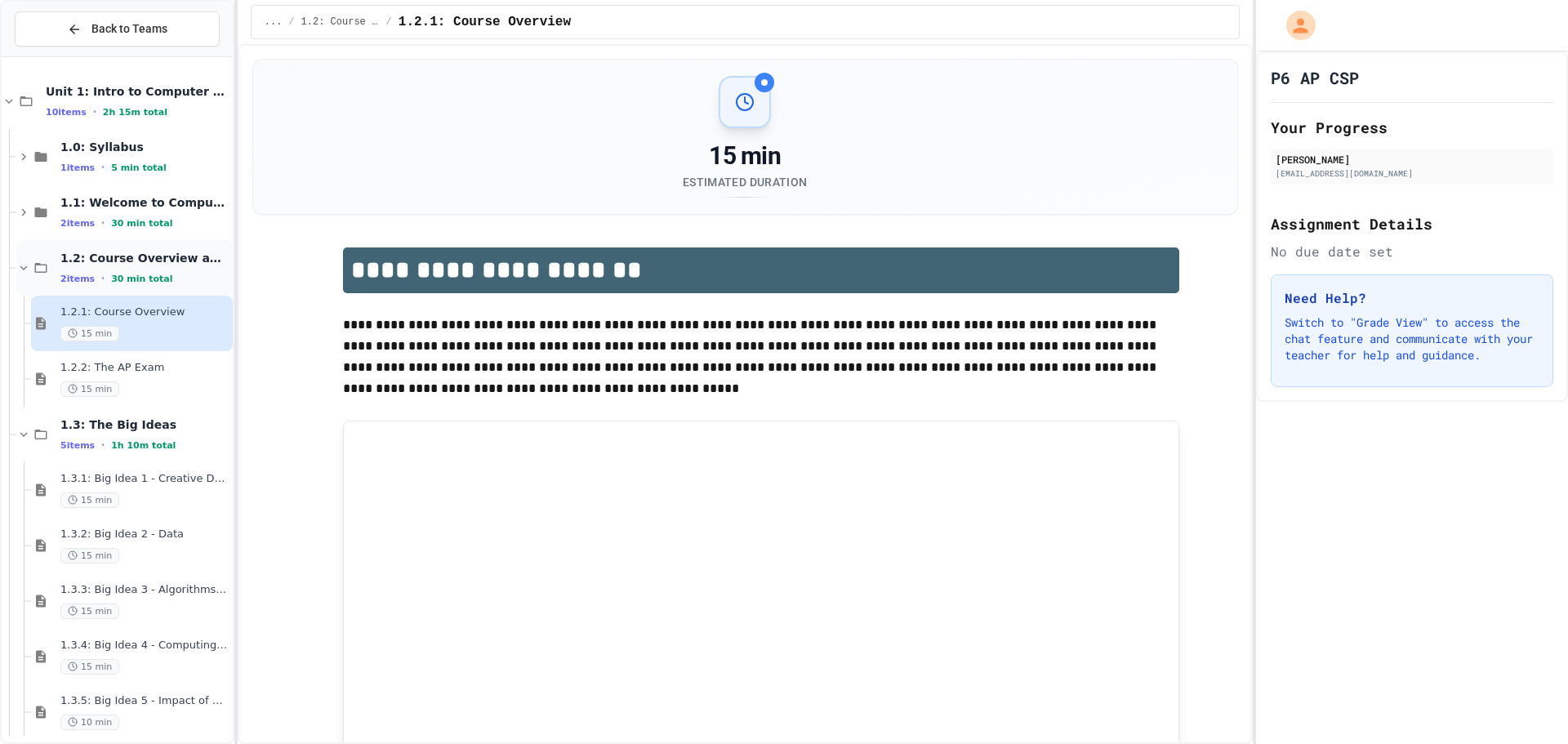
click at [29, 281] on div "1.2: Course Overview and the AP Exam 2 items • 30 min total" at bounding box center [124, 268] width 217 height 56
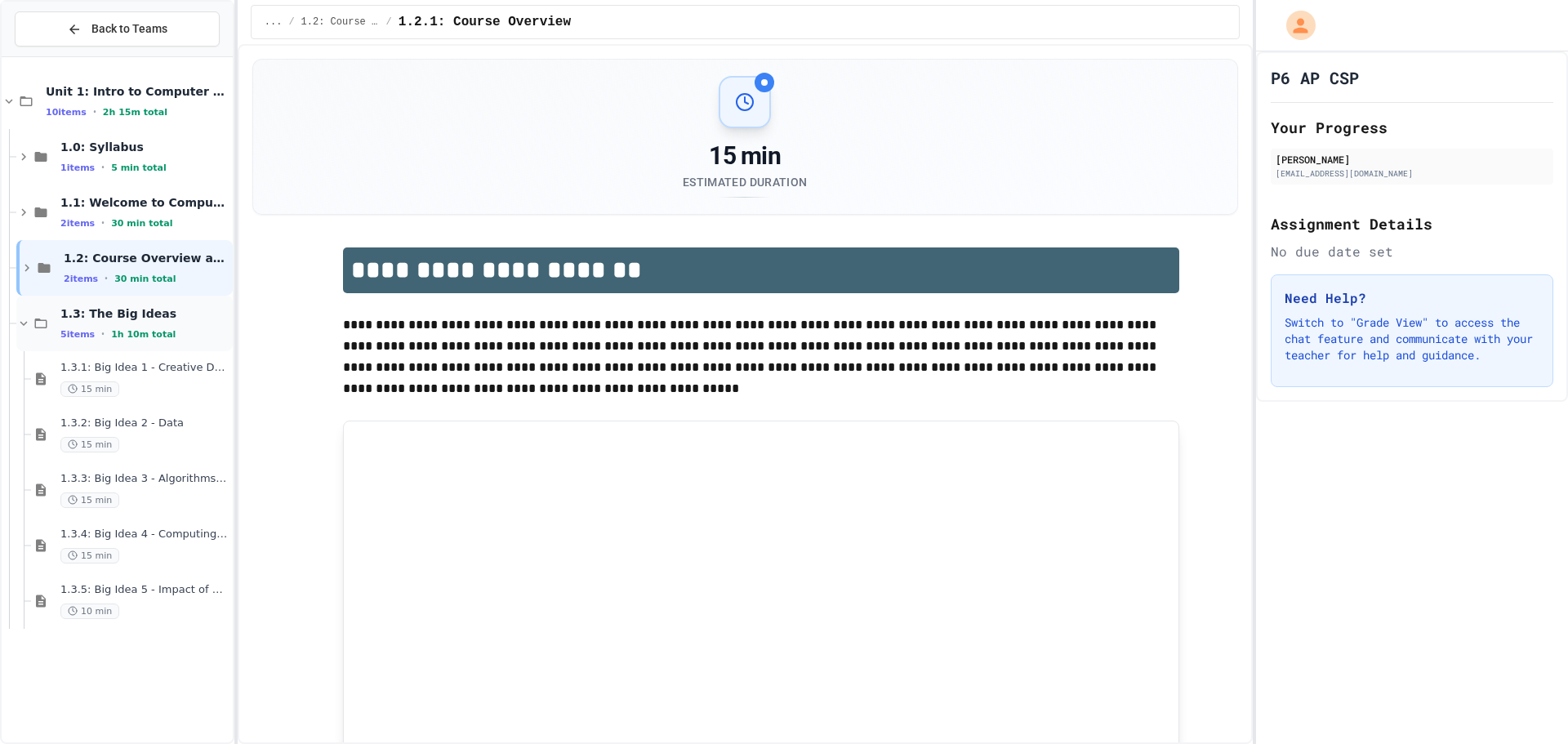
click at [34, 319] on icon at bounding box center [41, 324] width 20 height 15
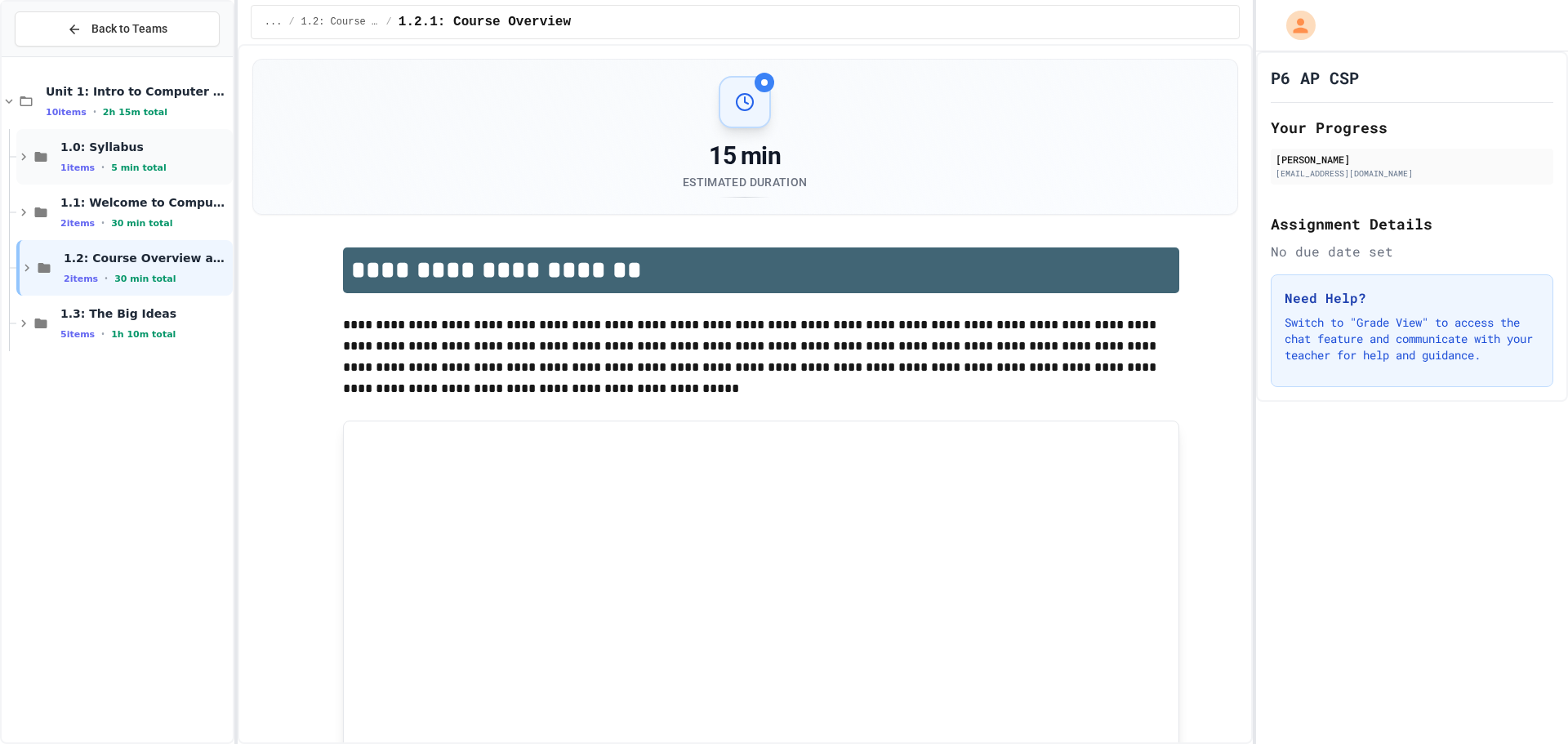
click at [115, 177] on div "1.0: Syllabus 1 items • 5 min total" at bounding box center [124, 157] width 217 height 56
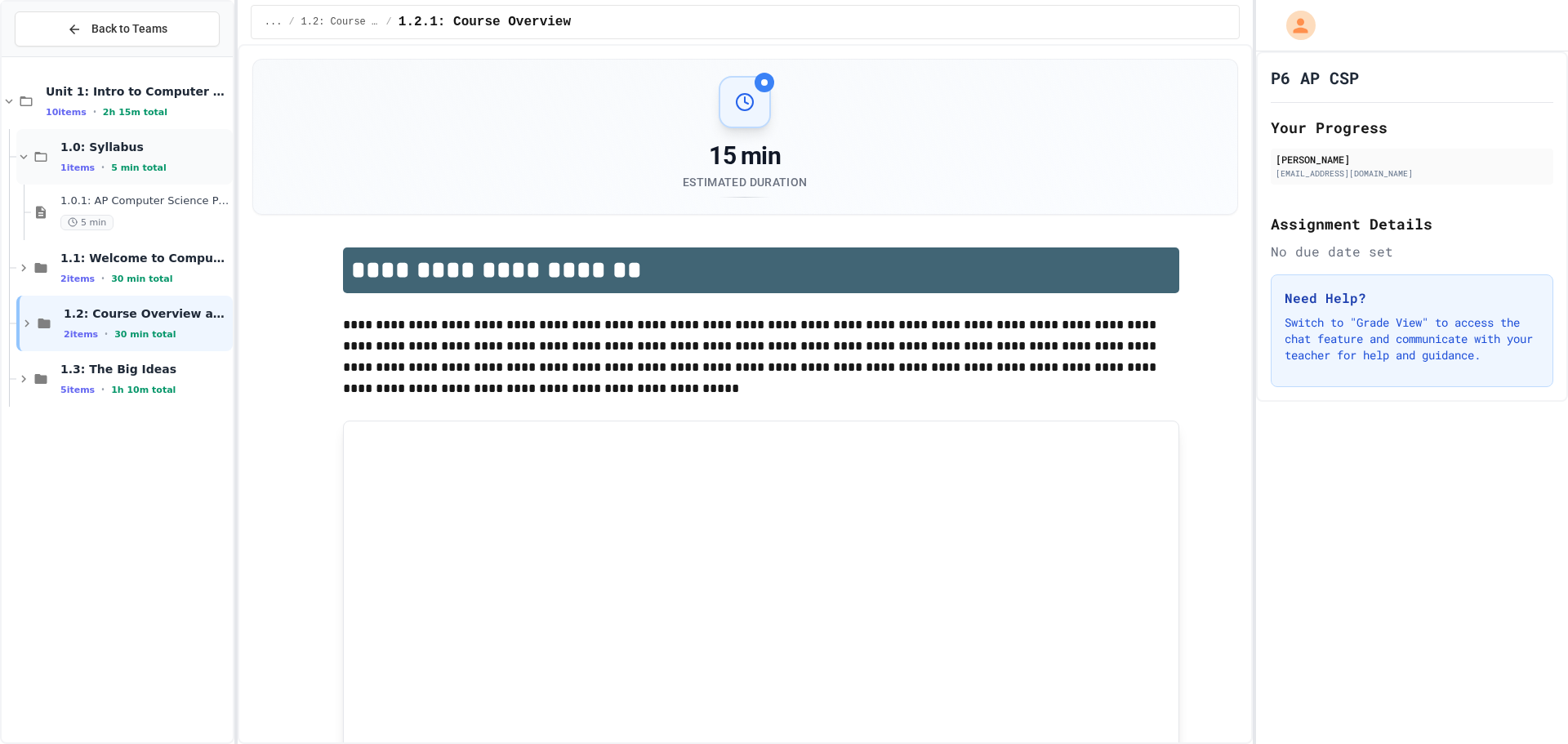
click at [141, 155] on div "1.0: Syllabus 1 items • 5 min total" at bounding box center [145, 157] width 169 height 34
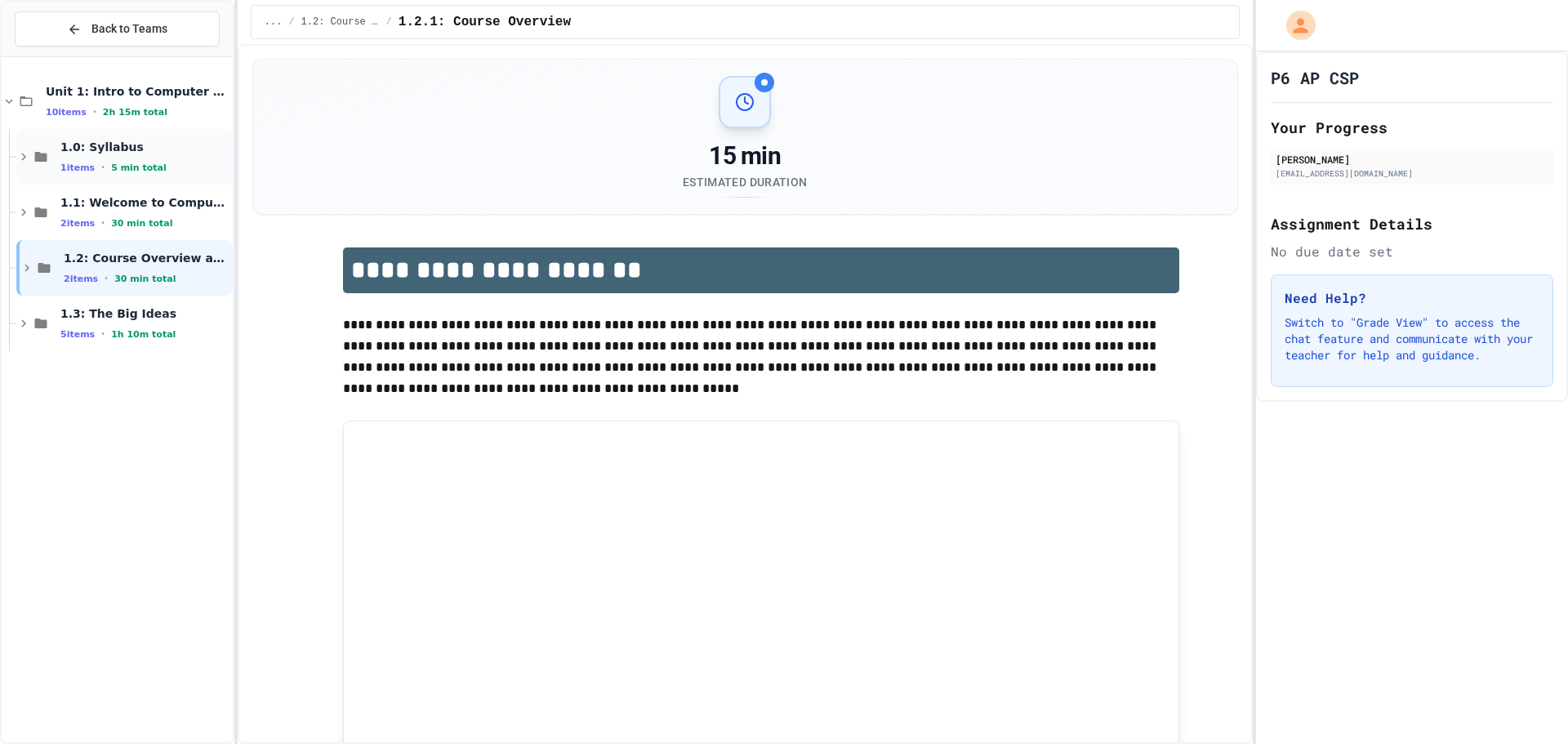
click at [141, 149] on span "1.0: Syllabus" at bounding box center [145, 147] width 169 height 15
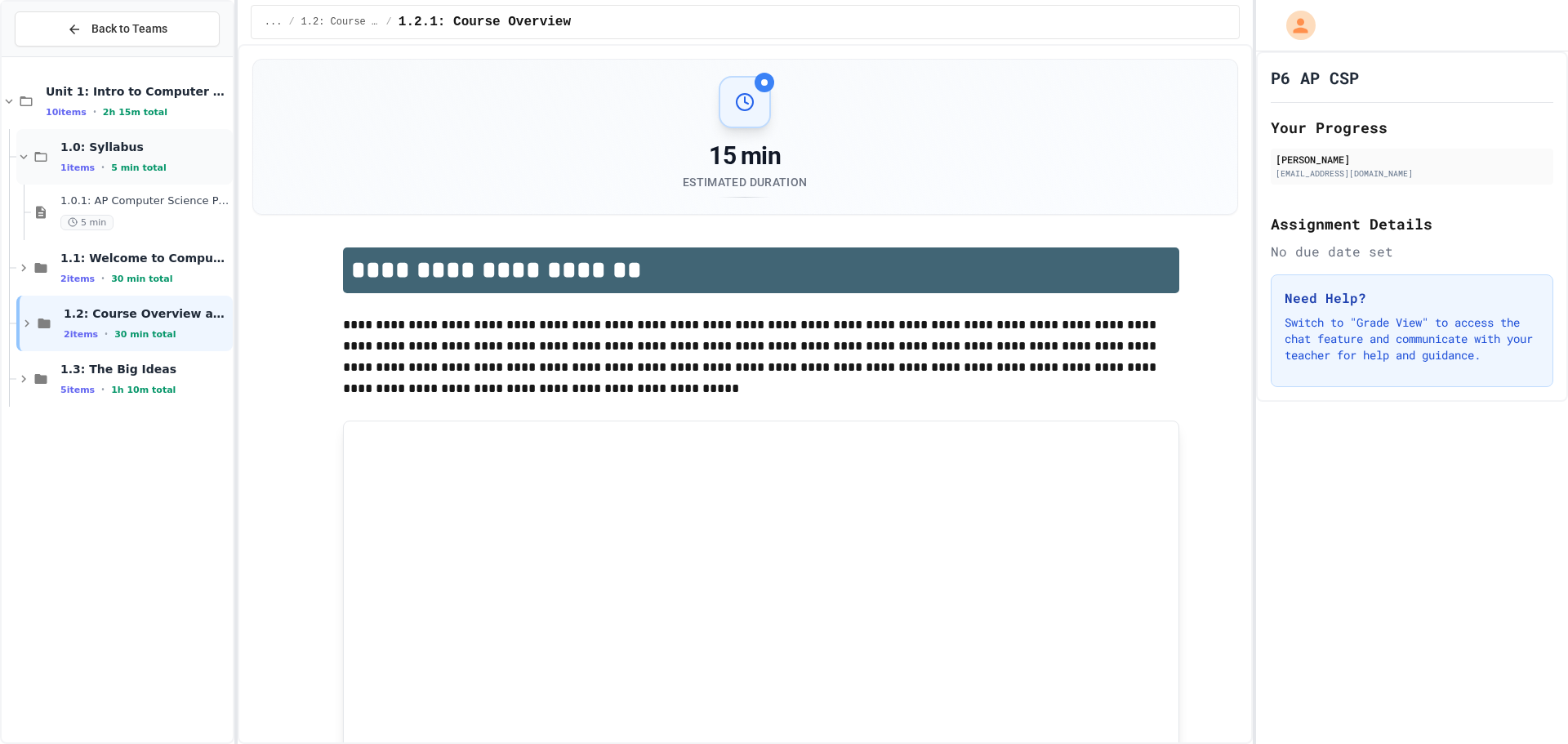
click at [140, 148] on span "1.0: Syllabus" at bounding box center [145, 147] width 169 height 15
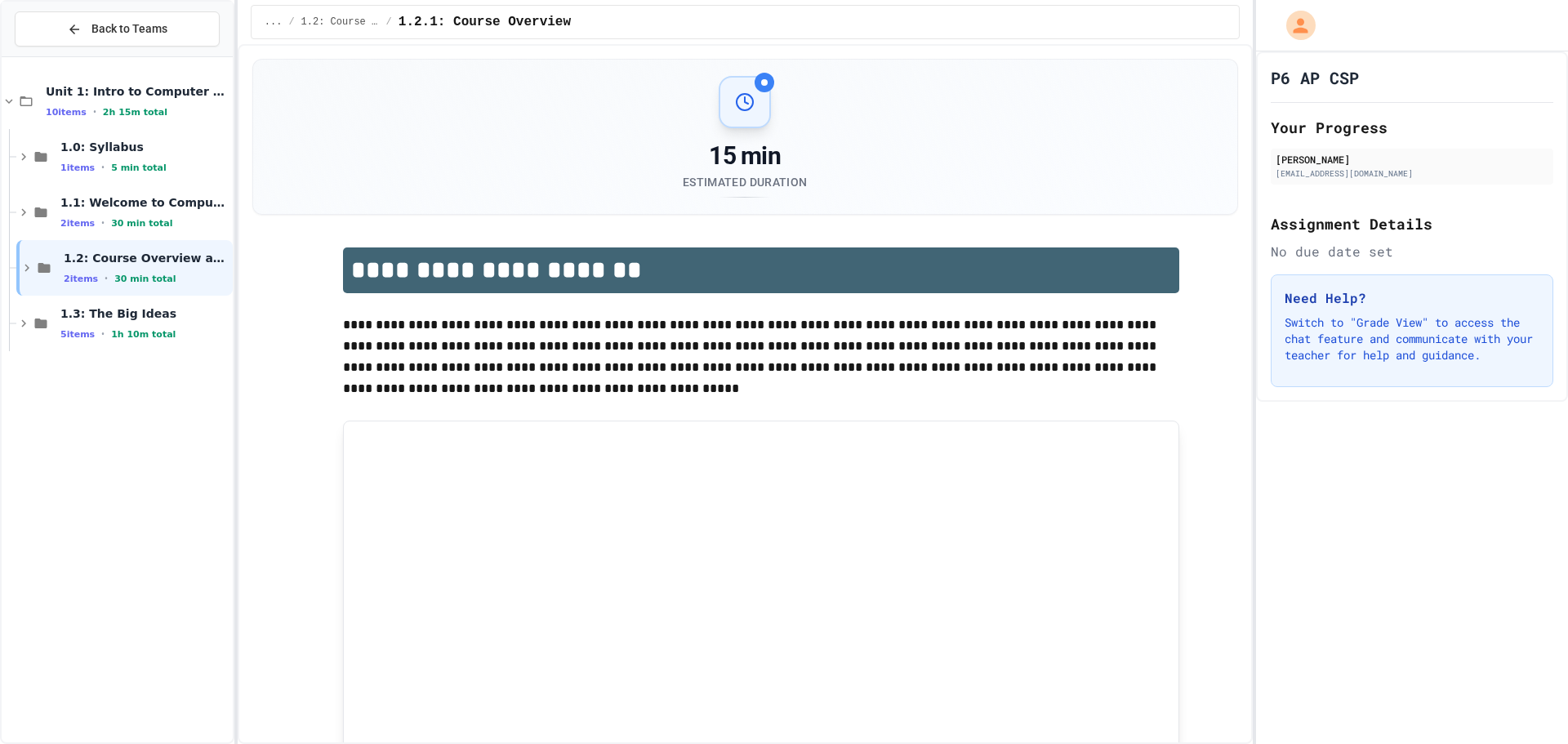
drag, startPoint x: 47, startPoint y: 52, endPoint x: 51, endPoint y: 65, distance: 13.6
click at [47, 52] on div "Back to Teams" at bounding box center [117, 30] width 231 height 56
click at [55, 75] on div "Unit 1: Intro to Computer Science 10 items • 2h 15m total" at bounding box center [117, 102] width 231 height 56
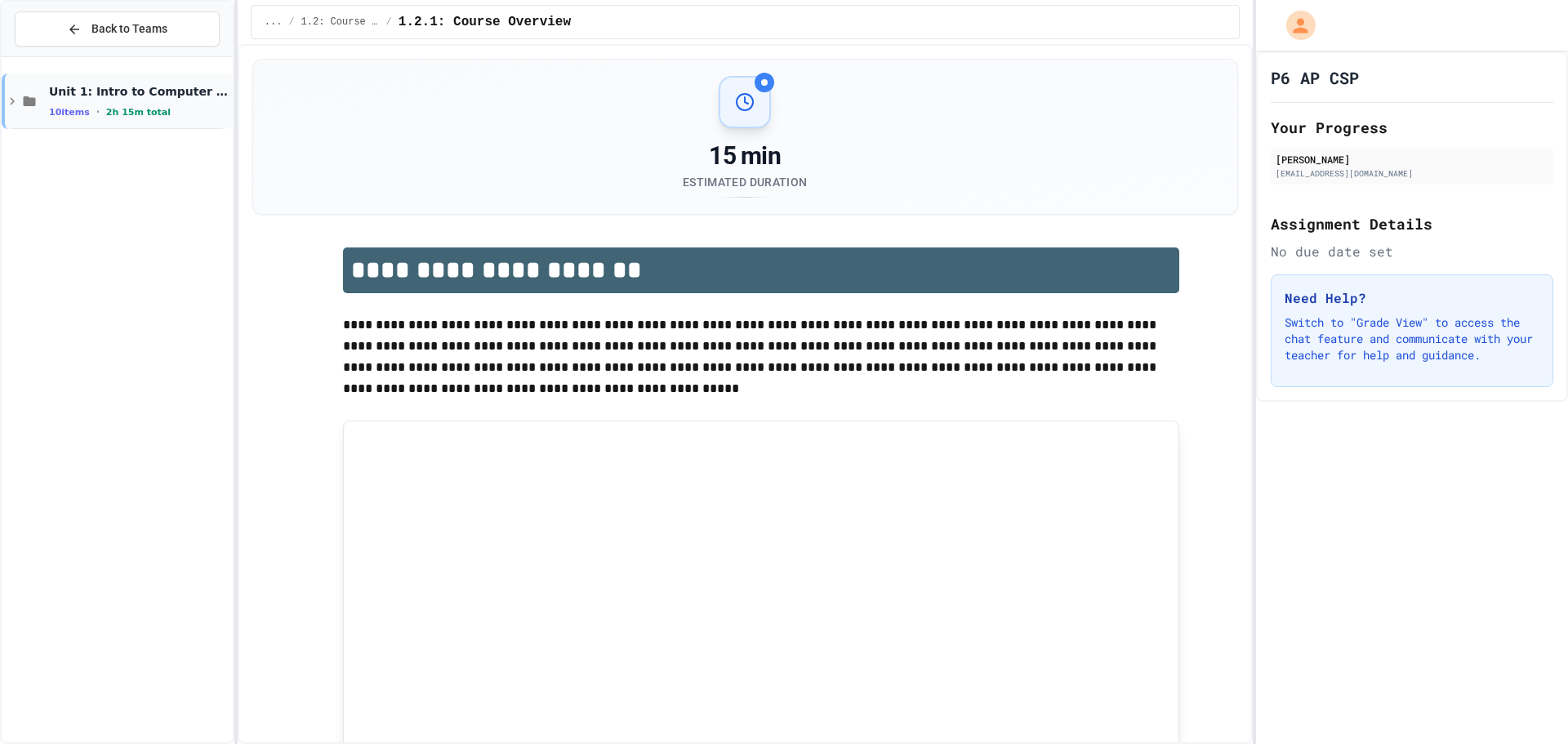
click at [31, 88] on div "Unit 1: Intro to Computer Science 10 items • 2h 15m total" at bounding box center [117, 102] width 231 height 56
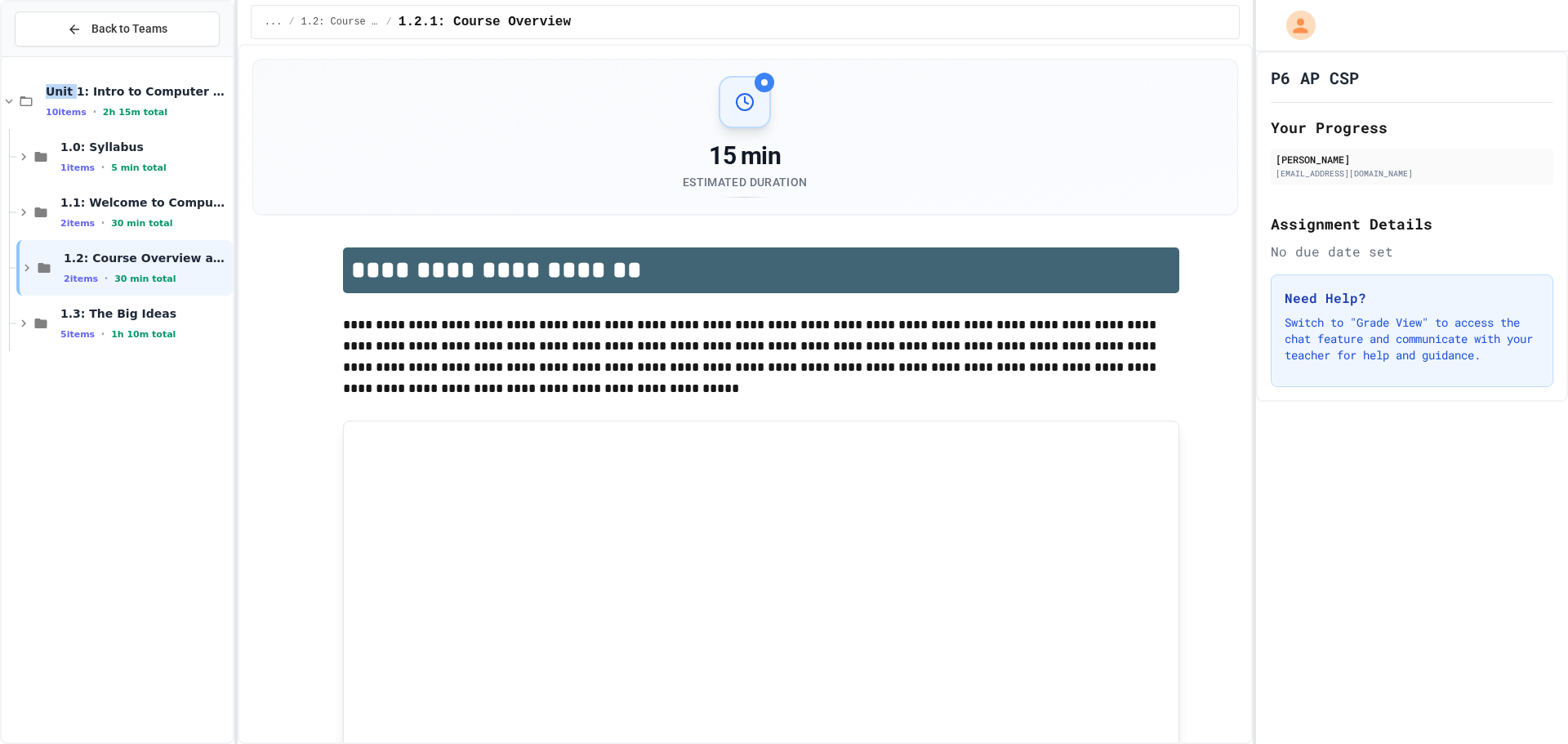
click at [31, 88] on div "Unit 1: Intro to Computer Science 10 items • 2h 15m total" at bounding box center [117, 102] width 231 height 56
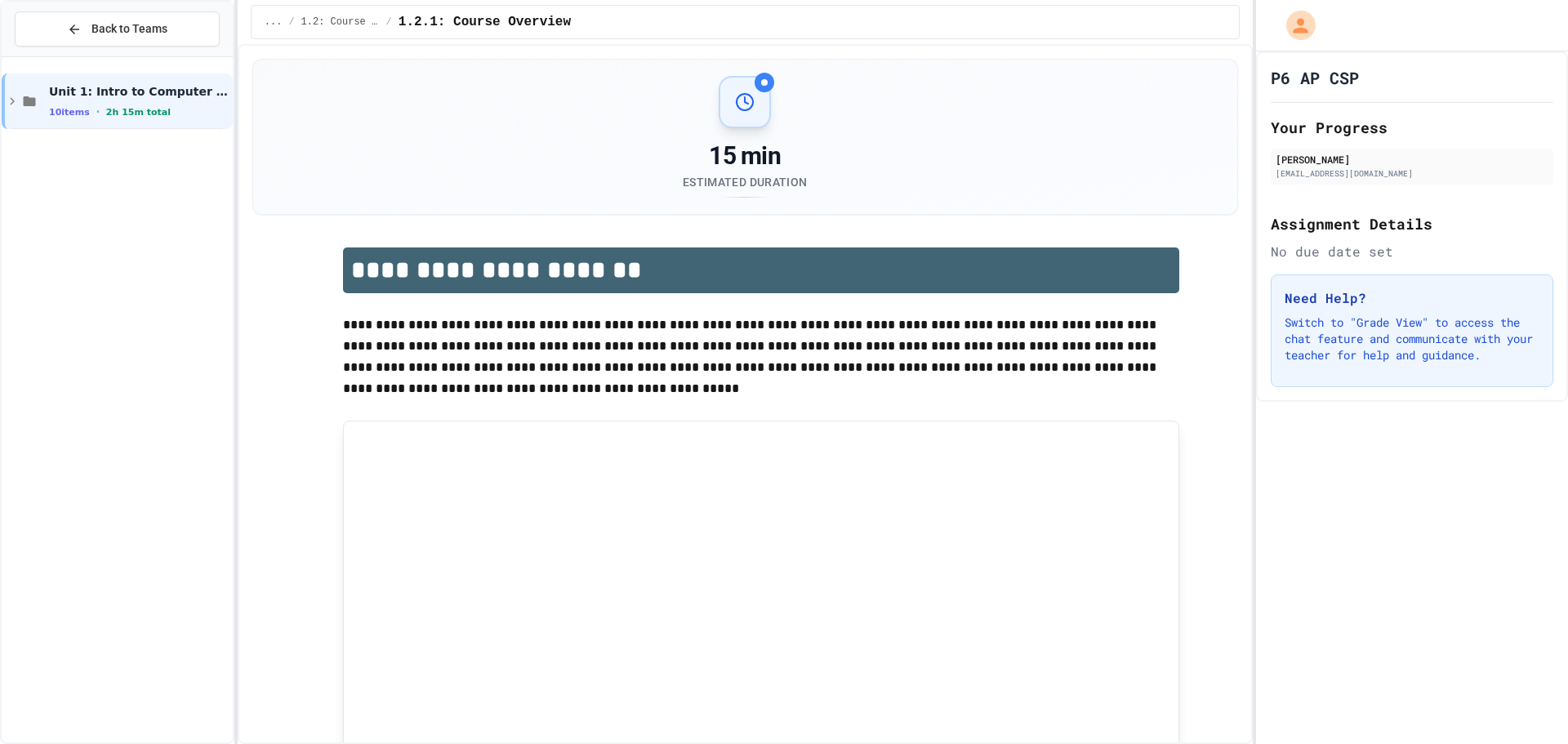
click at [4, 284] on div "Unit 1: Intro to Computer Science 10 items • 2h 15m total" at bounding box center [117, 399] width 231 height 672
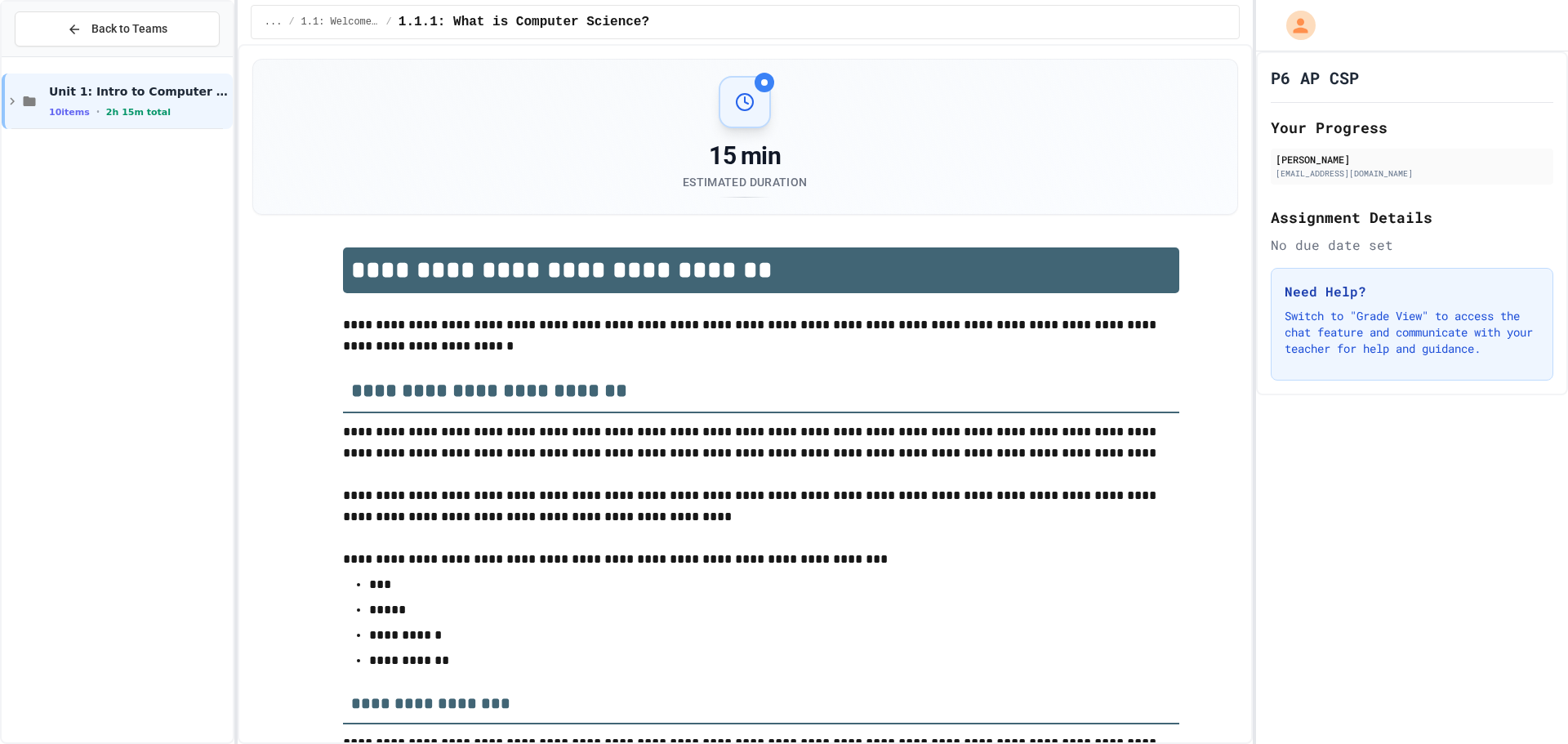
scroll to position [2465, 0]
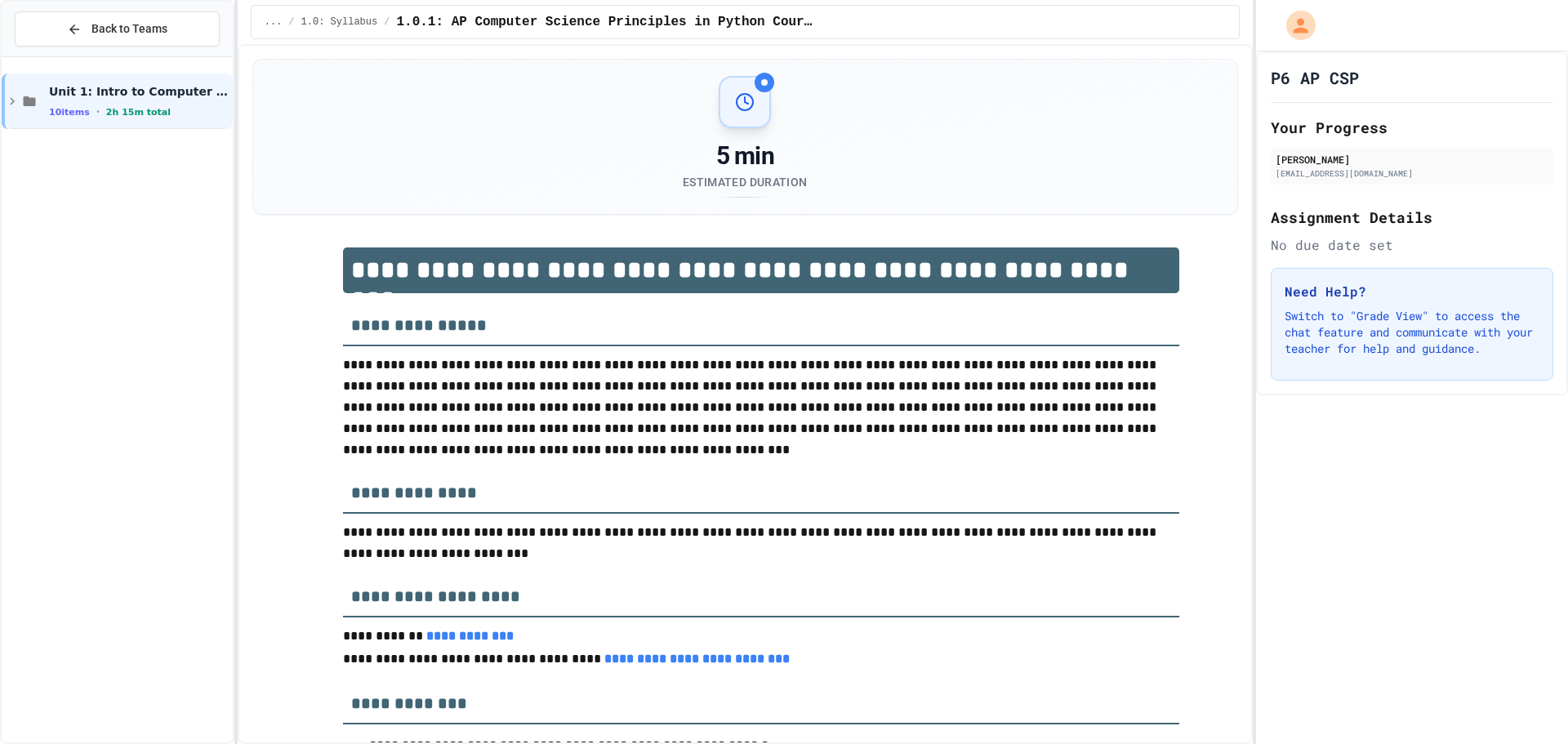
click at [85, 141] on div "Unit 1: Intro to Computer Science 10 items • 2h 15m total" at bounding box center [117, 399] width 231 height 672
click at [87, 119] on div "Unit 1: Intro to Computer Science 10 items • 2h 15m total" at bounding box center [117, 102] width 231 height 56
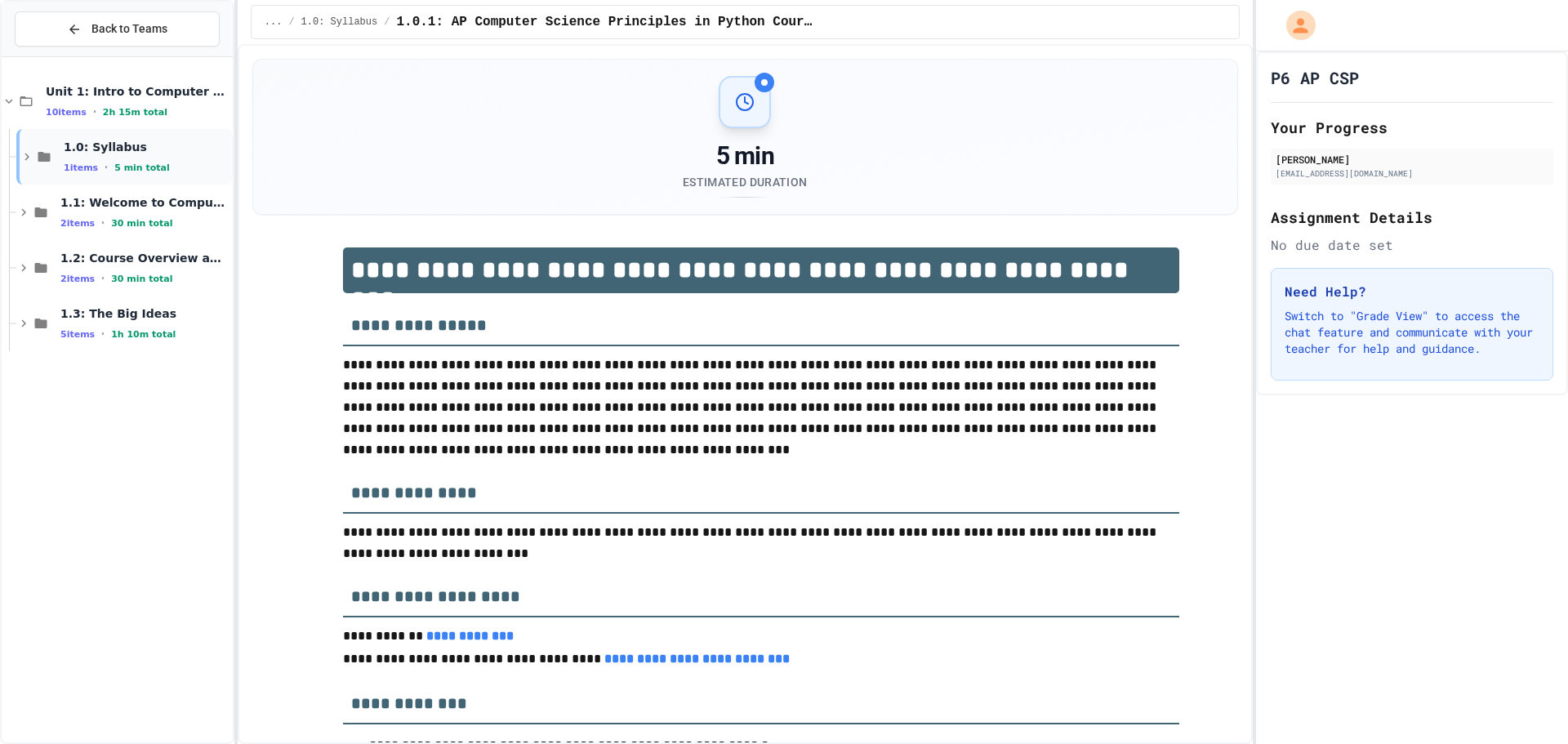
click at [121, 136] on div "1.0: Syllabus 1 items • 5 min total" at bounding box center [124, 157] width 217 height 56
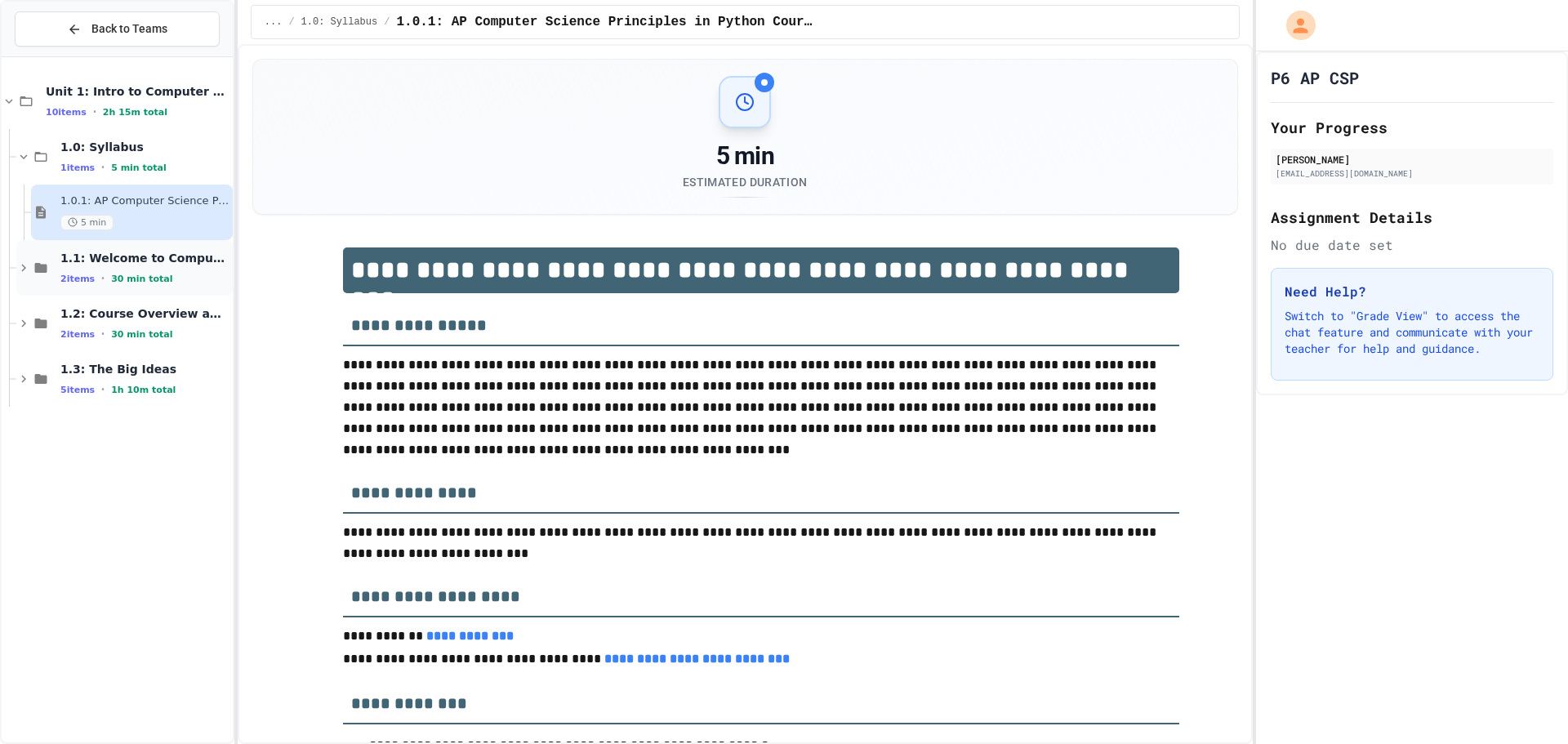
click at [130, 270] on div "1.1: Welcome to Computer Science 2 items • 30 min total" at bounding box center [145, 268] width 169 height 34
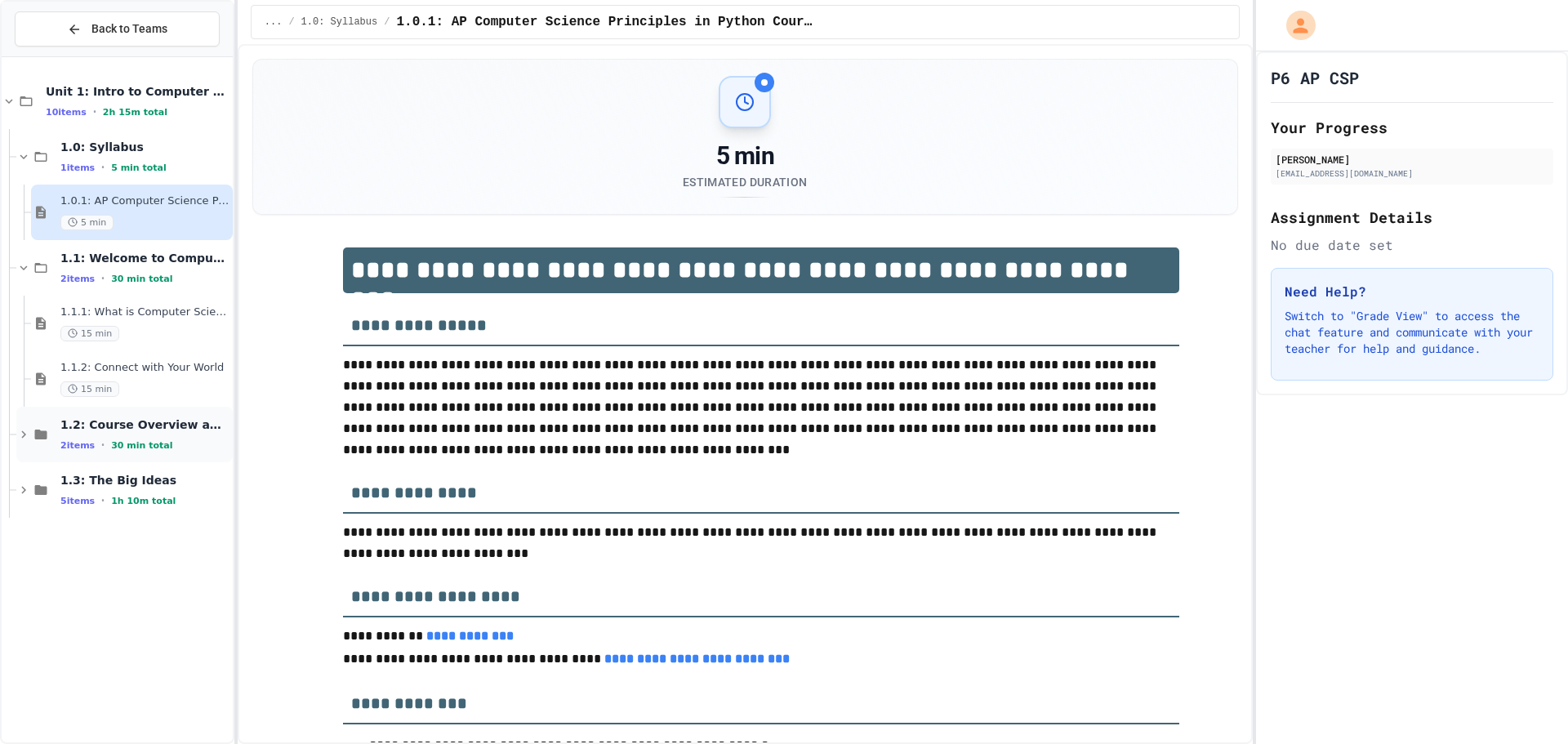
click at [100, 437] on div "1.2: Course Overview and the AP Exam 2 items • 30 min total" at bounding box center [145, 434] width 169 height 34
click at [72, 603] on div "1.3: The Big Ideas 5 items • 1h 10m total" at bounding box center [145, 601] width 169 height 34
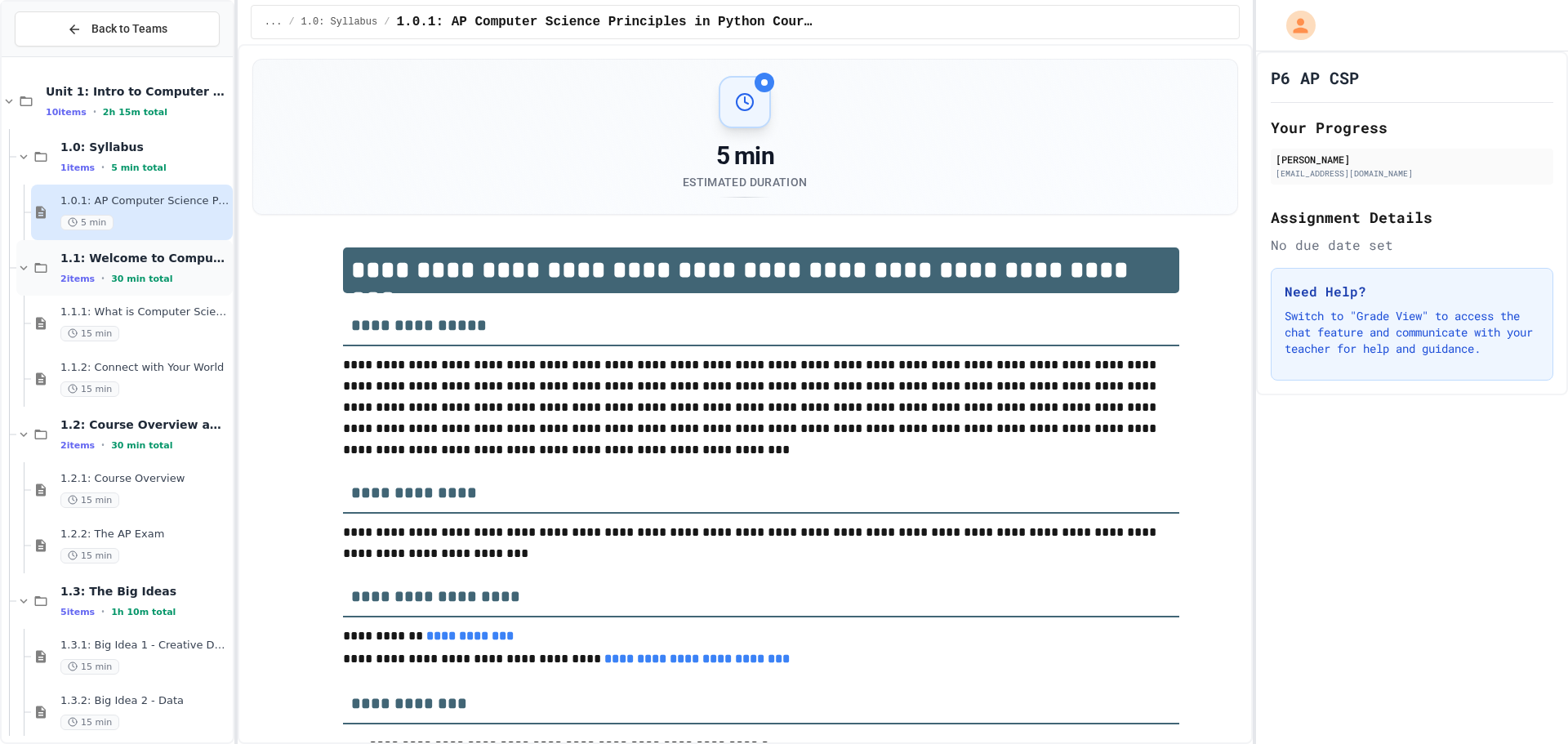
click at [106, 267] on div "1.1: Welcome to Computer Science 2 items • 30 min total" at bounding box center [145, 268] width 169 height 34
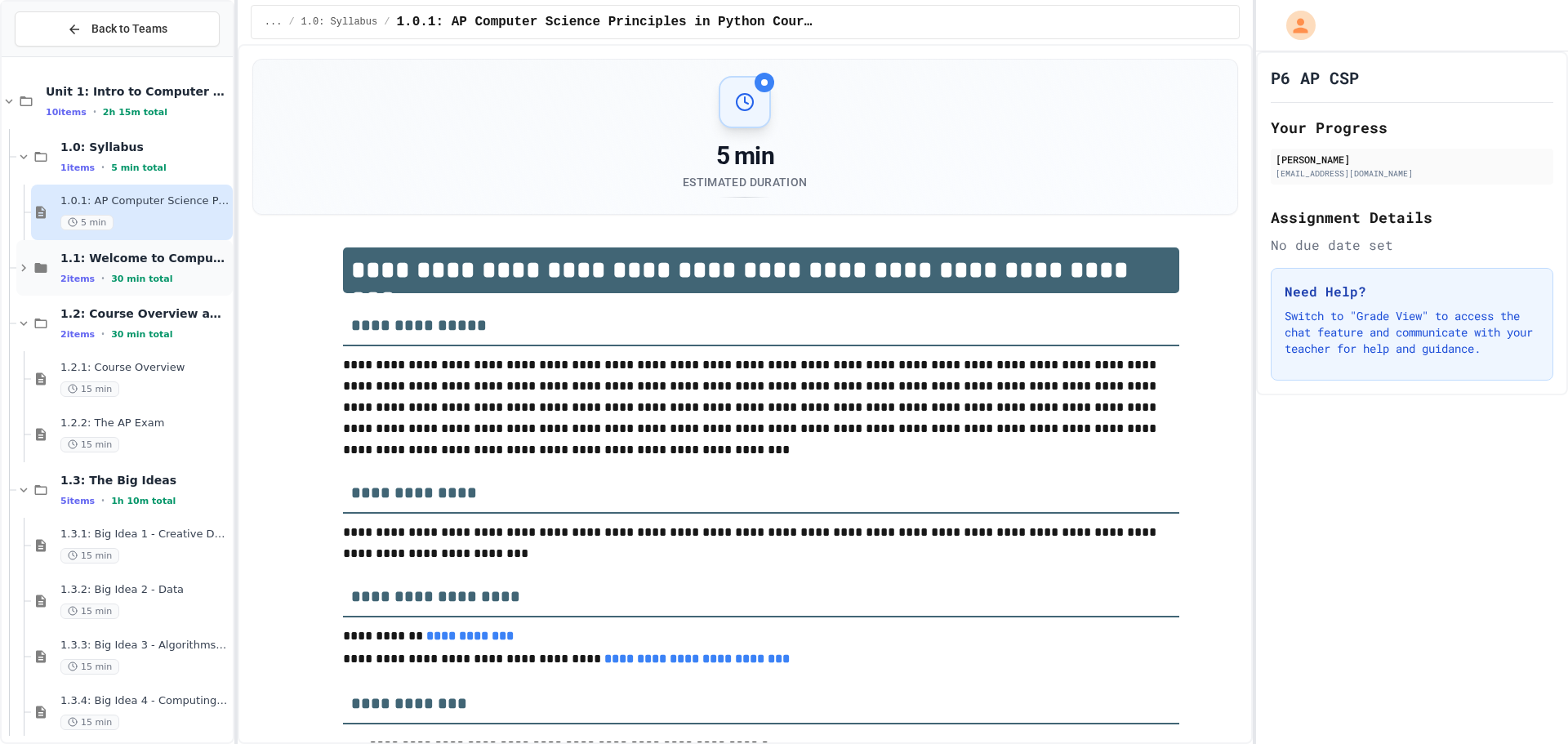
click at [108, 252] on span "1.1: Welcome to Computer Science" at bounding box center [145, 258] width 169 height 15
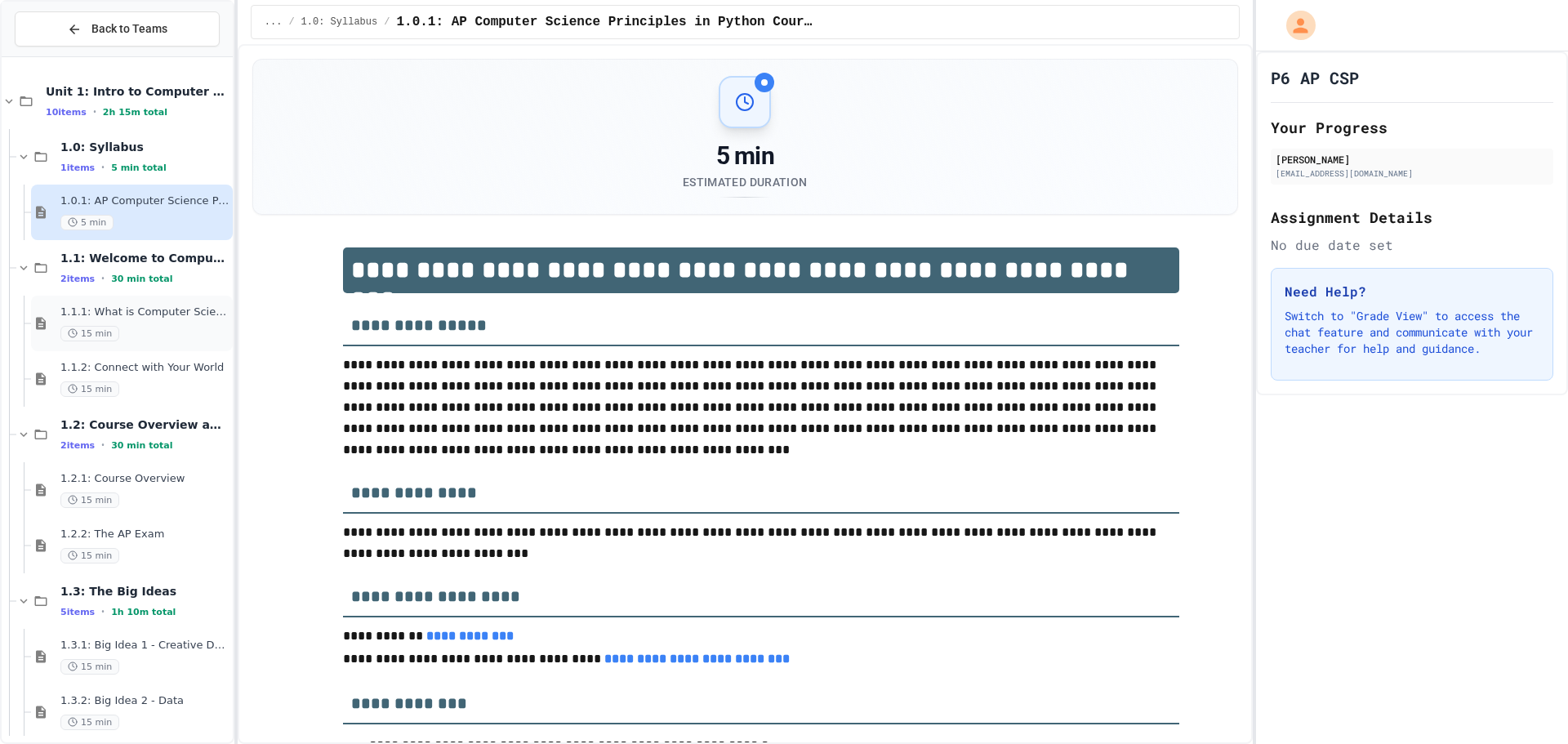
click at [74, 330] on icon at bounding box center [73, 334] width 10 height 10
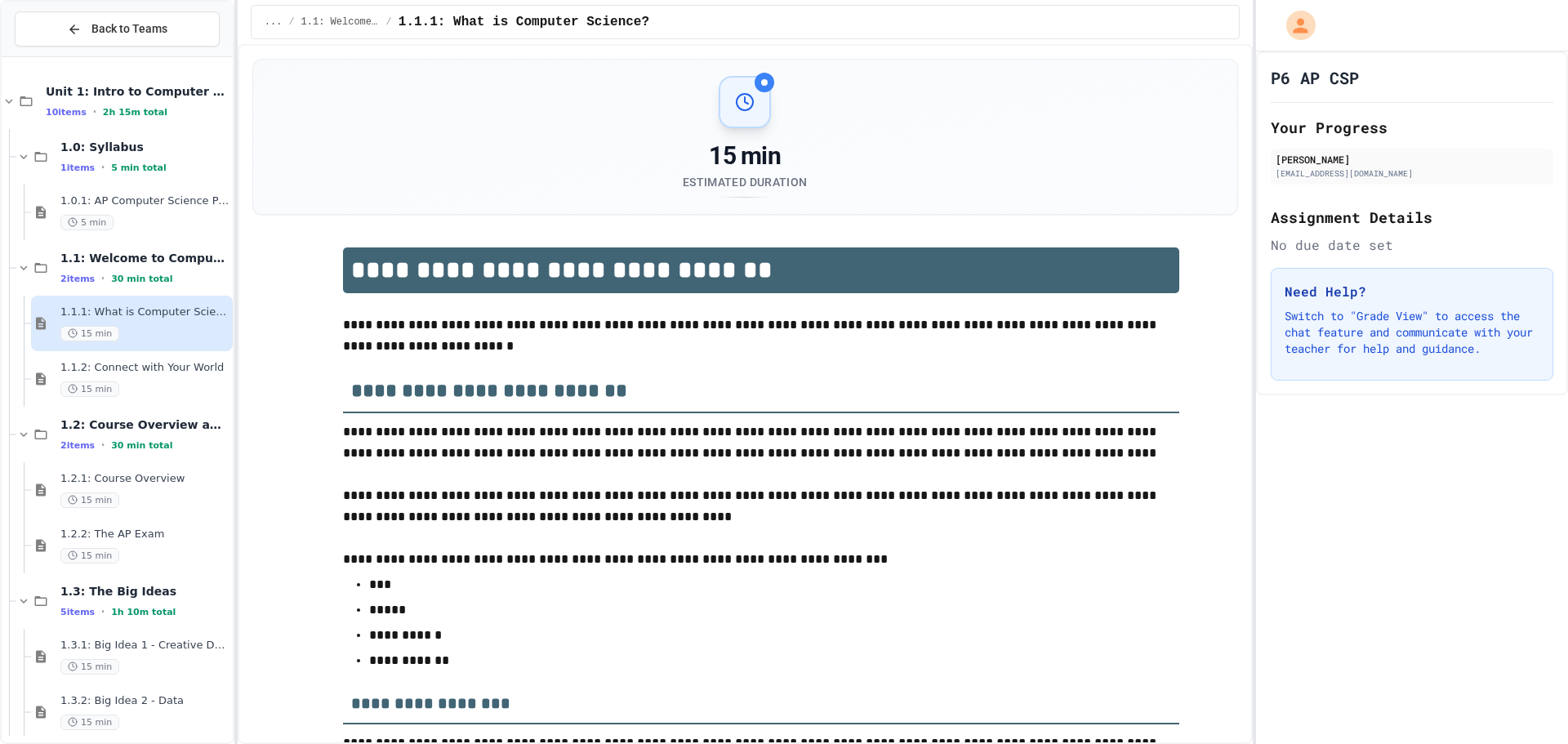
scroll to position [2465, 0]
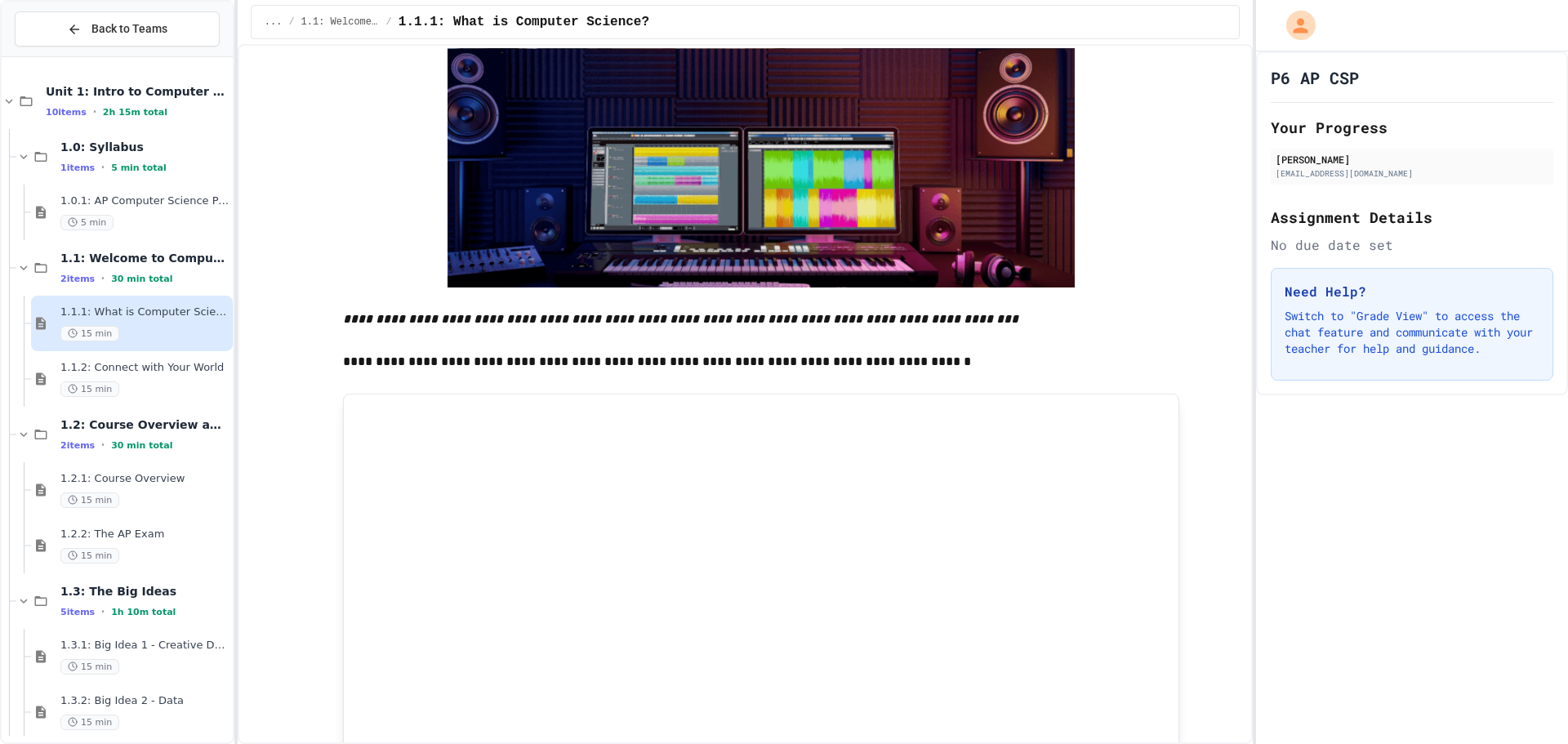
click at [70, 218] on icon at bounding box center [73, 223] width 10 height 10
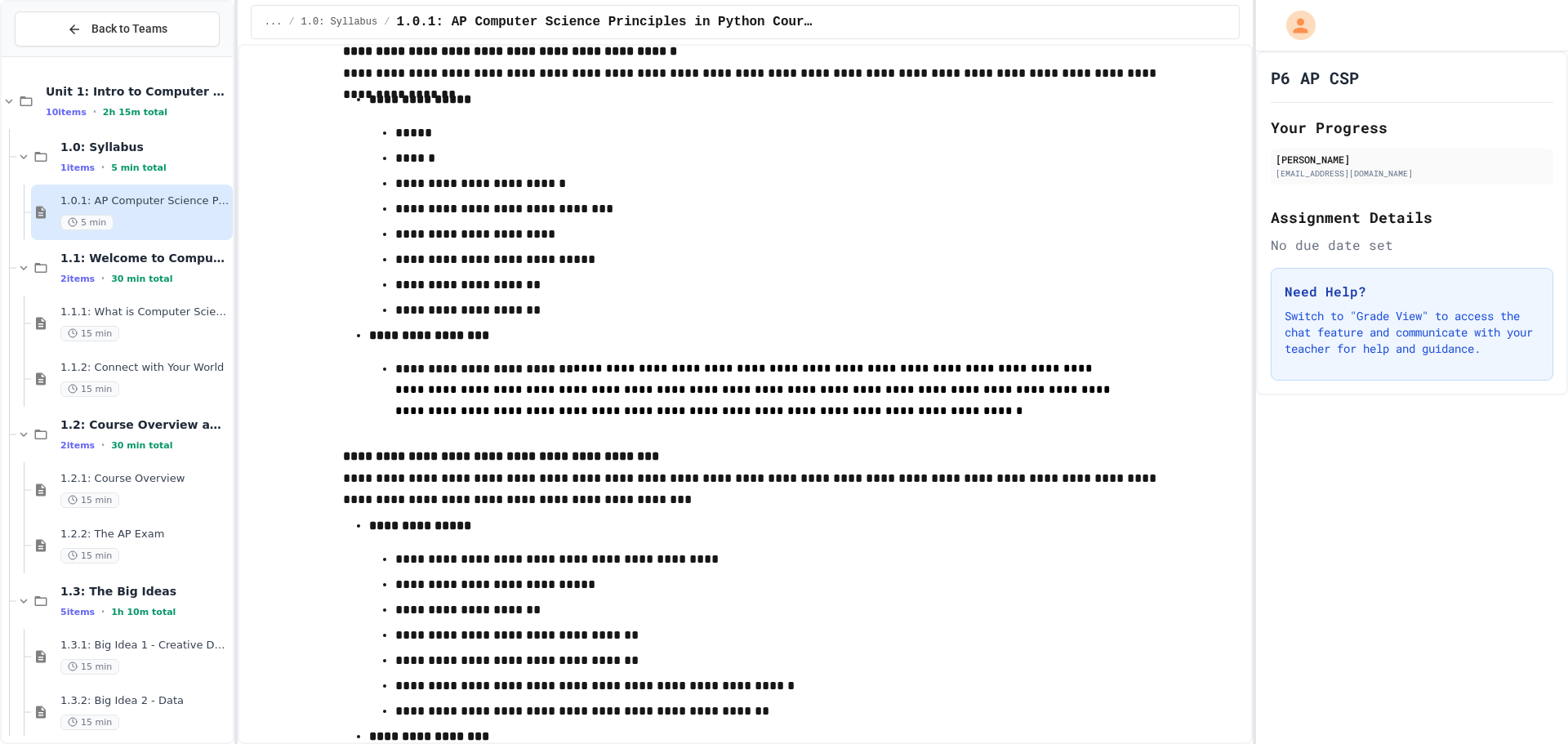
scroll to position [6534, 0]
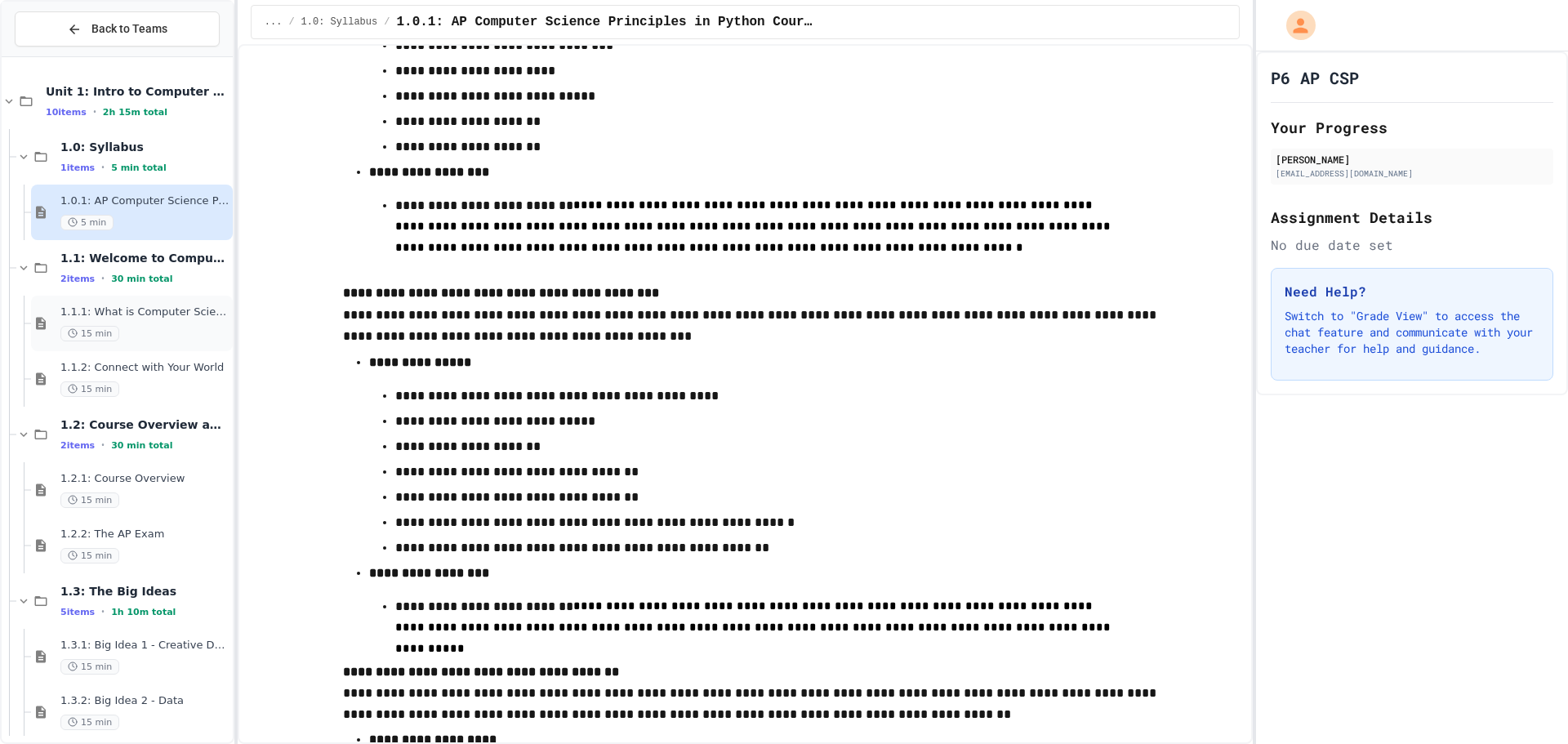
drag, startPoint x: 538, startPoint y: 309, endPoint x: 101, endPoint y: 321, distance: 437.2
click at [101, 321] on div "1.1.1: What is Computer Science? 15 min" at bounding box center [145, 324] width 169 height 36
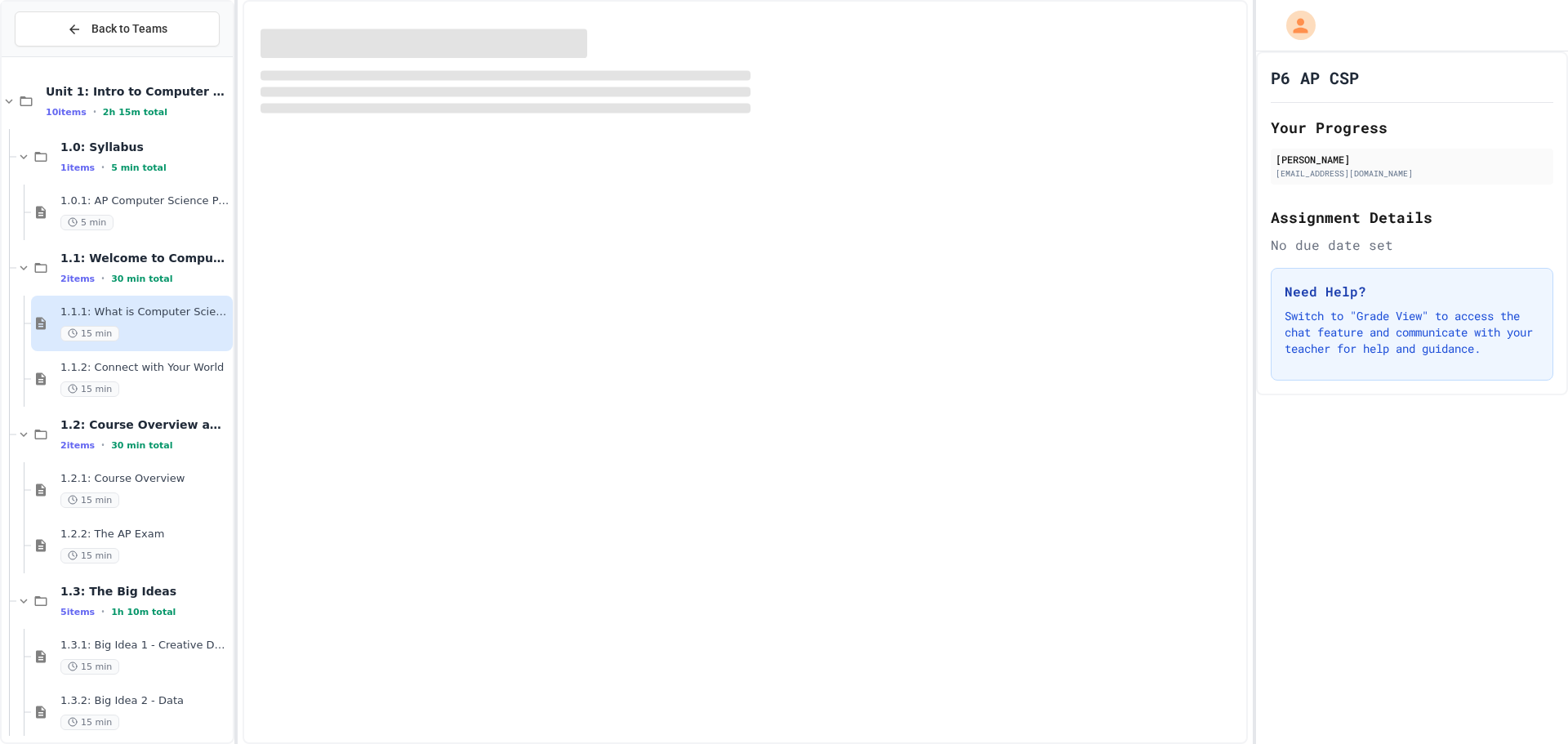
click at [98, 321] on div "1.1.1: What is Computer Science? 15 min" at bounding box center [145, 324] width 169 height 36
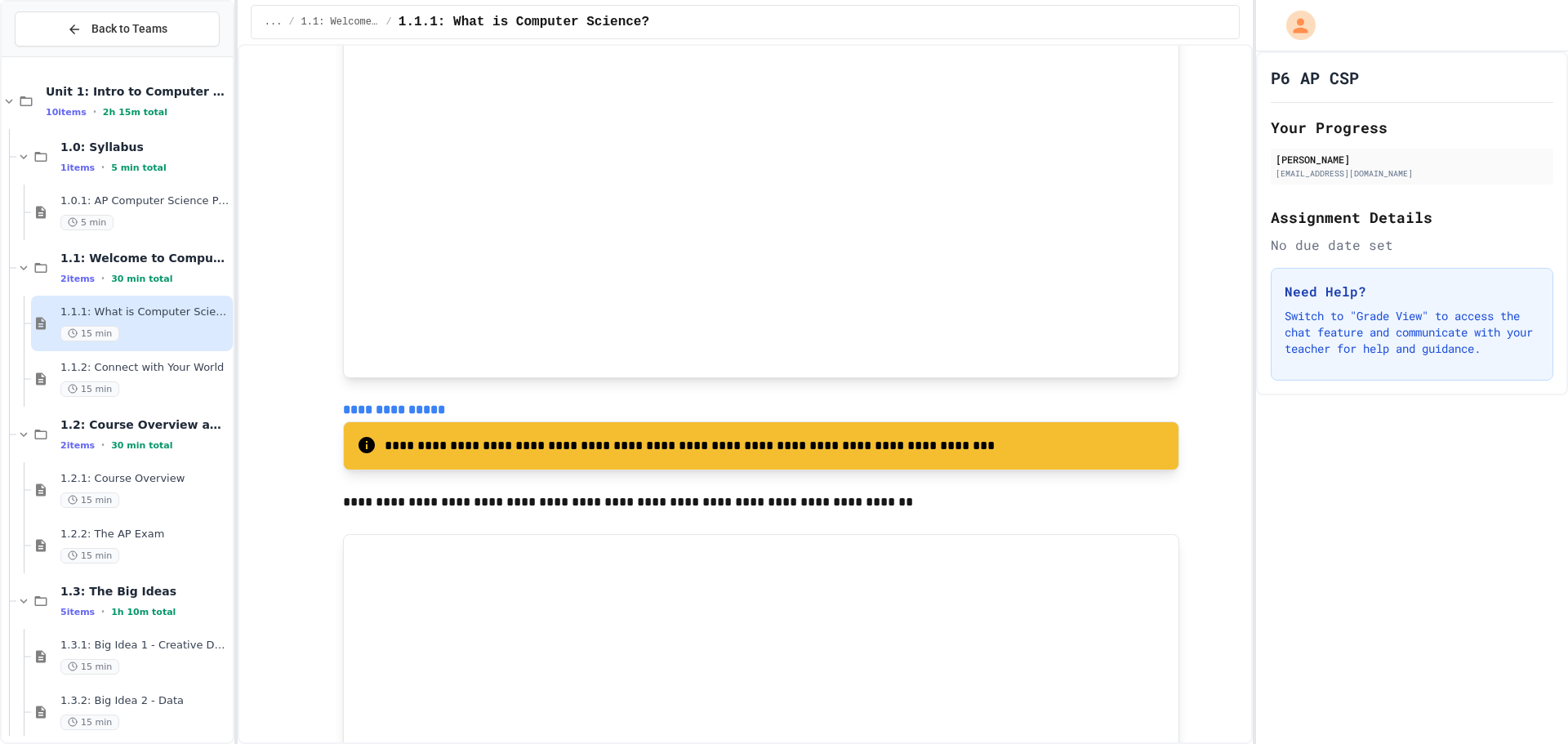
scroll to position [3031, 0]
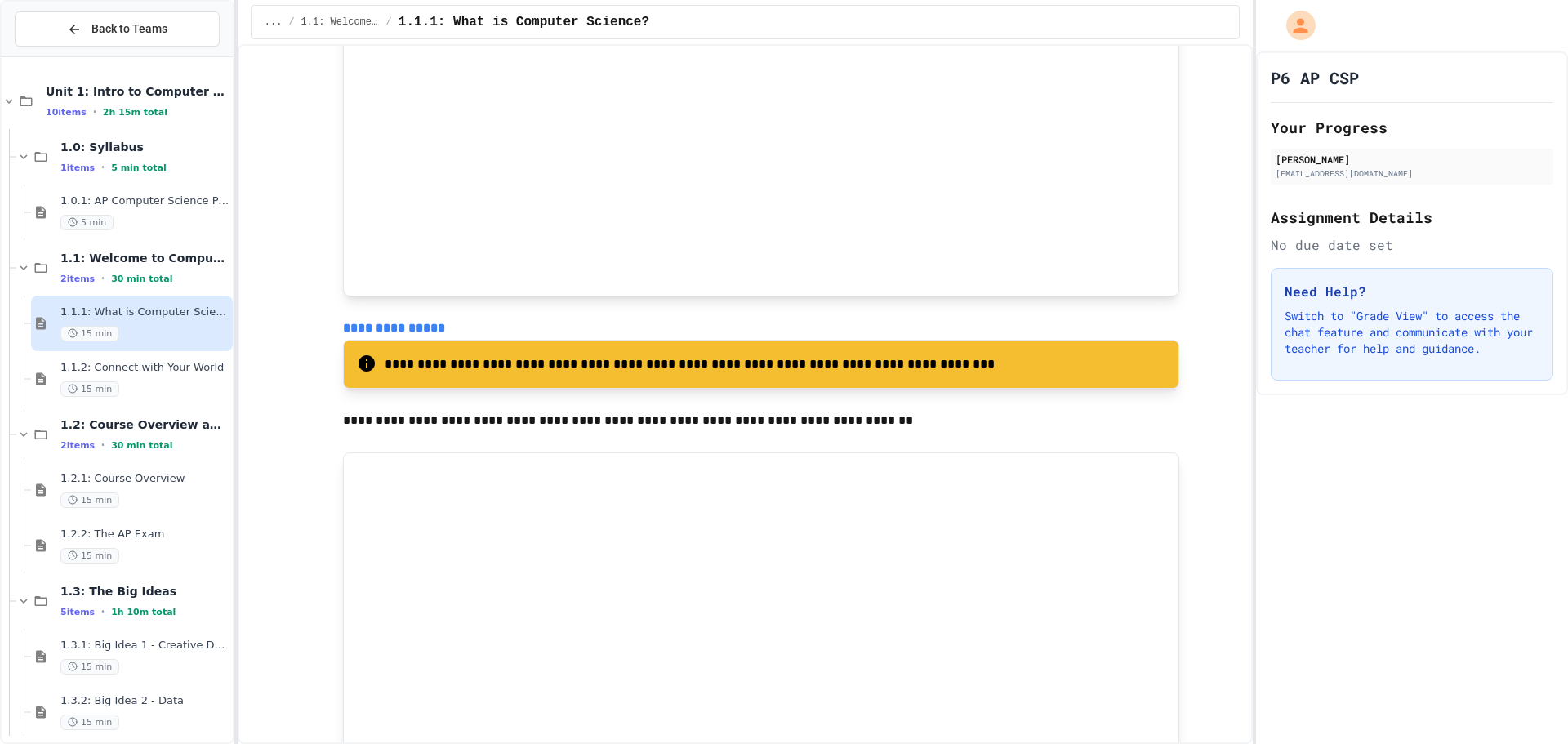
click at [617, 370] on p "**********" at bounding box center [775, 364] width 781 height 21
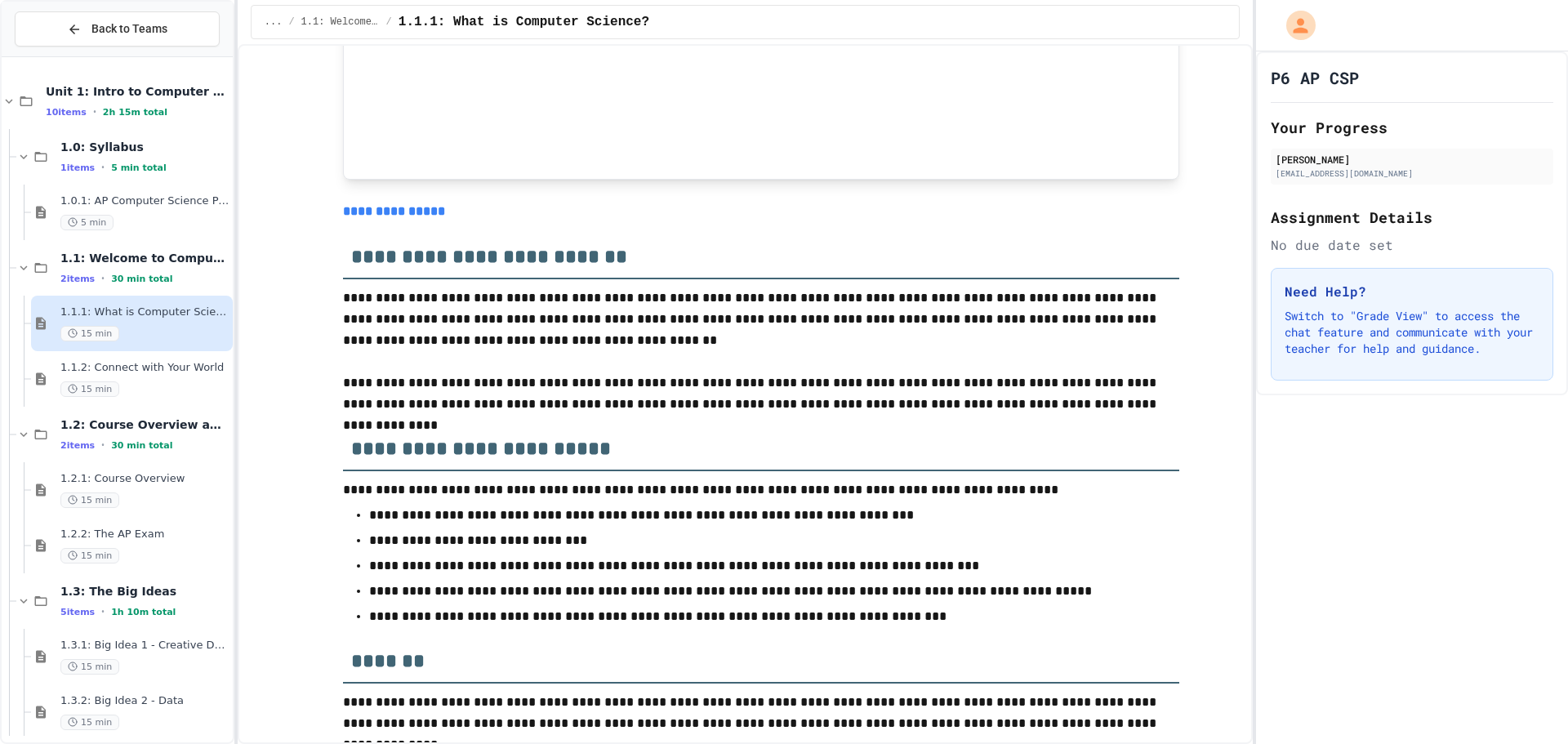
scroll to position [6946, 0]
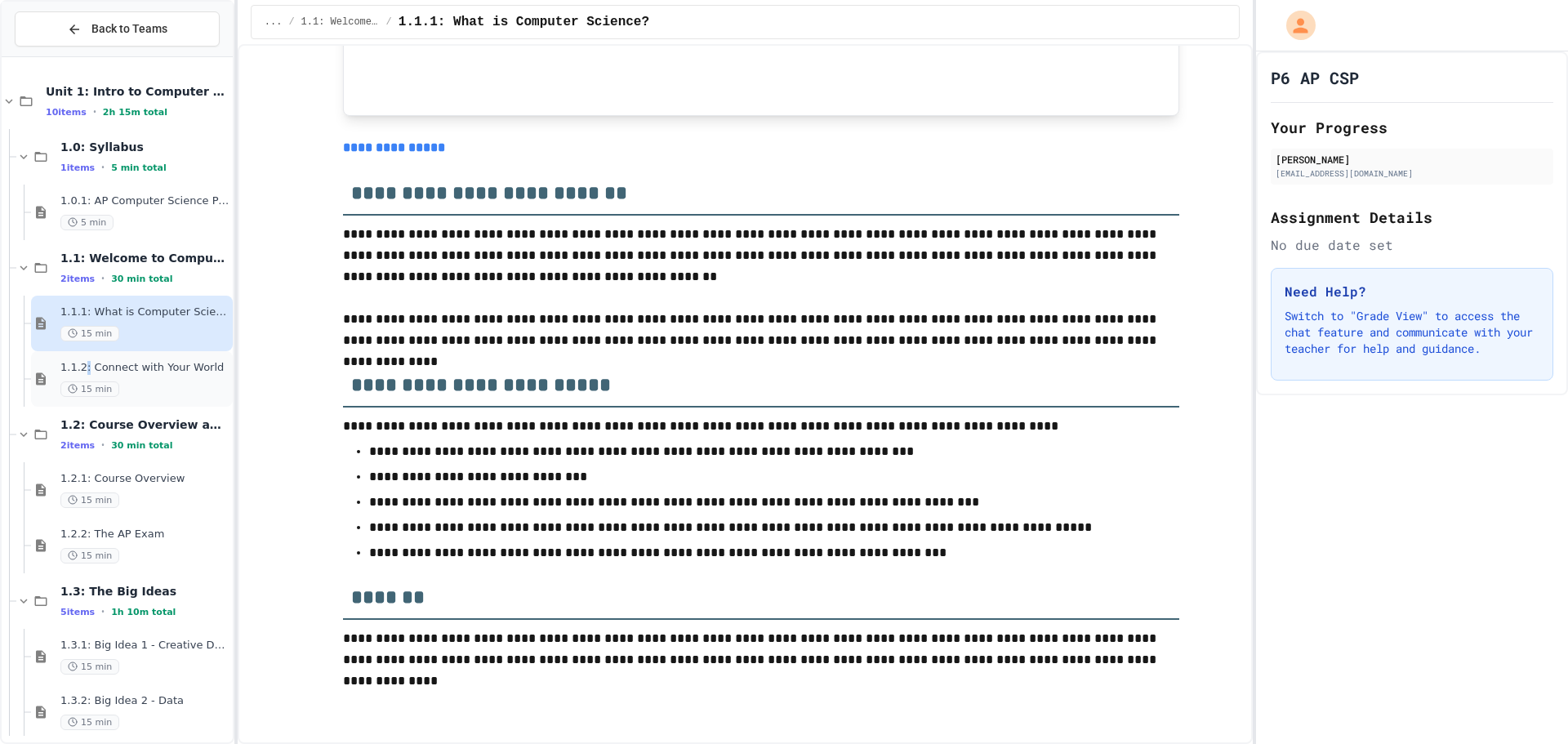
click at [83, 368] on span "1.1.2: Connect with Your World" at bounding box center [145, 369] width 169 height 14
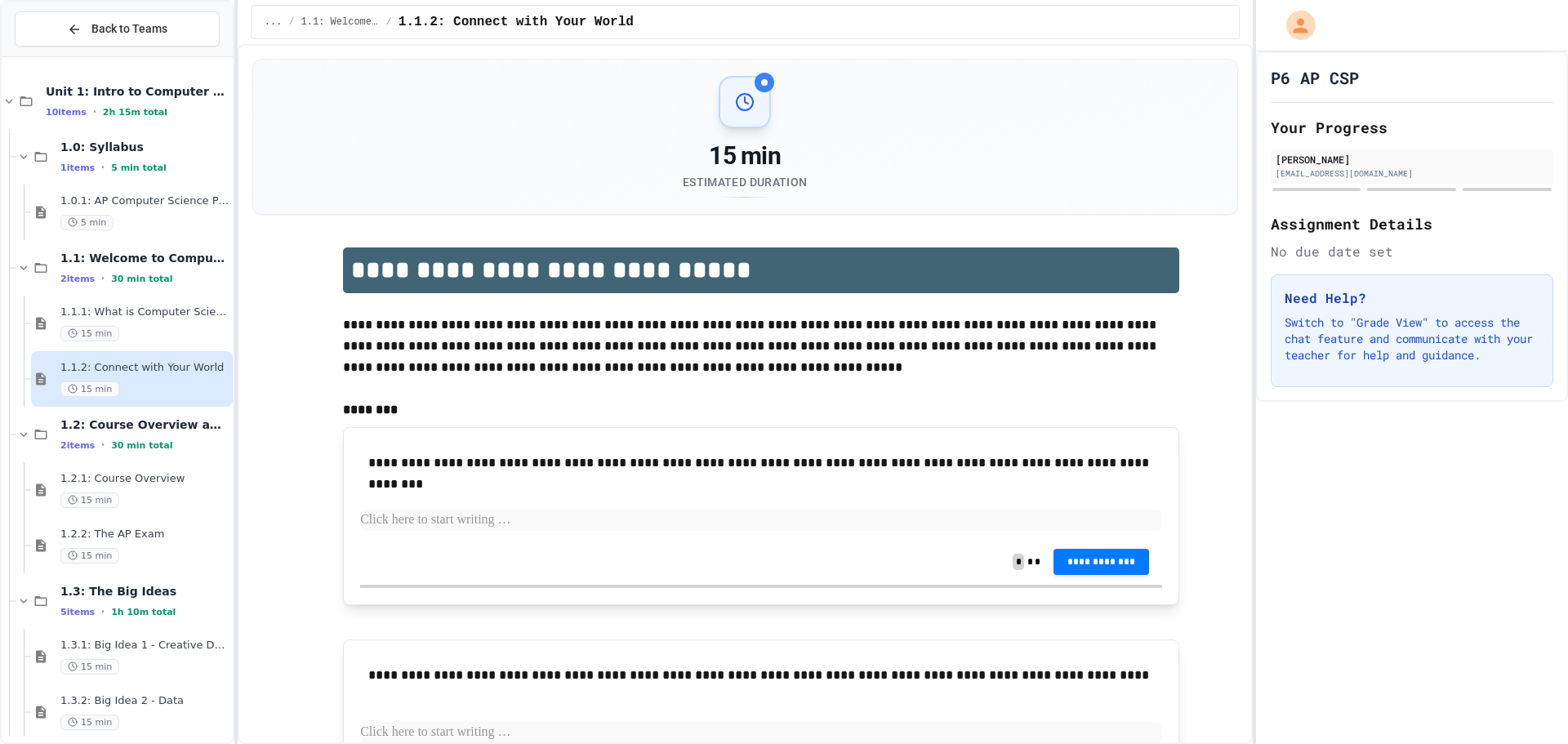
scroll to position [82, 0]
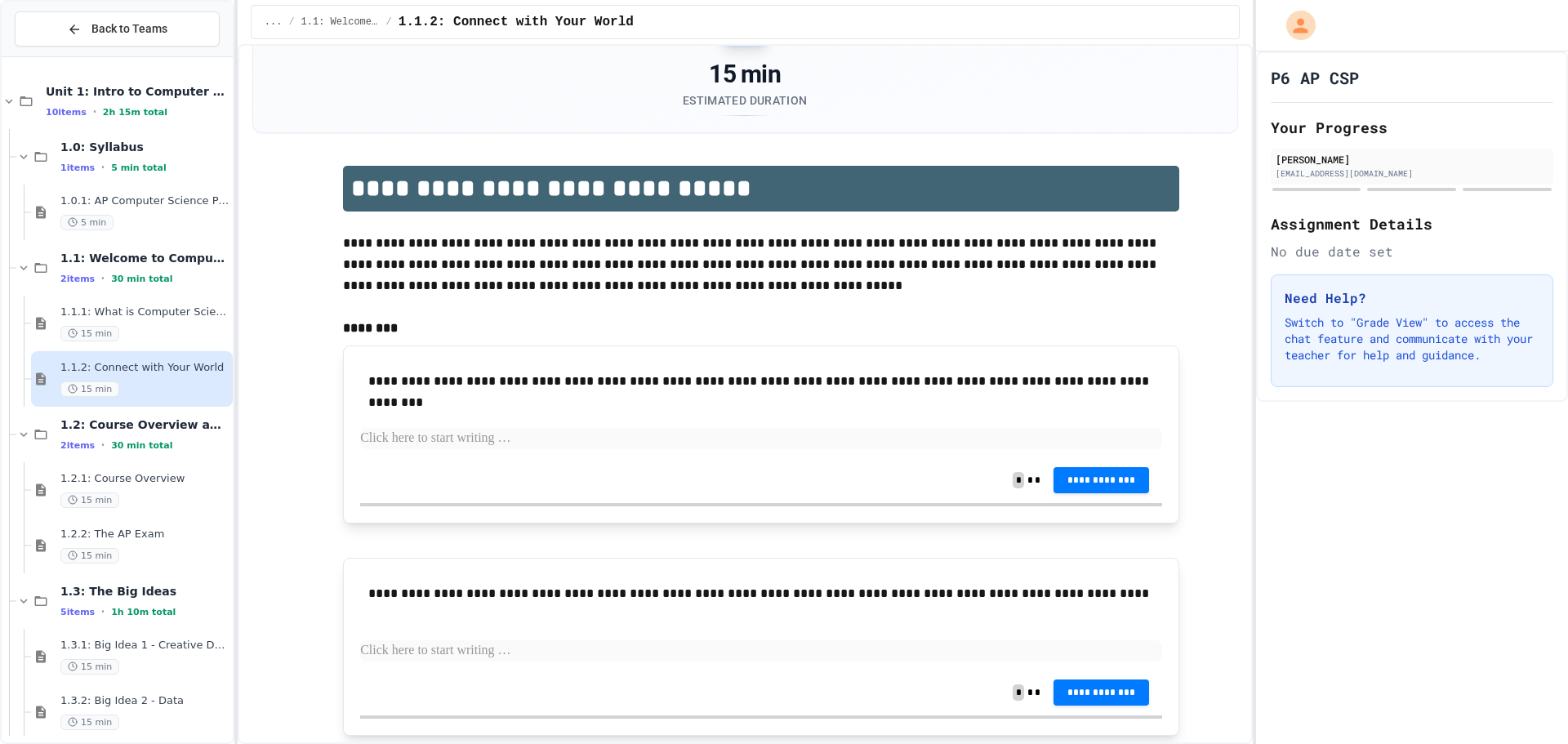
click at [460, 436] on p at bounding box center [761, 438] width 802 height 21
click at [317, 373] on div "**********" at bounding box center [761, 570] width 953 height 810
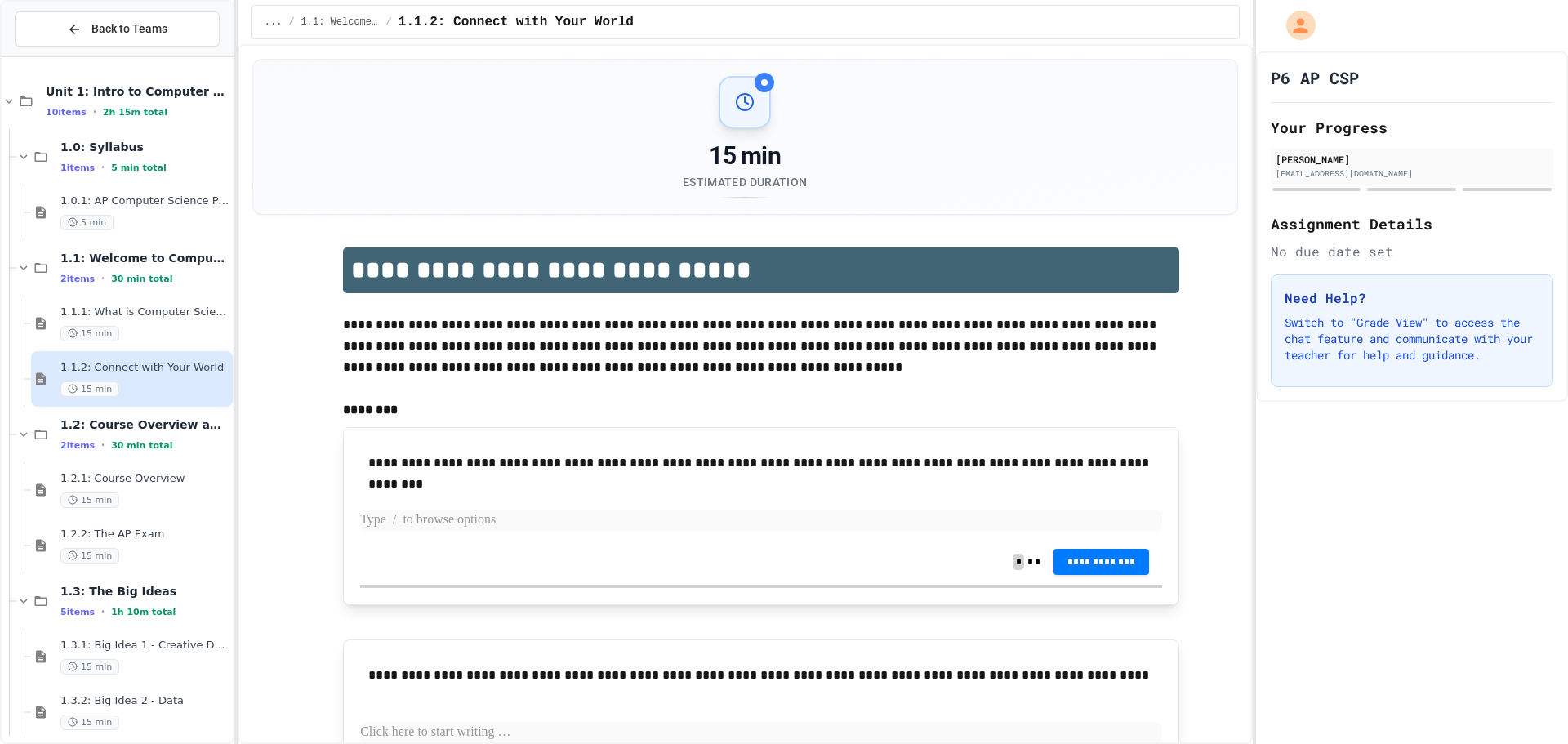
click at [1017, 520] on p at bounding box center [761, 519] width 802 height 21
click at [1017, 564] on span "*" at bounding box center [1019, 562] width 12 height 16
click at [904, 420] on div "**********" at bounding box center [761, 652] width 953 height 810
click at [898, 518] on p at bounding box center [761, 519] width 802 height 21
click at [1112, 522] on p "**********" at bounding box center [761, 519] width 802 height 21
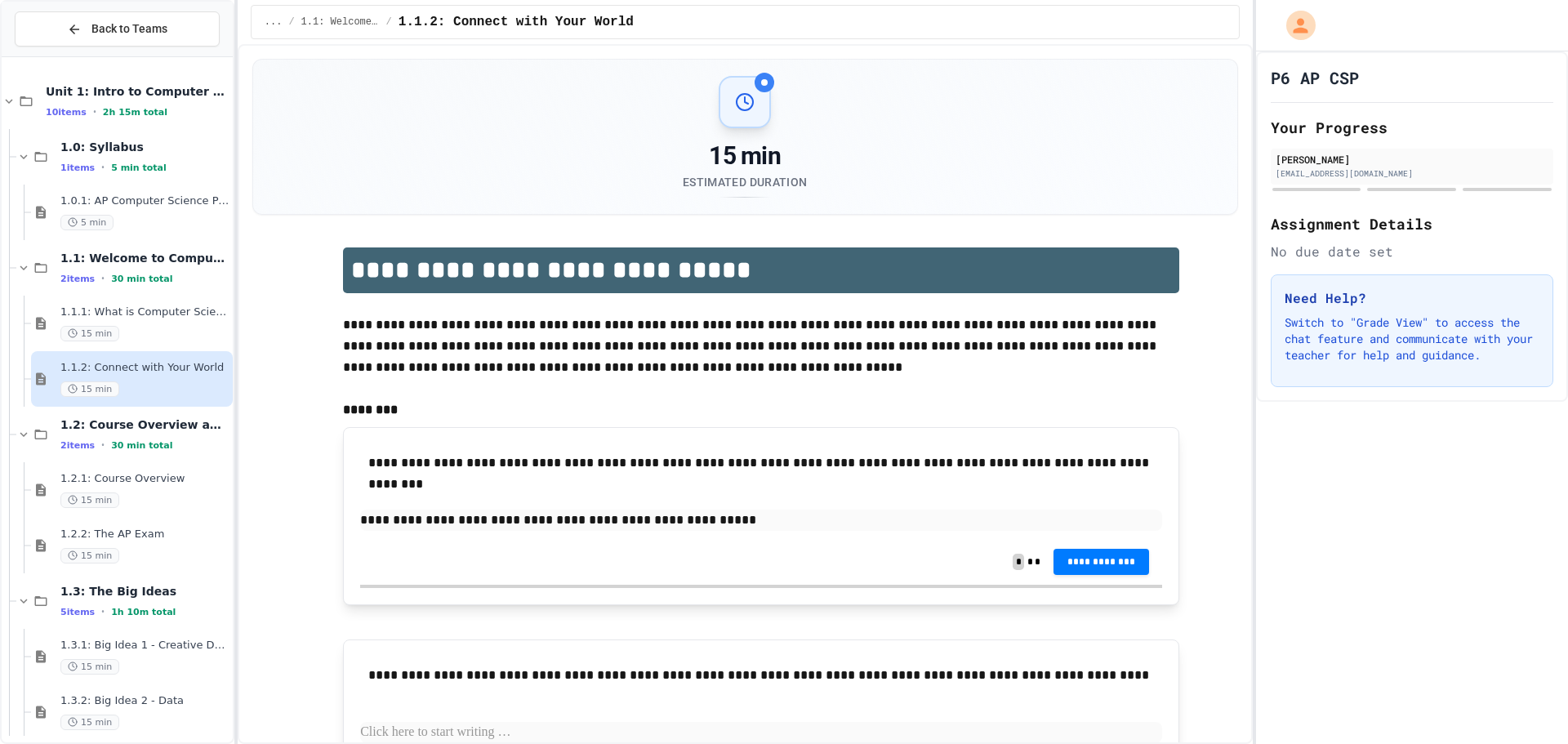
drag, startPoint x: 1518, startPoint y: 613, endPoint x: 1379, endPoint y: 613, distance: 139.0
click at [1511, 613] on div "P6 AP CSP Your Progress Justin Chen 28justinc34@northrockland.org Assignment De…" at bounding box center [1412, 398] width 312 height 693
drag, startPoint x: 54, startPoint y: 240, endPoint x: 53, endPoint y: 252, distance: 12.0
click at [54, 245] on div "Unit 1: Intro to Computer Science 10 items • 2h 15m total 1.0: Syllabus 1 items…" at bounding box center [117, 490] width 231 height 853
click at [113, 234] on div "1.0.1: AP Computer Science Principles in Python Course Syllabus 5 min" at bounding box center [132, 213] width 202 height 56
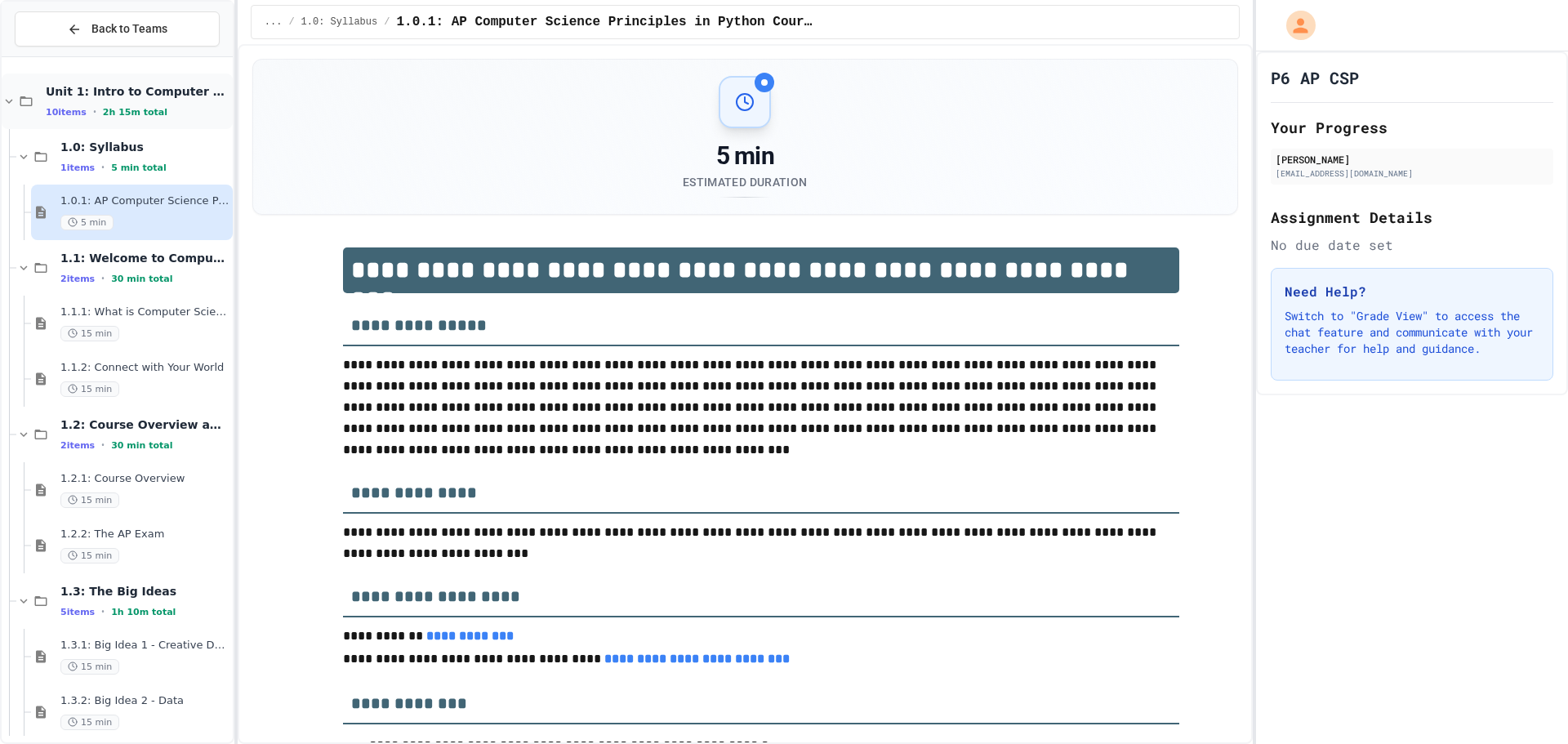
click at [139, 117] on span "2h 15m total" at bounding box center [135, 112] width 65 height 11
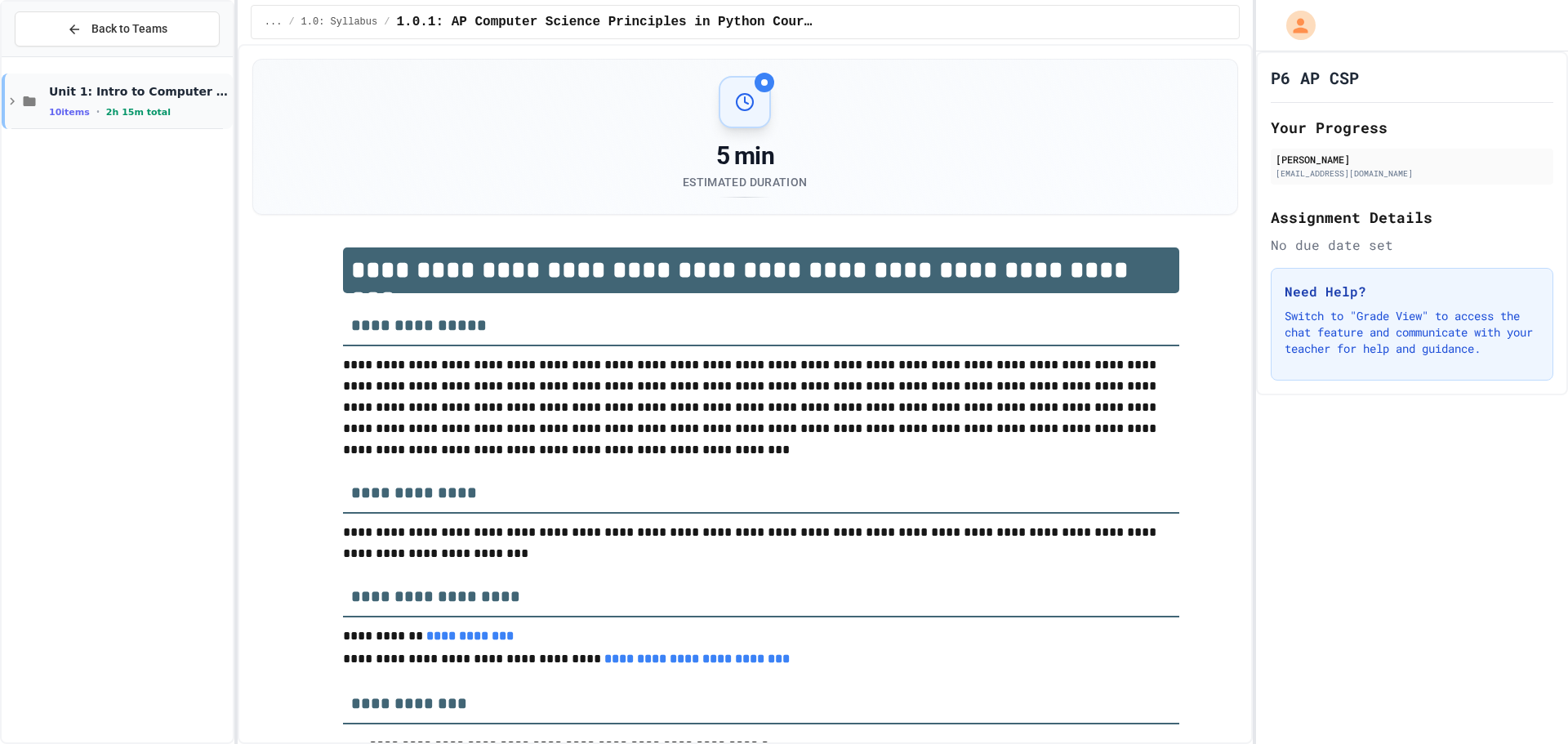
click at [125, 126] on div "Unit 1: Intro to Computer Science 10 items • 2h 15m total" at bounding box center [117, 102] width 231 height 56
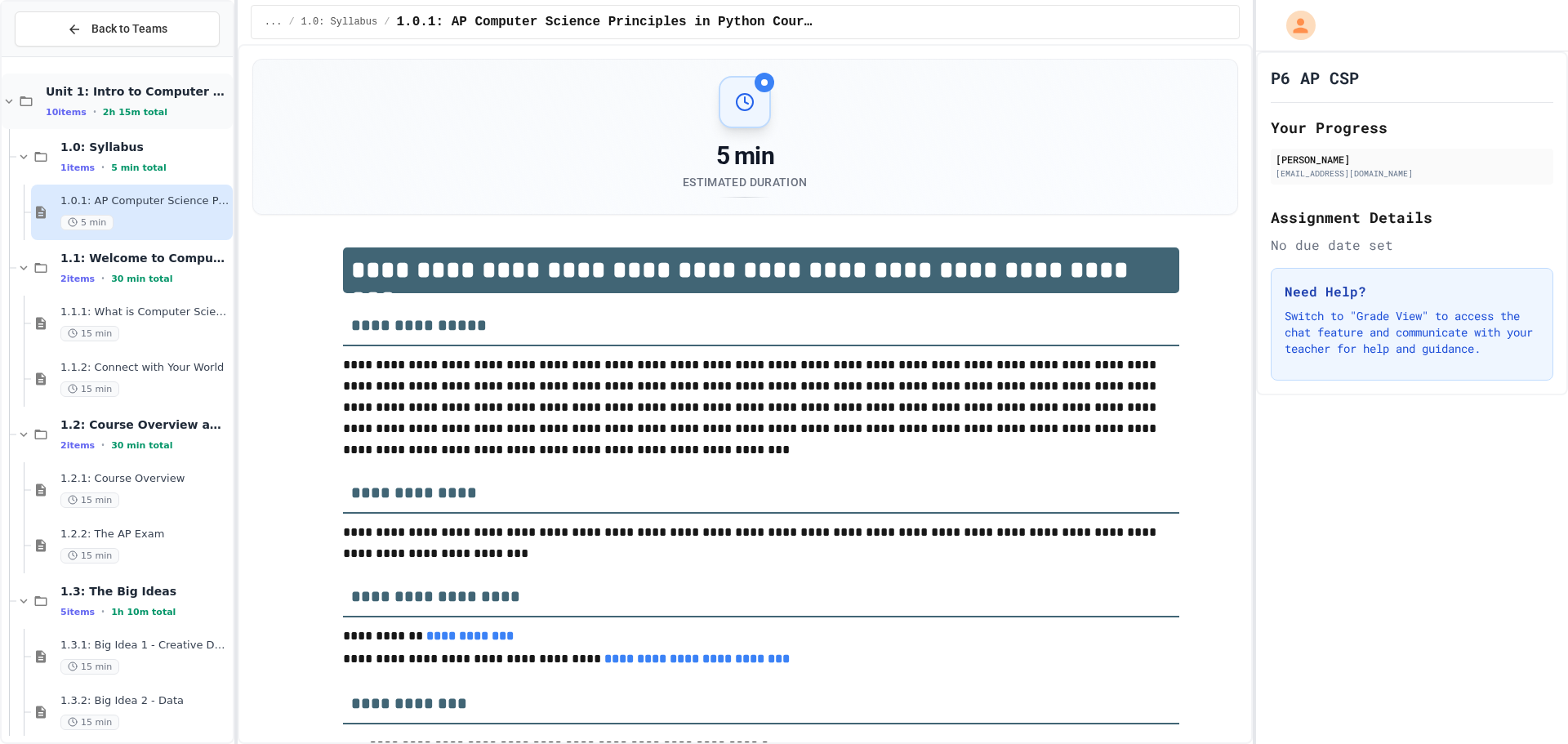
click at [135, 110] on span "2h 15m total" at bounding box center [135, 112] width 65 height 11
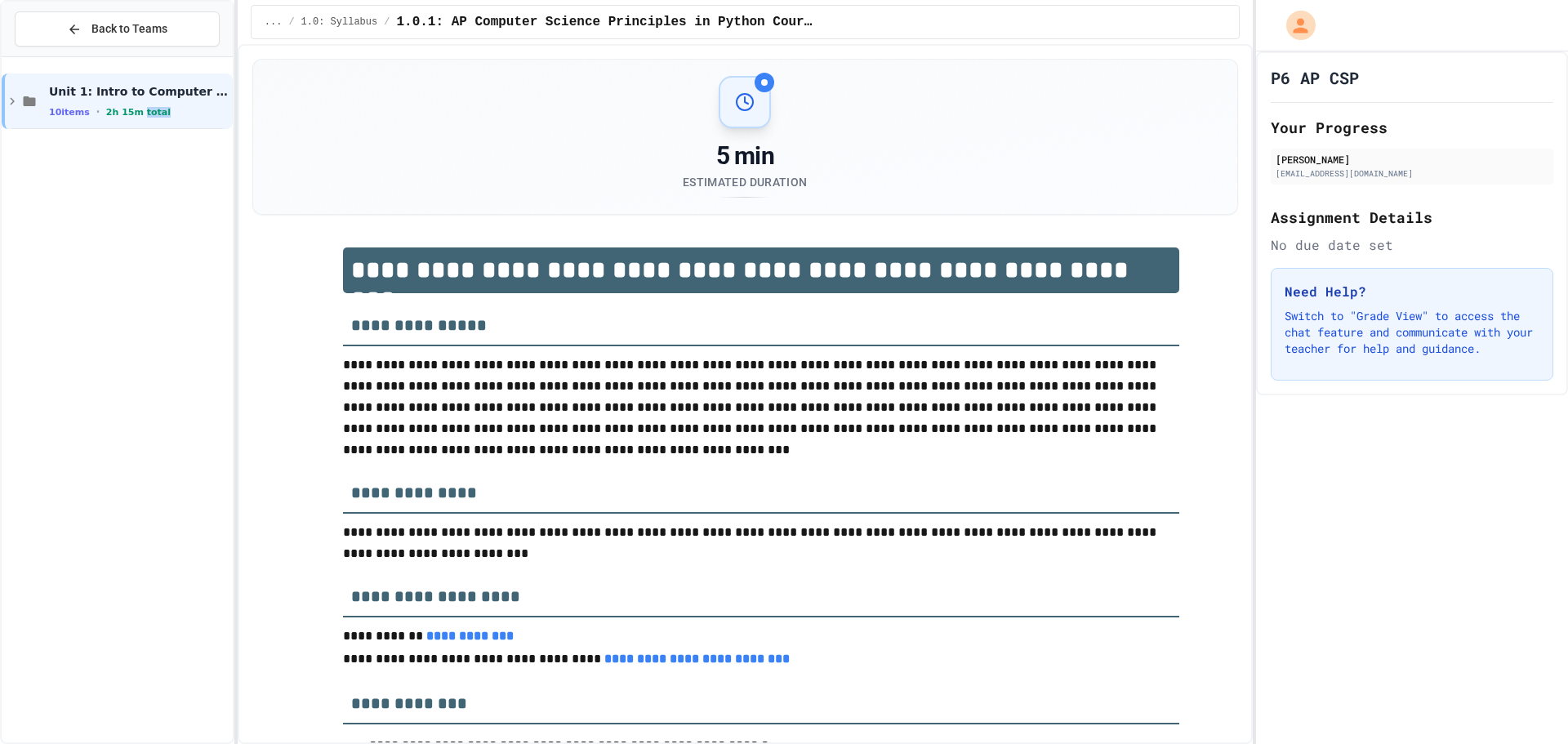
click at [135, 110] on span "2h 15m total" at bounding box center [138, 112] width 65 height 11
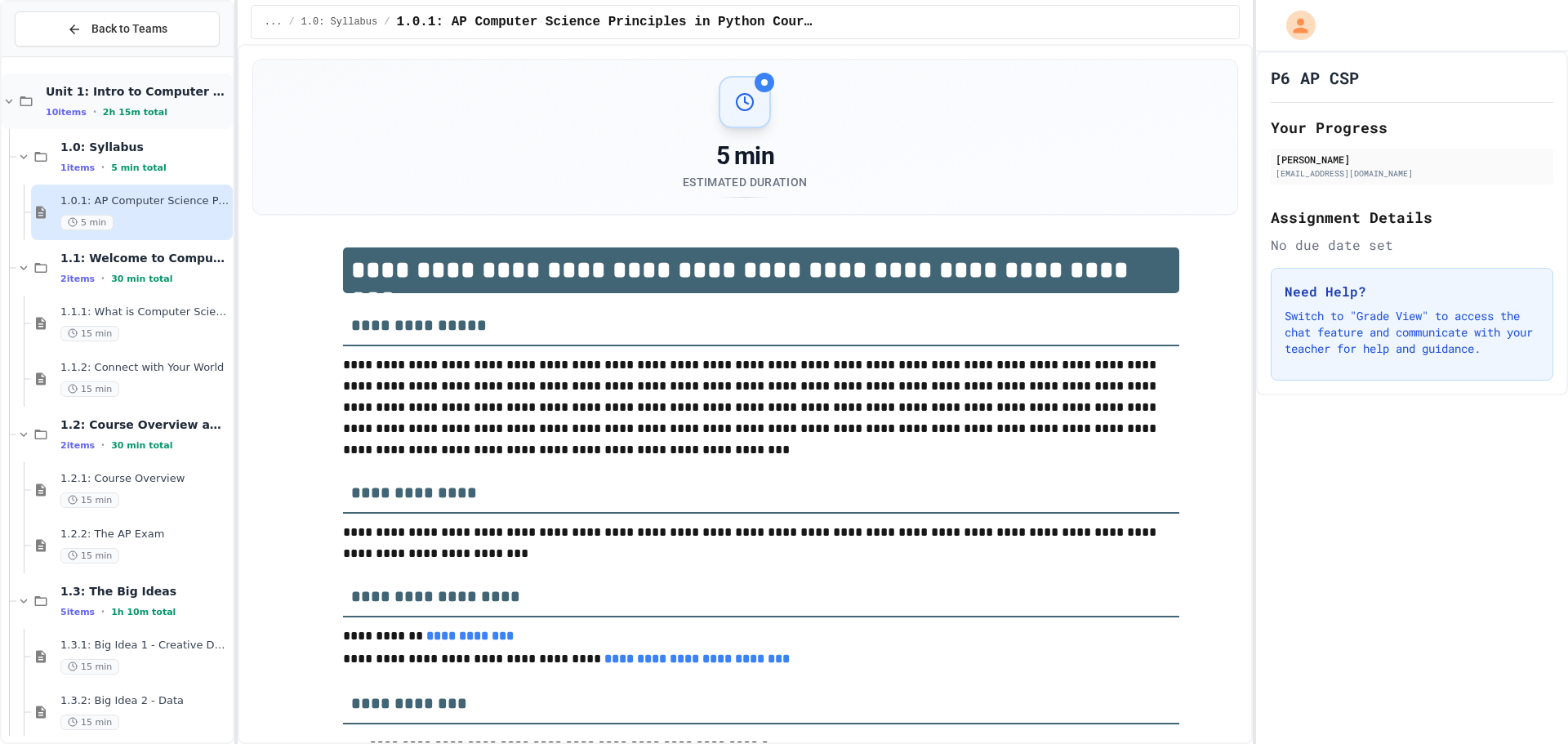
click at [135, 115] on span "2h 15m total" at bounding box center [135, 112] width 65 height 11
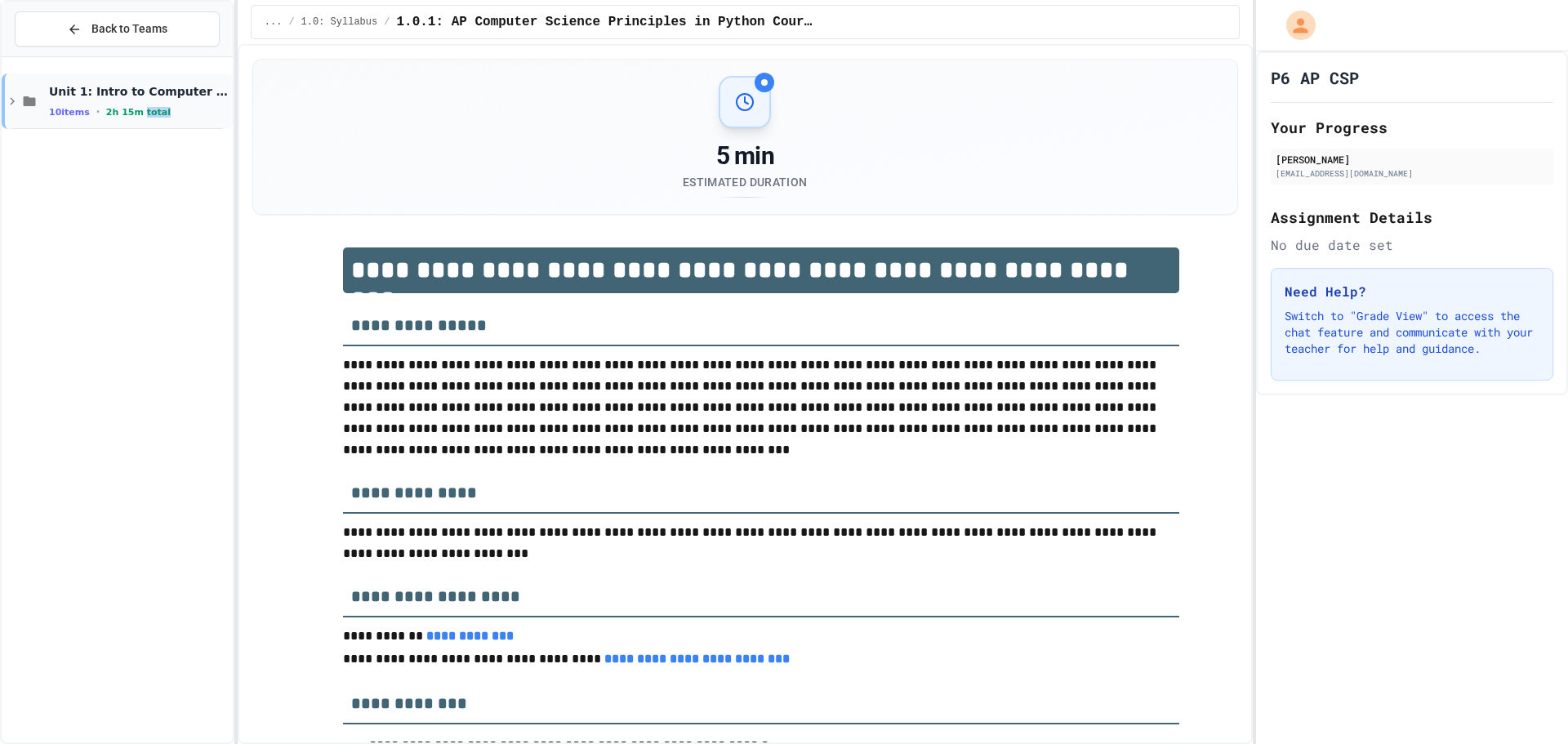
click at [134, 119] on div "Unit 1: Intro to Computer Science 10 items • 2h 15m total" at bounding box center [117, 102] width 231 height 56
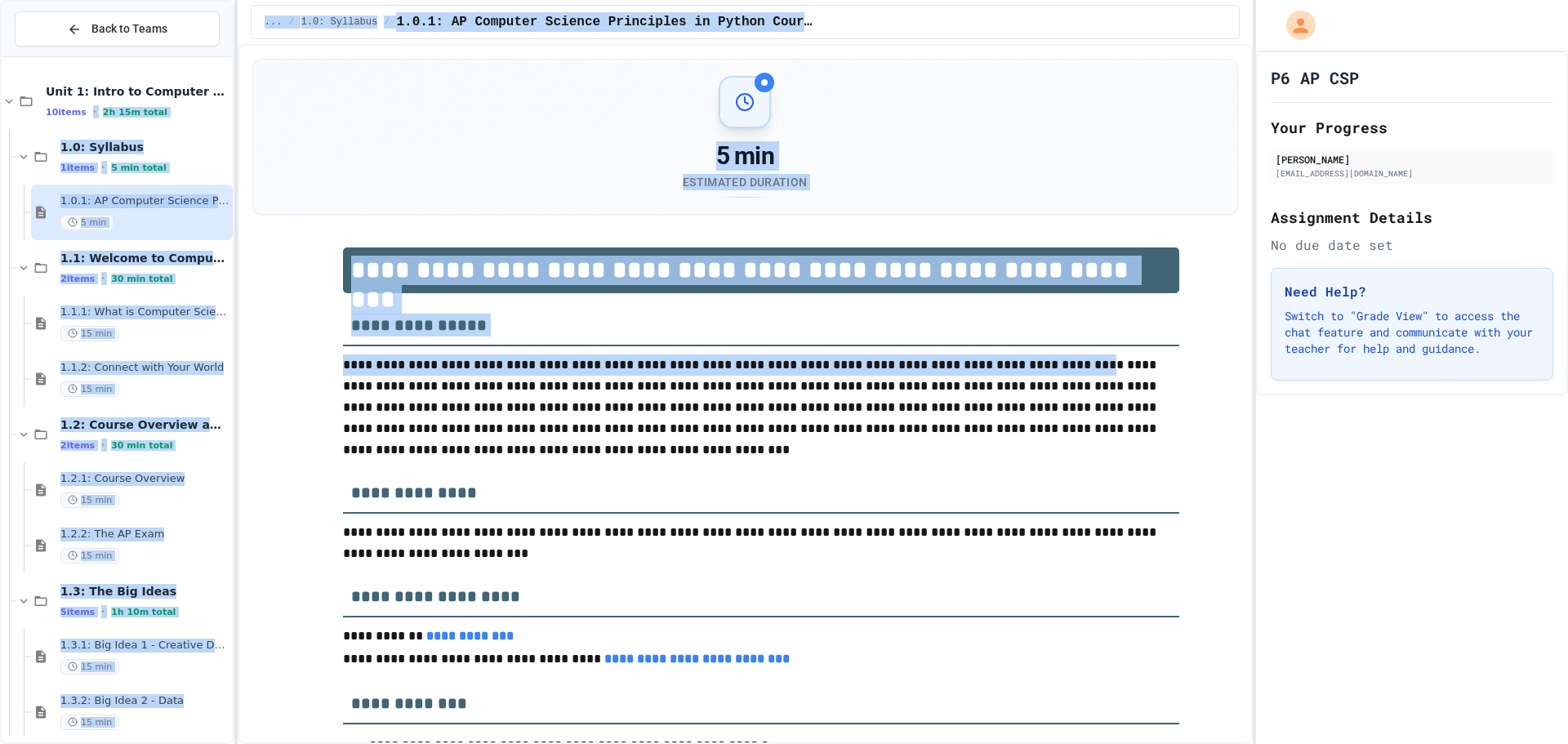
drag, startPoint x: 213, startPoint y: 146, endPoint x: 1568, endPoint y: 508, distance: 1402.5
click at [1267, 404] on div "**********" at bounding box center [784, 372] width 1568 height 744
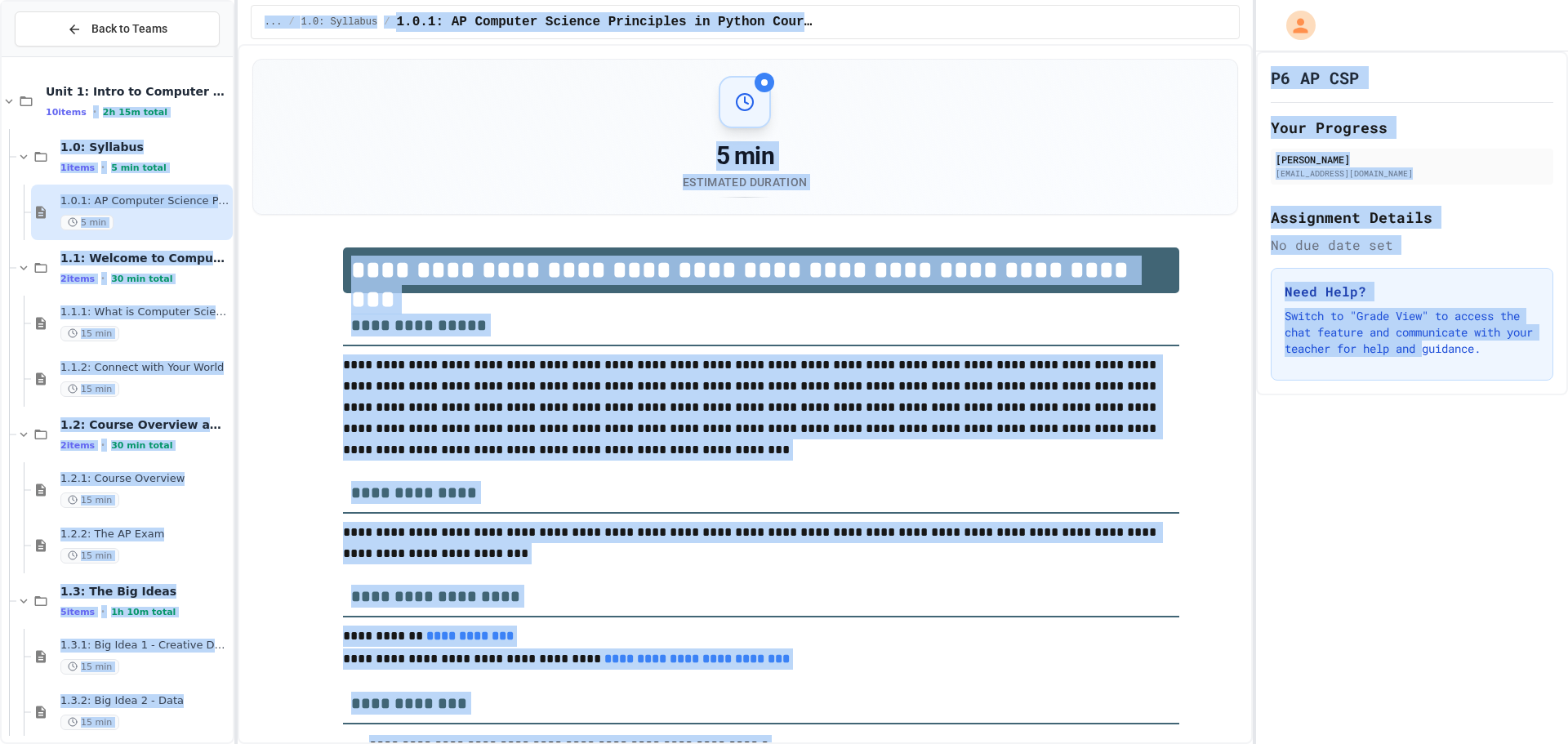
click at [580, 436] on p "**********" at bounding box center [762, 407] width 837 height 106
click at [575, 437] on p "**********" at bounding box center [762, 407] width 837 height 106
click at [573, 437] on p "**********" at bounding box center [762, 407] width 837 height 106
